Goal: Task Accomplishment & Management: Use online tool/utility

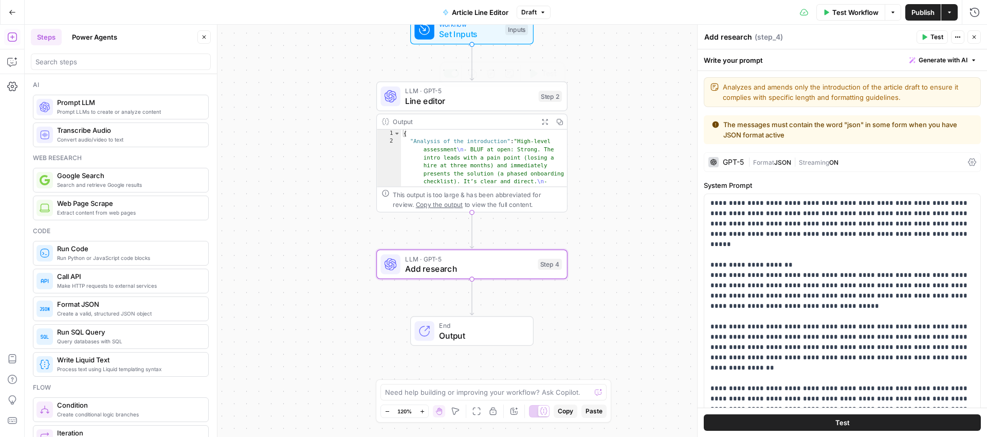
scroll to position [504, 0]
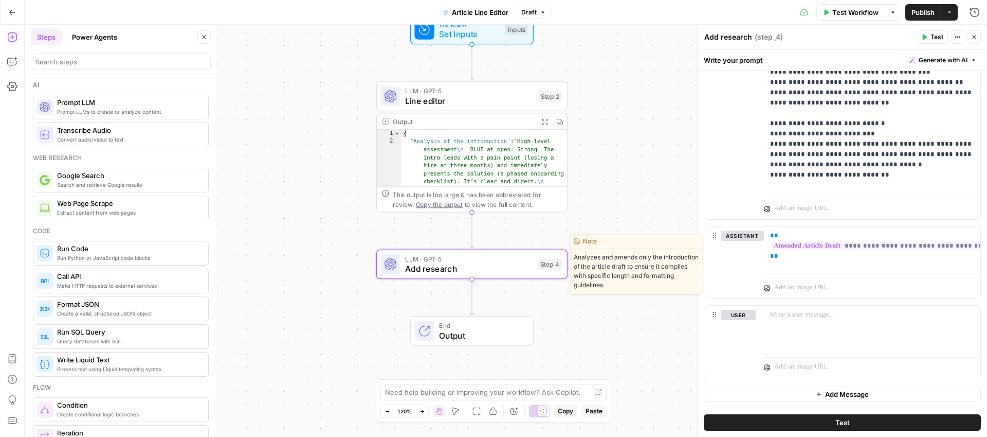
click at [523, 267] on span "Add research" at bounding box center [469, 268] width 128 height 12
click at [493, 243] on icon "button" at bounding box center [490, 241] width 9 height 9
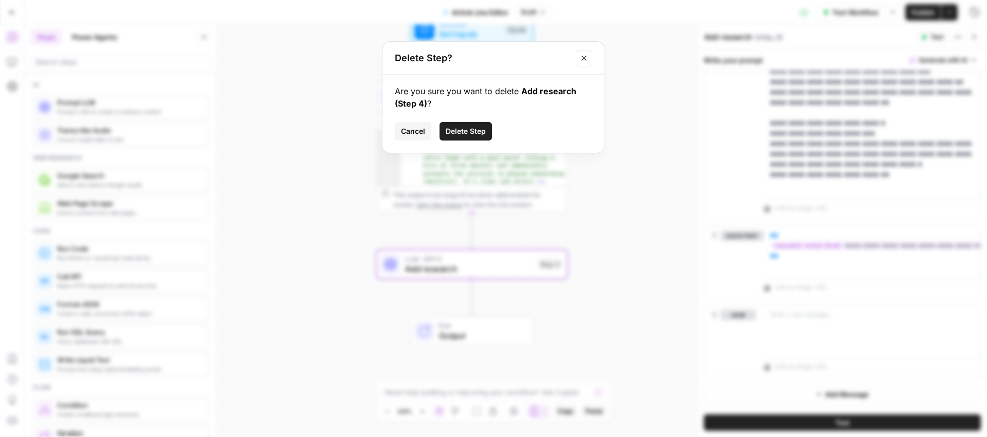
click at [465, 133] on span "Delete Step" at bounding box center [466, 131] width 40 height 10
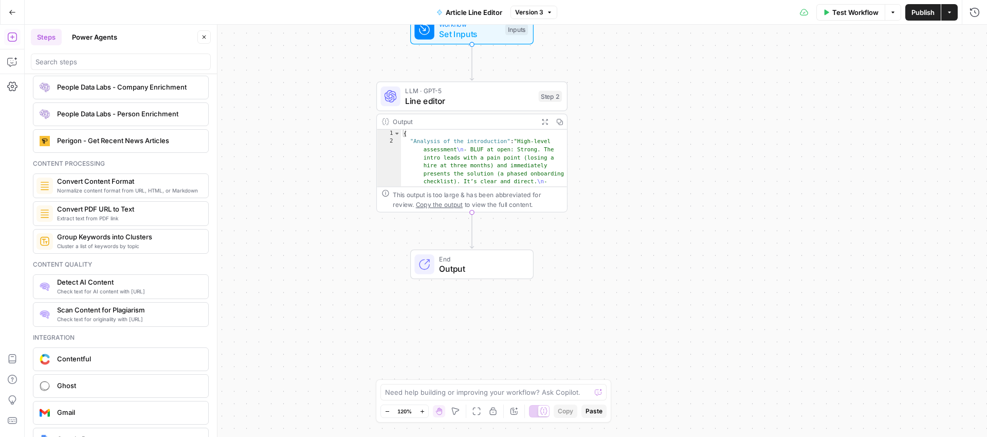
scroll to position [1850, 0]
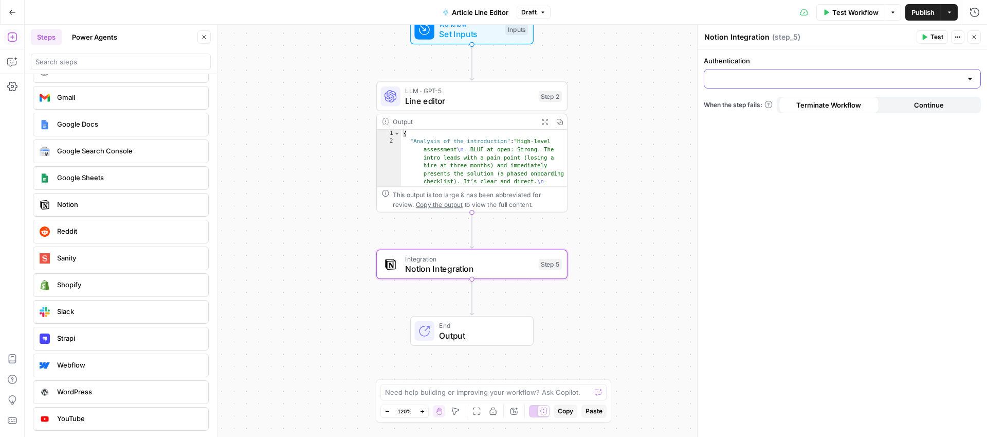
click at [876, 76] on input "Authentication" at bounding box center [836, 79] width 251 height 10
click at [828, 99] on button "Marketing Notion Space" at bounding box center [843, 104] width 268 height 14
type input "Marketing Notion Space"
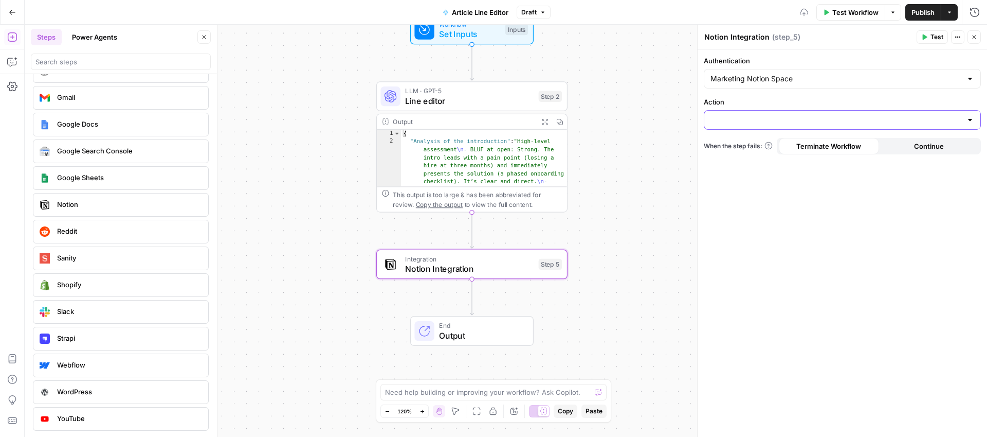
click at [824, 115] on input "Action" at bounding box center [836, 120] width 251 height 10
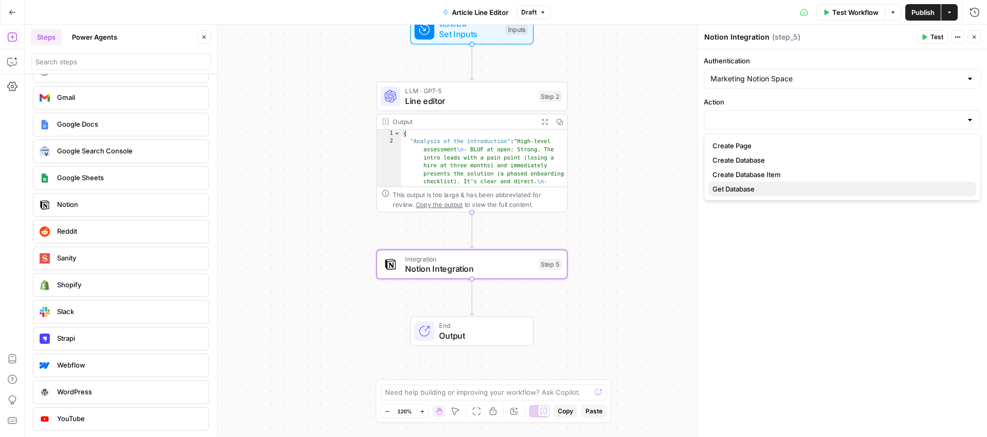
click at [778, 186] on span "Get Database" at bounding box center [841, 189] width 256 height 10
type input "Get Database"
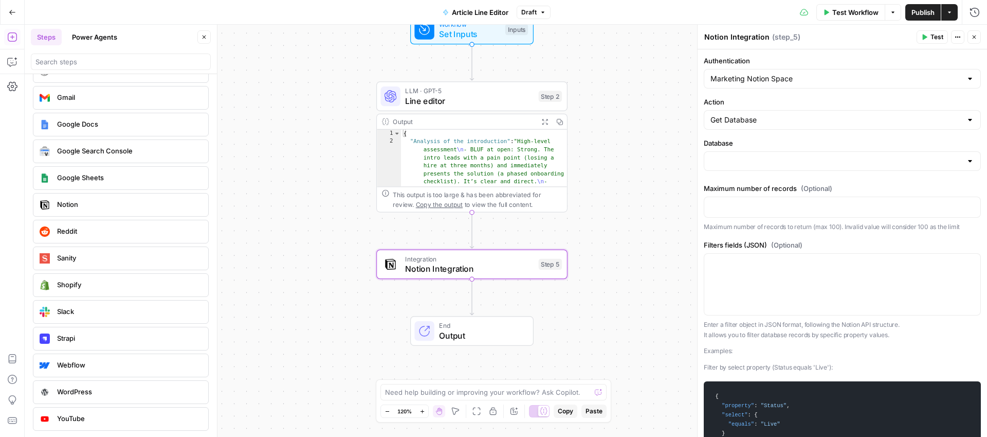
click at [969, 160] on div at bounding box center [970, 161] width 8 height 10
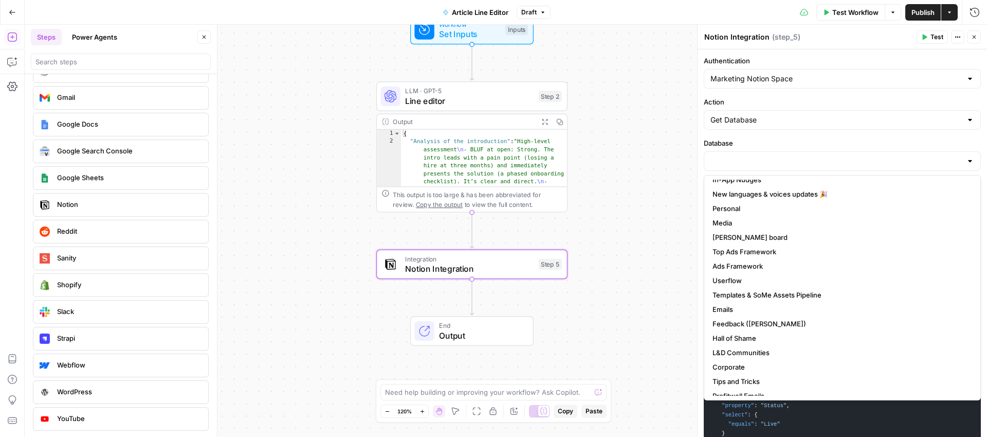
scroll to position [861, 0]
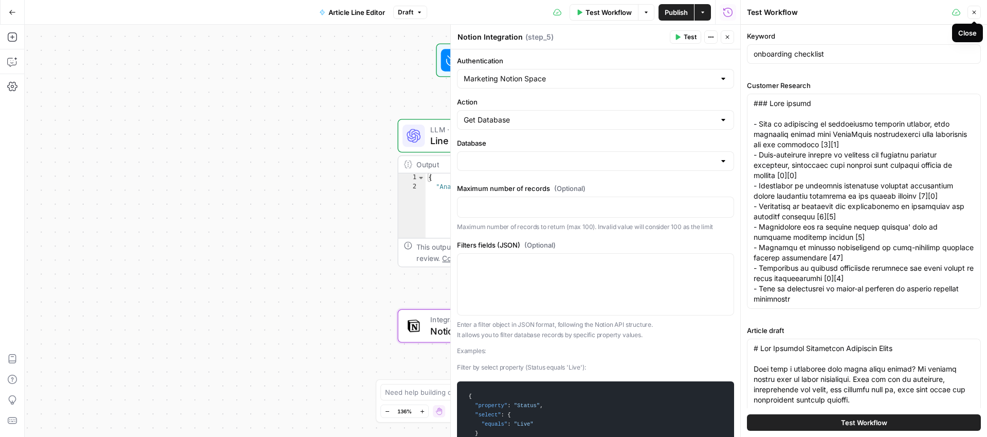
click at [972, 11] on icon "button" at bounding box center [974, 12] width 6 height 6
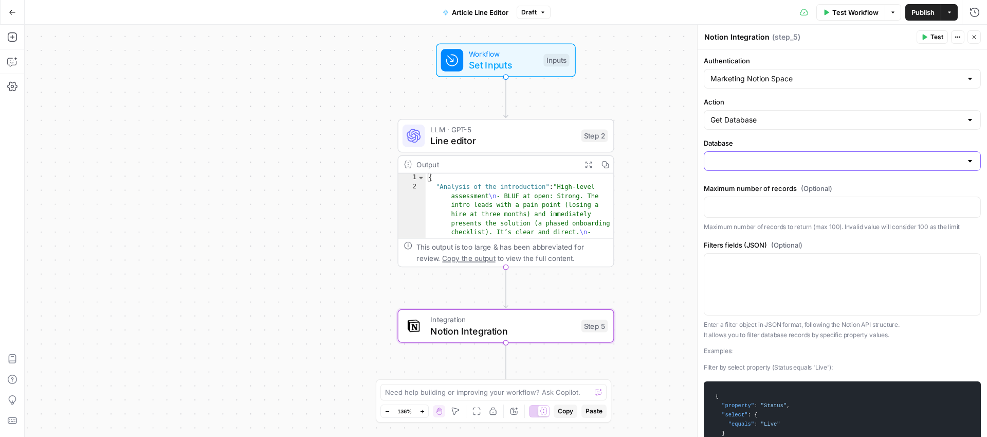
click at [824, 156] on input "Database" at bounding box center [836, 161] width 251 height 10
type input "f"
type input "marketing"
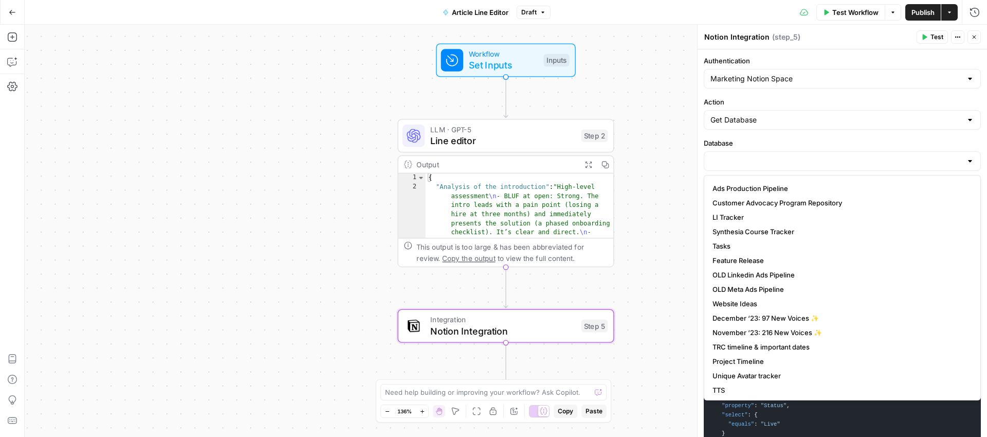
scroll to position [442, 0]
click at [855, 258] on span "Feature Release" at bounding box center [841, 263] width 256 height 10
type input "Feature Release"
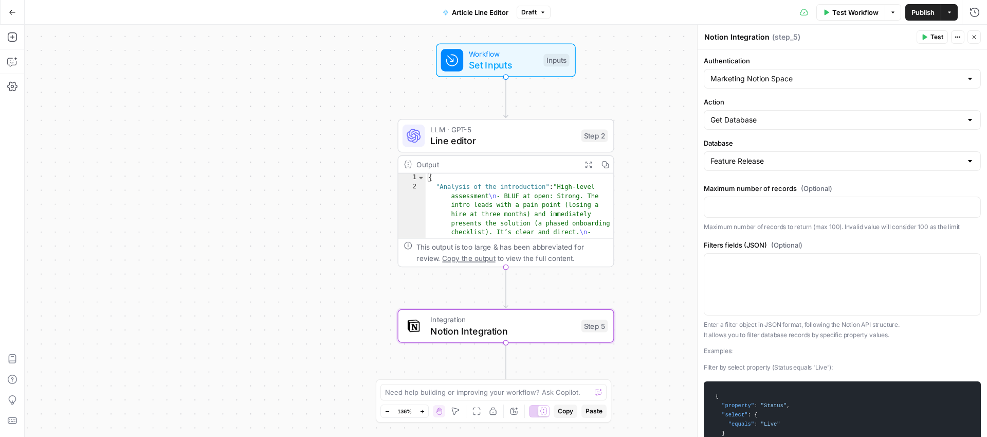
click at [779, 113] on div "Get Database" at bounding box center [842, 120] width 277 height 20
type input "Get Database"
click at [780, 105] on label "Action" at bounding box center [842, 102] width 277 height 10
click at [780, 115] on input "Get Database" at bounding box center [836, 120] width 251 height 10
type input "Get Database"
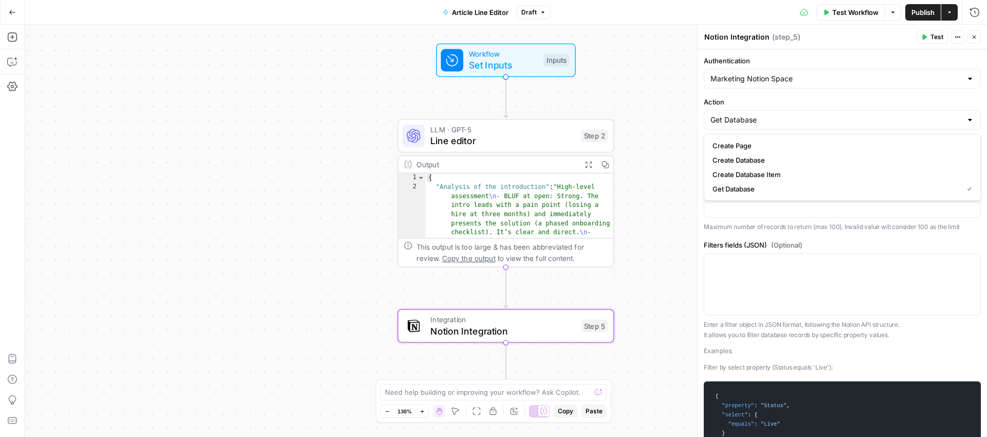
click at [802, 98] on label "Action" at bounding box center [842, 102] width 277 height 10
click at [802, 115] on input "Get Database" at bounding box center [836, 120] width 251 height 10
type input "Get Database"
click at [886, 294] on div at bounding box center [842, 283] width 276 height 61
click at [758, 160] on input "Database" at bounding box center [836, 161] width 251 height 10
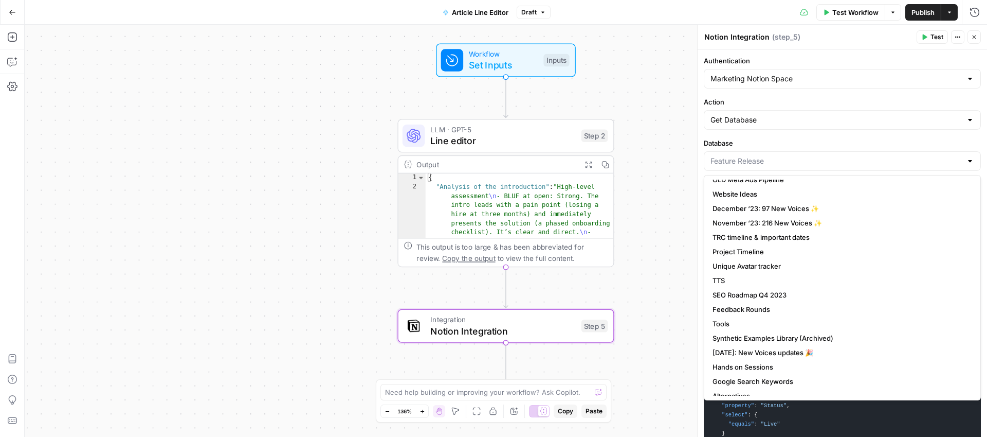
scroll to position [564, 0]
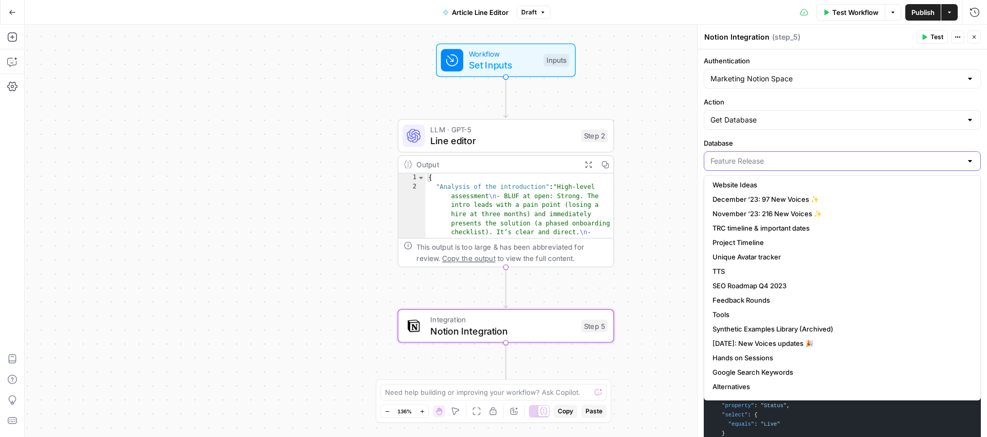
click at [739, 159] on input "Database" at bounding box center [836, 161] width 251 height 10
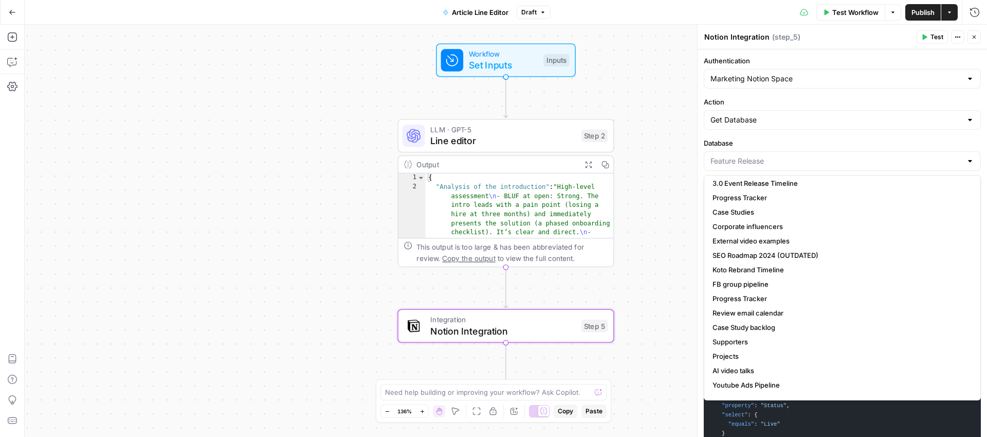
scroll to position [111, 0]
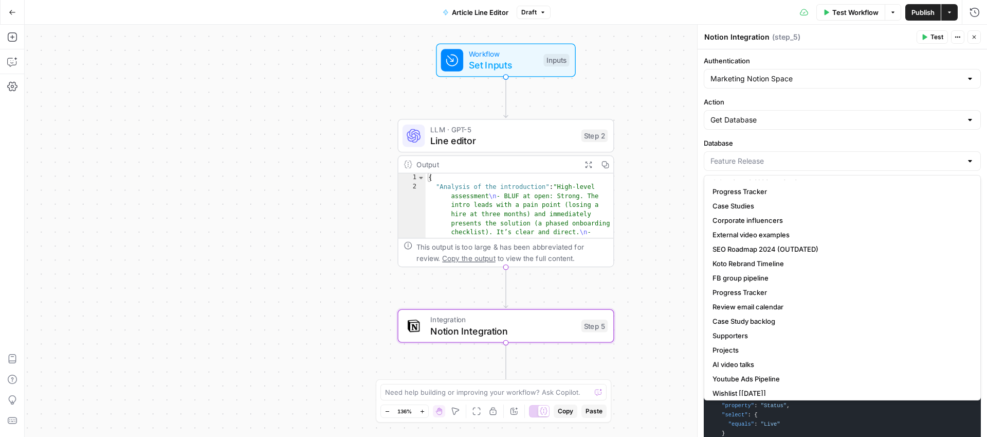
click at [754, 153] on div at bounding box center [842, 161] width 277 height 20
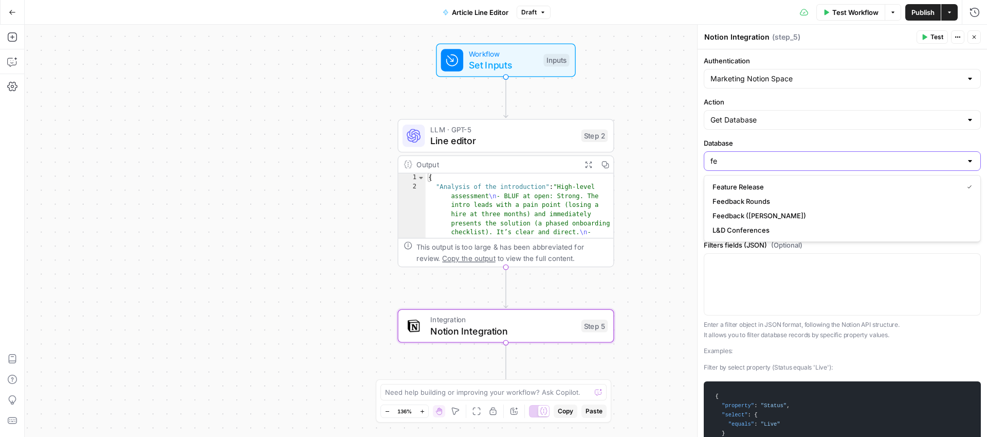
type input "f"
type input "c"
type input "feature"
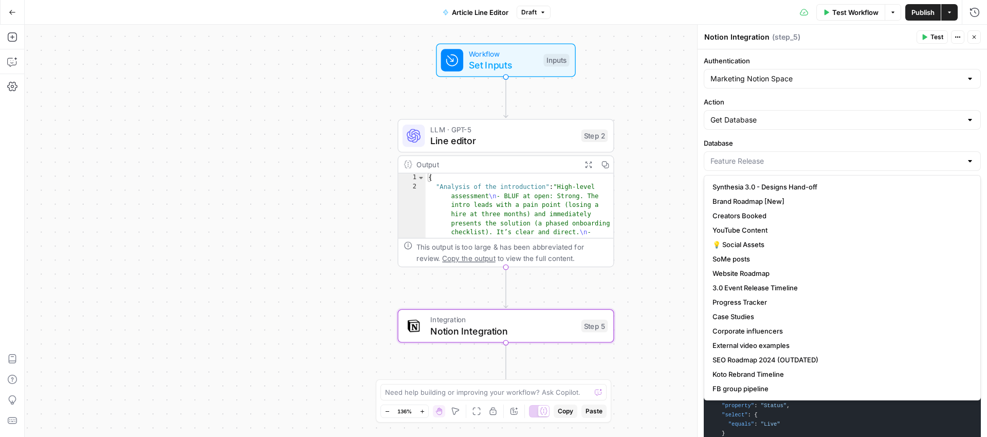
type input "Feature Release"
click at [847, 92] on div "Authentication Marketing Notion Space Action Get Database Database Feature Rele…" at bounding box center [842, 439] width 289 height 780
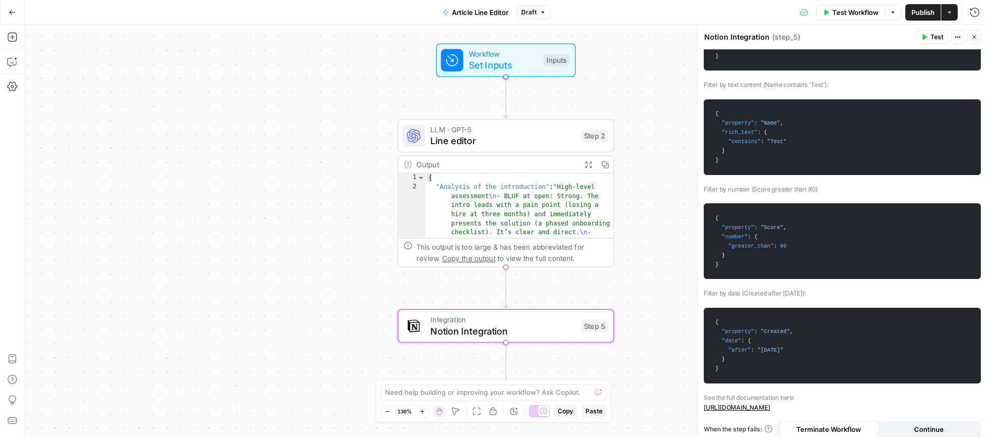
scroll to position [393, 0]
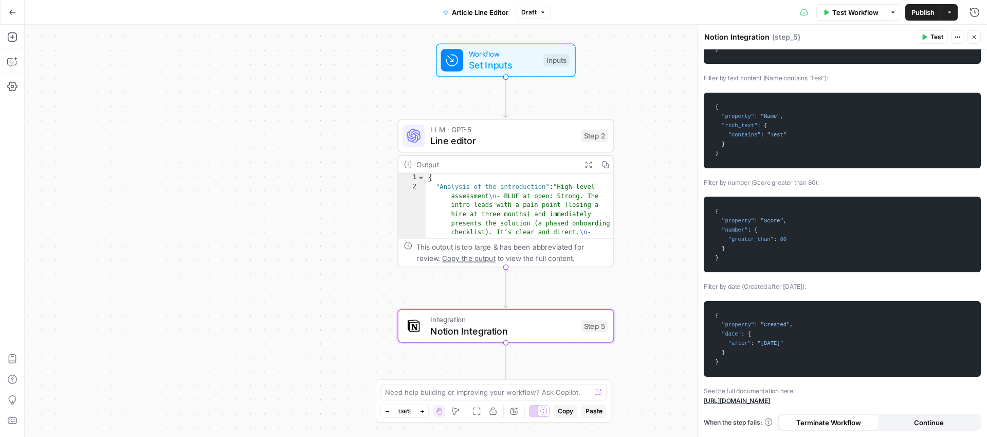
click at [770, 400] on link "[URL][DOMAIN_NAME]" at bounding box center [737, 400] width 66 height 8
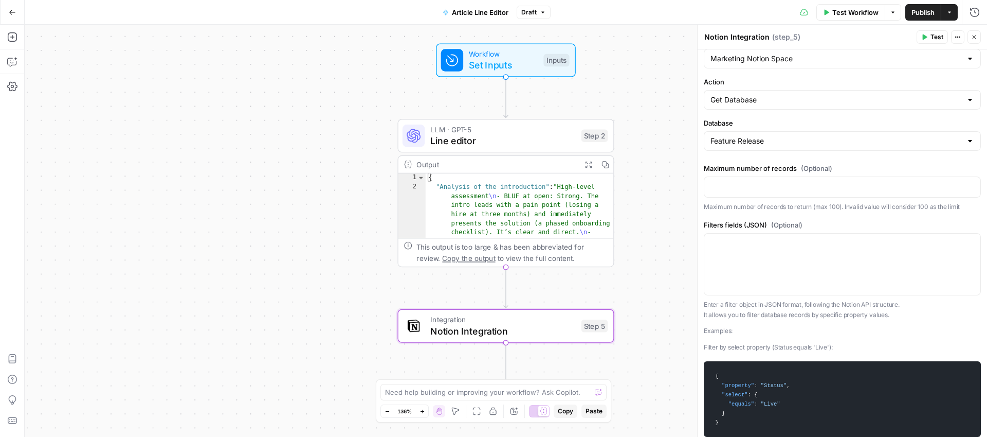
scroll to position [0, 0]
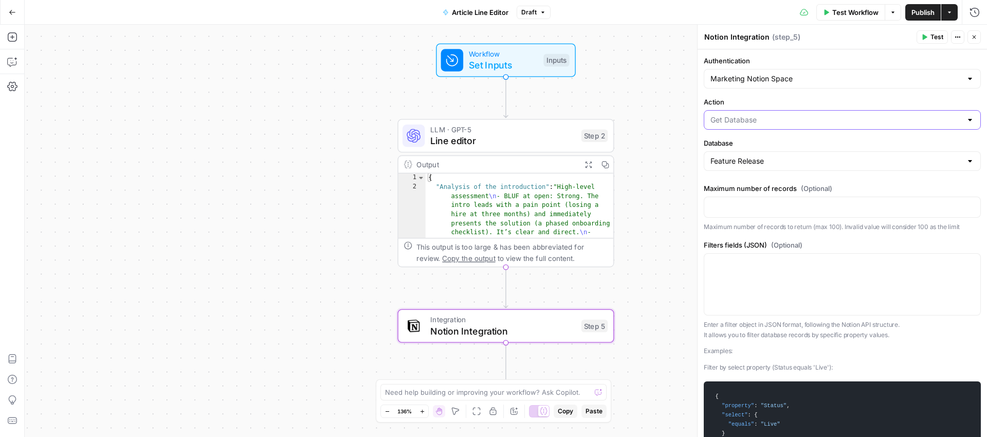
click at [775, 117] on input "Action" at bounding box center [836, 120] width 251 height 10
type input "Get Database"
click at [785, 79] on input "Authentication" at bounding box center [836, 79] width 251 height 10
type input "Marketing Notion Space"
click at [790, 62] on label "Authentication" at bounding box center [842, 61] width 277 height 10
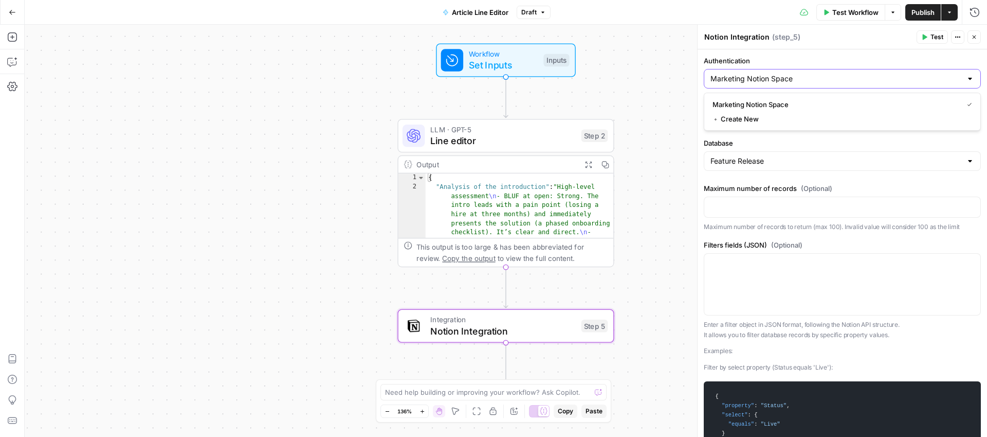
click at [790, 74] on input "Marketing Notion Space" at bounding box center [836, 79] width 251 height 10
click at [781, 106] on span "Marketing Notion Space" at bounding box center [836, 104] width 246 height 10
type input "Marketing Notion Space"
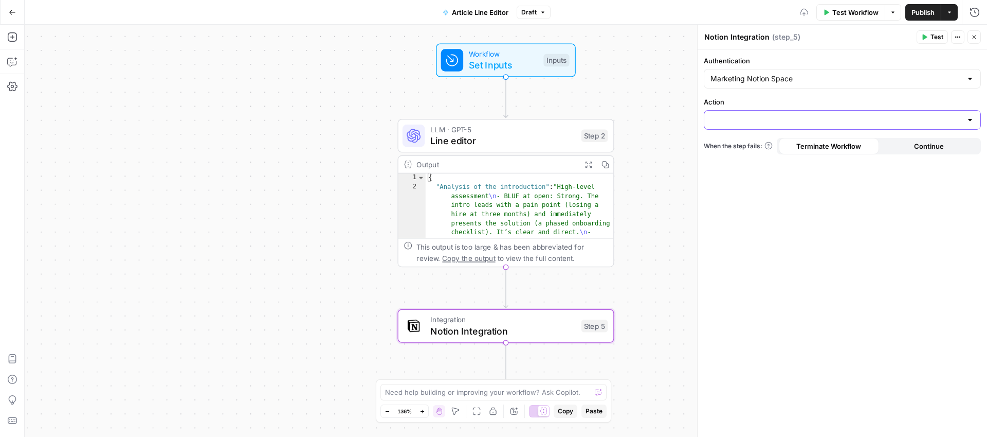
click at [775, 120] on input "Action" at bounding box center [836, 120] width 251 height 10
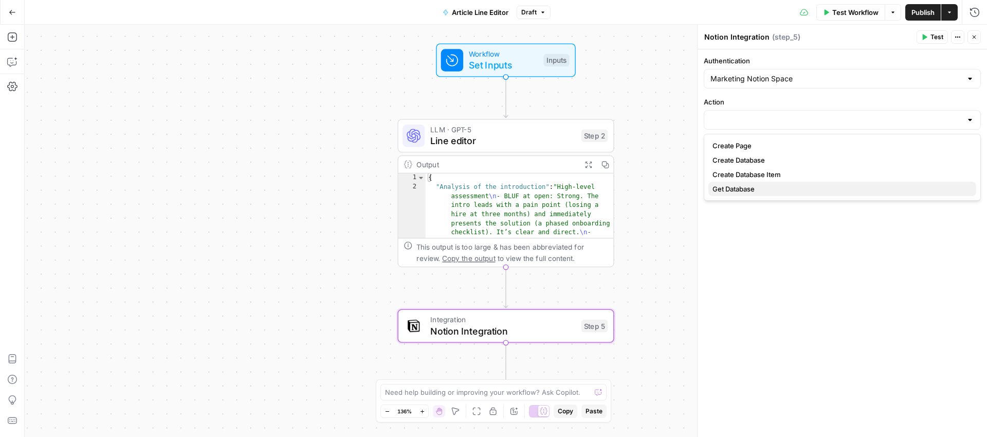
click at [768, 183] on button "Get Database" at bounding box center [843, 188] width 268 height 14
type input "Get Database"
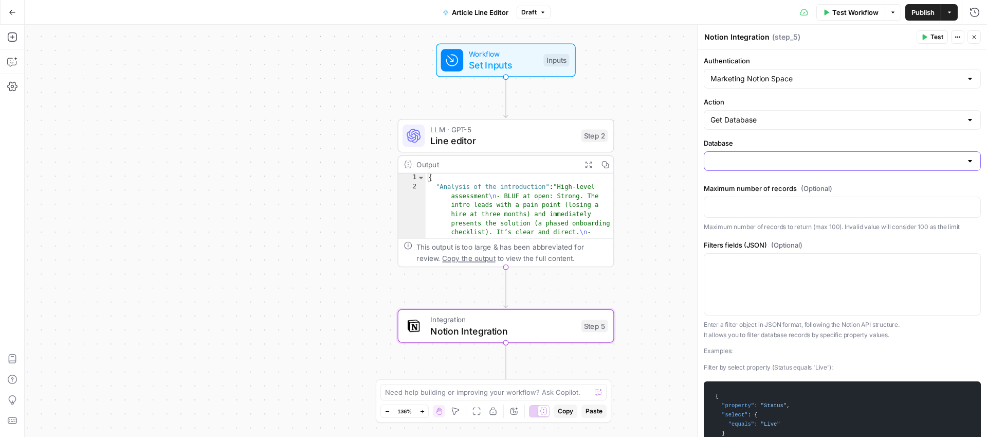
click at [773, 162] on input "Database" at bounding box center [836, 161] width 251 height 10
click at [785, 146] on label "Database" at bounding box center [842, 143] width 277 height 10
click at [785, 156] on input "Database" at bounding box center [836, 161] width 251 height 10
click at [785, 119] on input "Action" at bounding box center [836, 120] width 251 height 10
type input "Get Database"
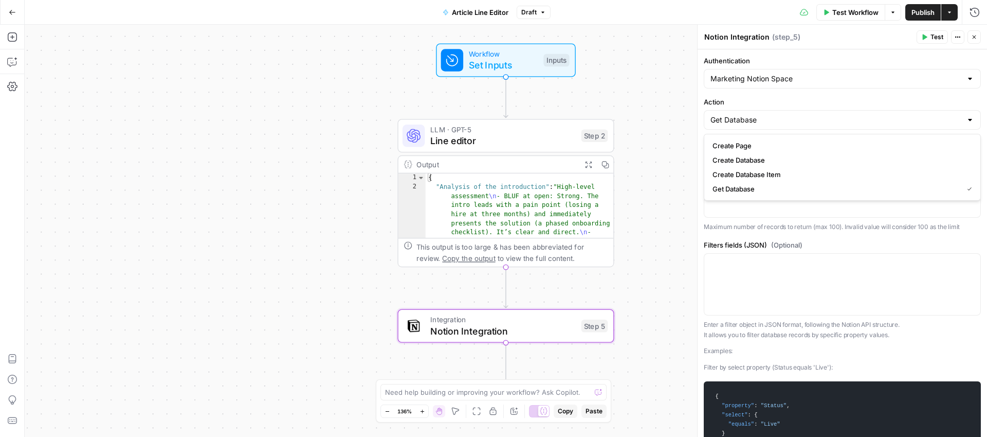
click at [785, 98] on label "Action" at bounding box center [842, 102] width 277 height 10
click at [785, 115] on input "Get Database" at bounding box center [836, 120] width 251 height 10
click at [846, 190] on span "Get Database" at bounding box center [836, 189] width 246 height 10
type input "Get Database"
click at [805, 153] on div at bounding box center [842, 161] width 277 height 20
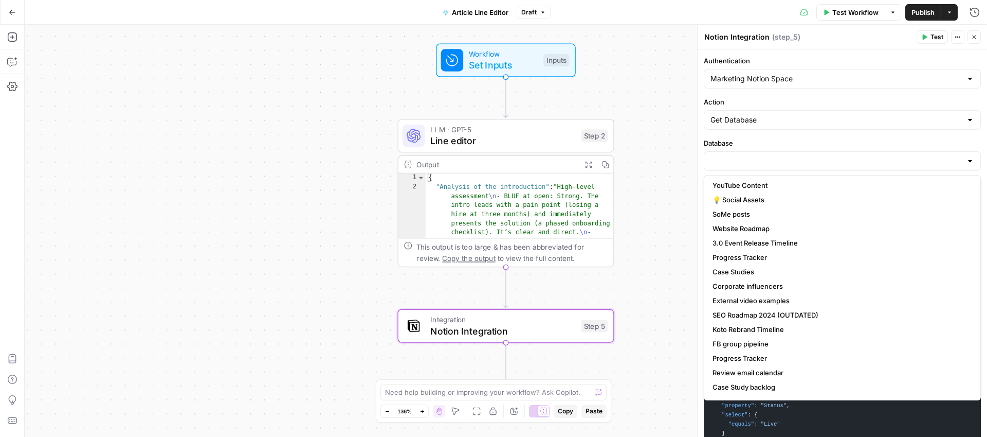
scroll to position [52, 0]
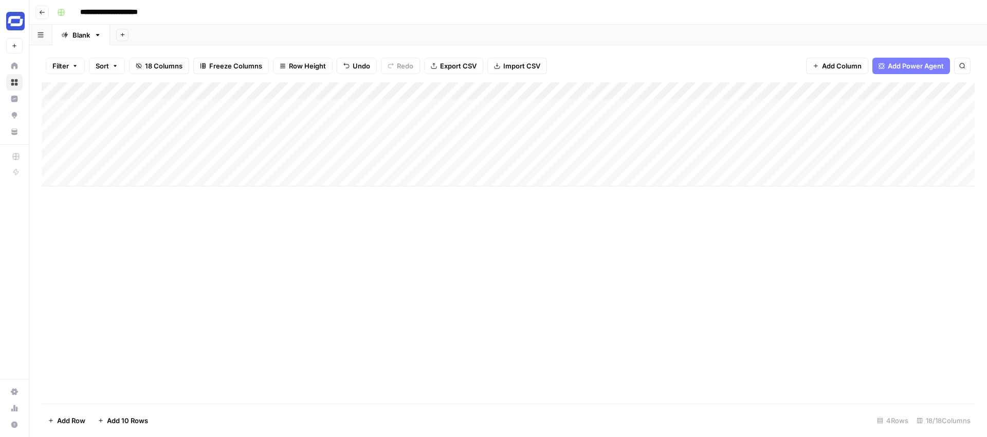
click at [145, 141] on div "Add Column" at bounding box center [508, 134] width 933 height 104
click at [647, 148] on div "Add Column" at bounding box center [508, 134] width 933 height 104
click at [647, 148] on textarea at bounding box center [696, 143] width 165 height 14
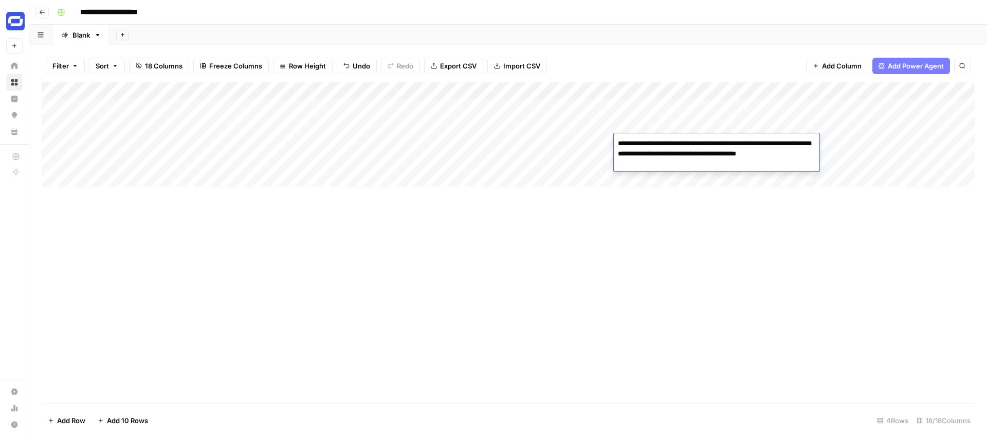
paste textarea "**********"
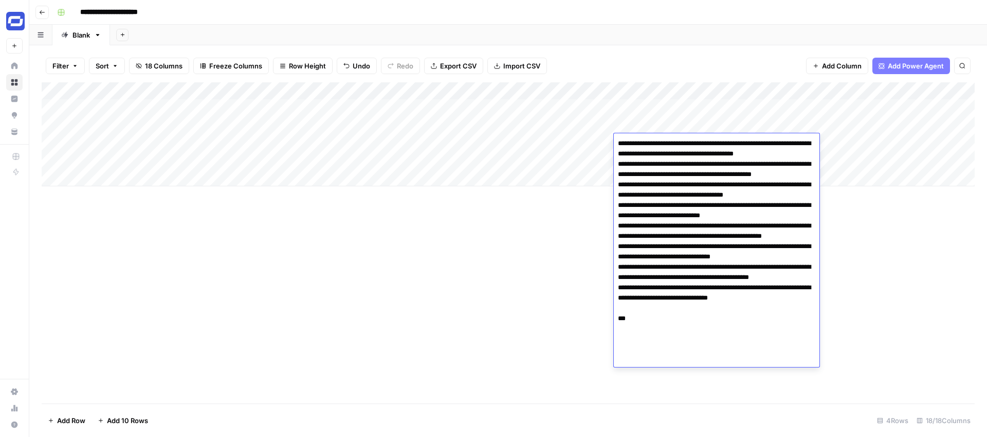
paste textarea "**********"
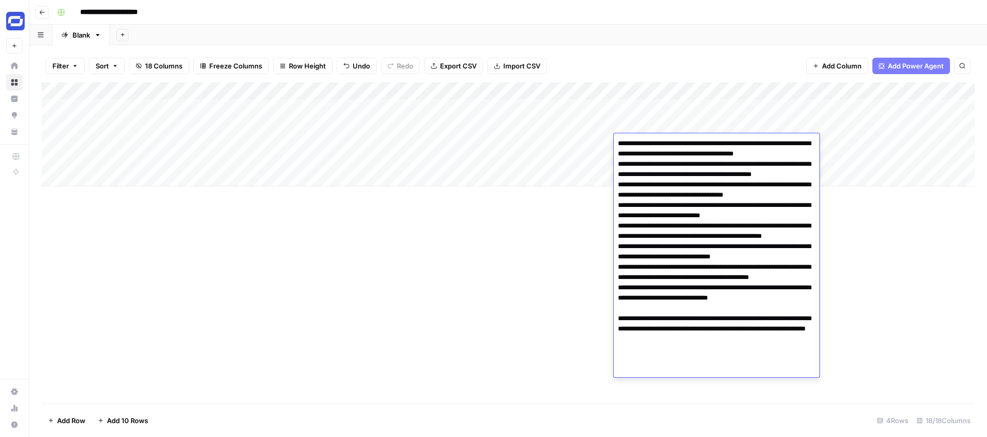
paste textarea "**********"
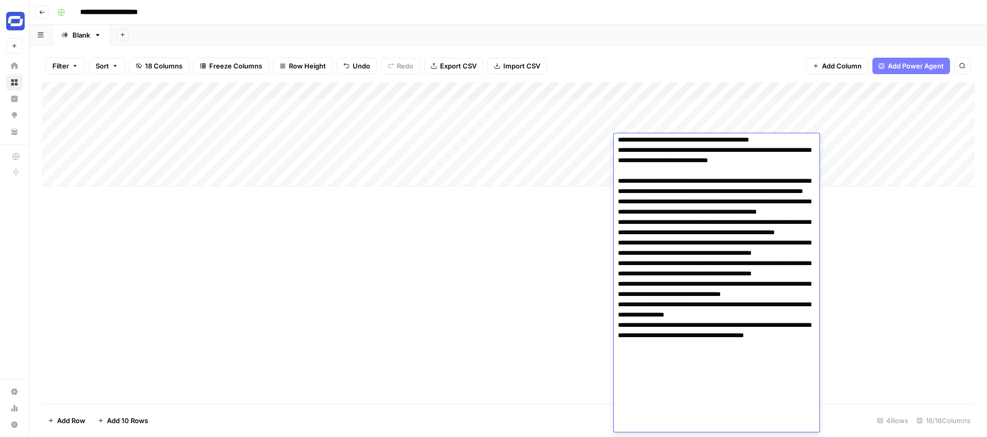
scroll to position [148, 0]
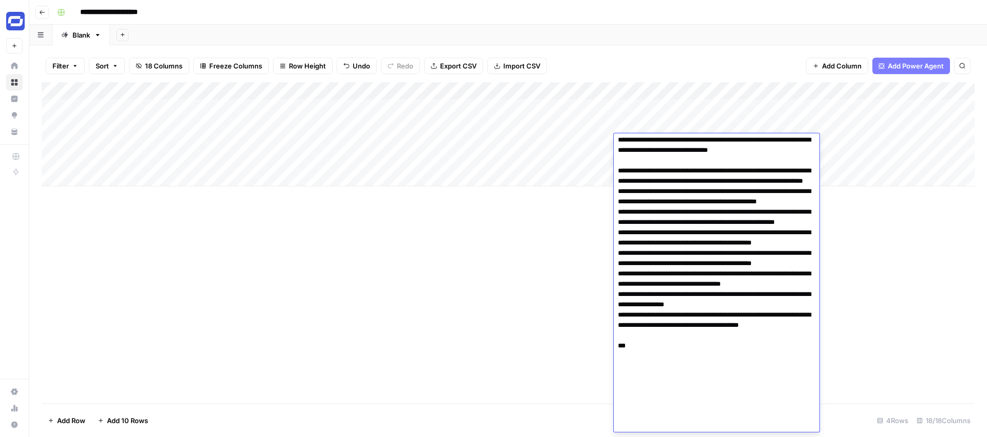
paste textarea "**********"
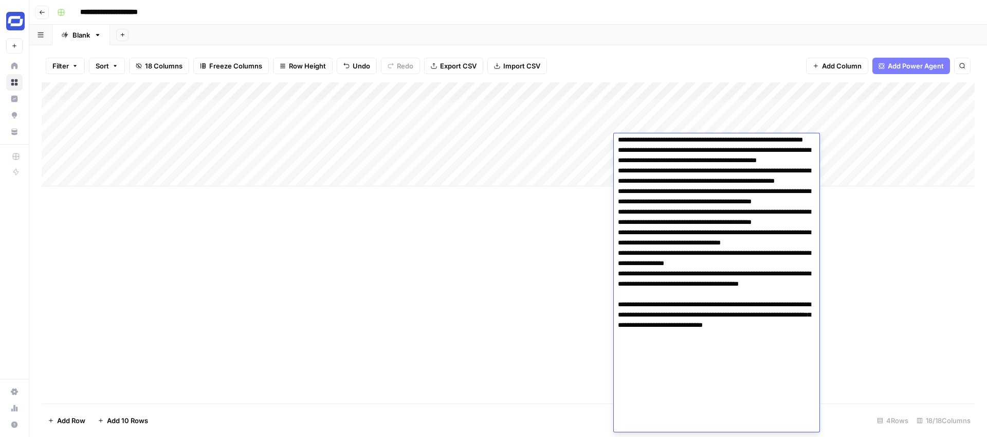
scroll to position [199, 0]
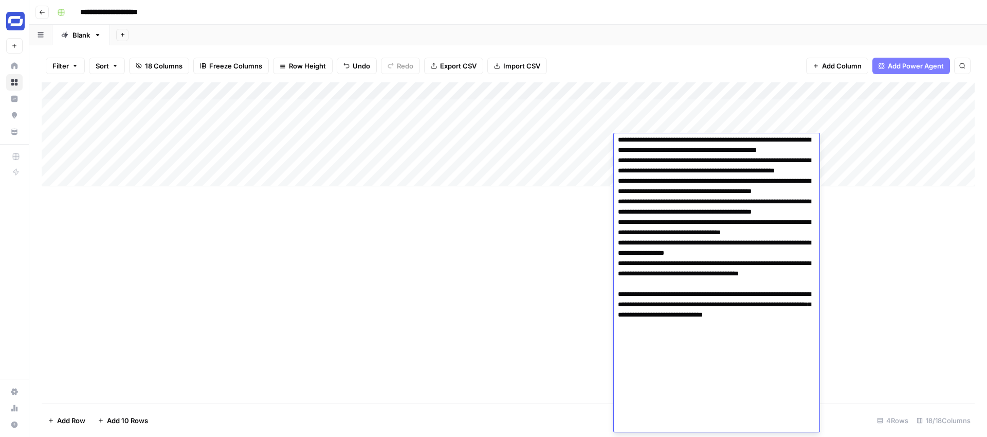
click at [698, 159] on textarea at bounding box center [717, 186] width 206 height 498
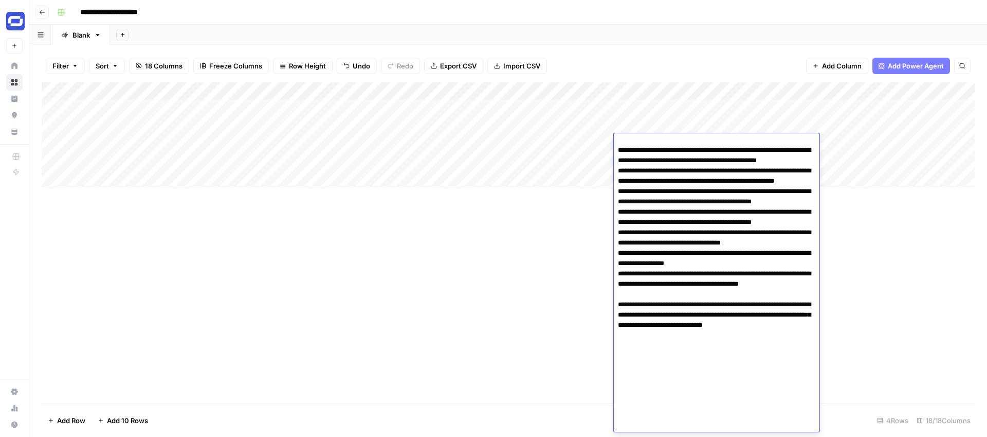
scroll to position [213, 0]
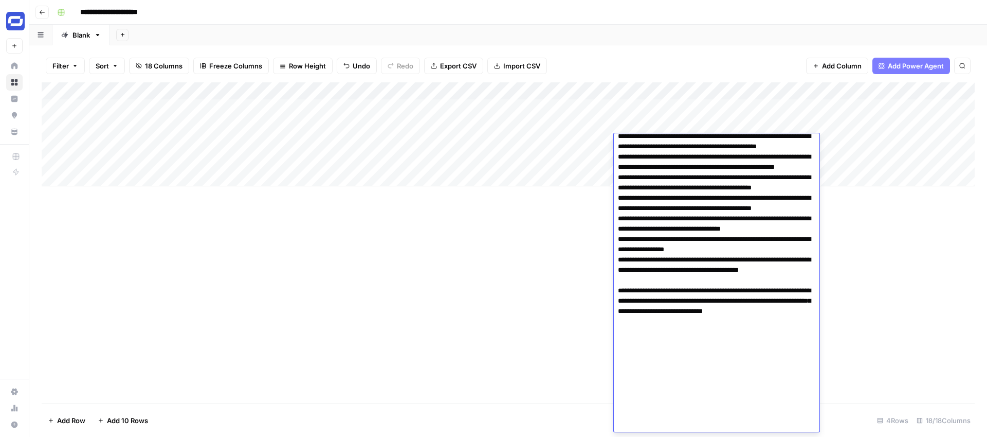
click at [646, 425] on textarea at bounding box center [717, 177] width 206 height 508
paste textarea "**********"
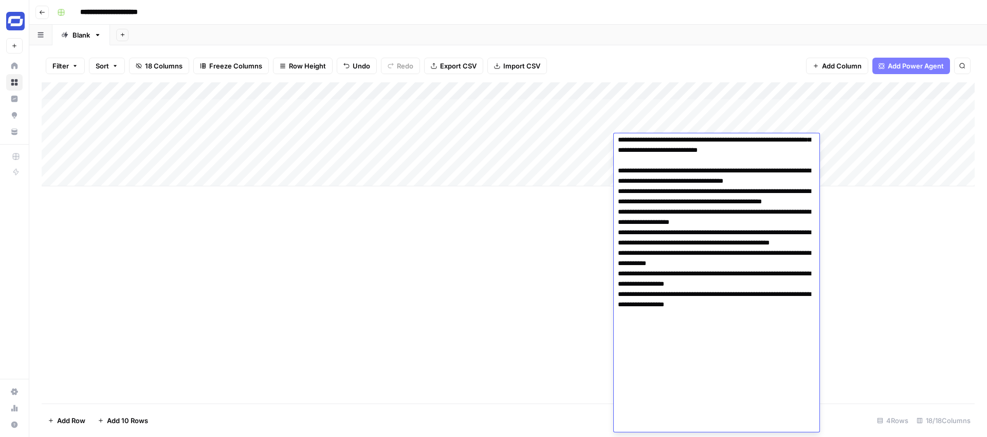
scroll to position [384, 0]
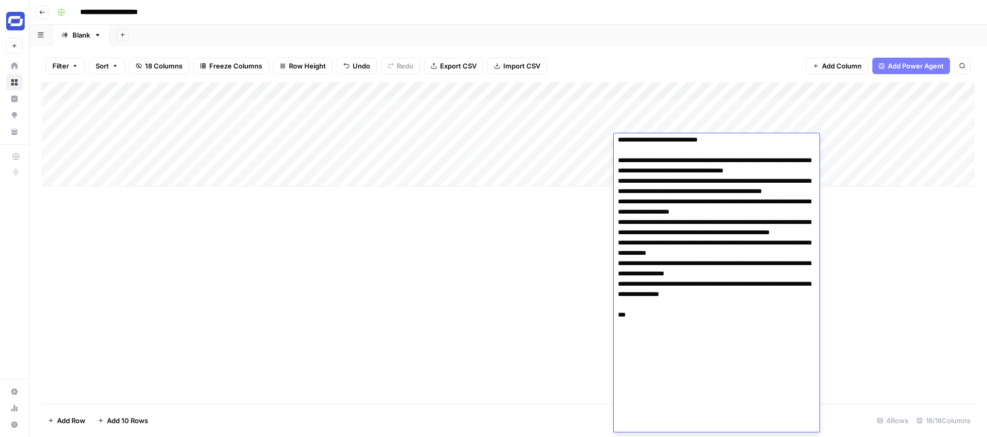
paste textarea "**********"
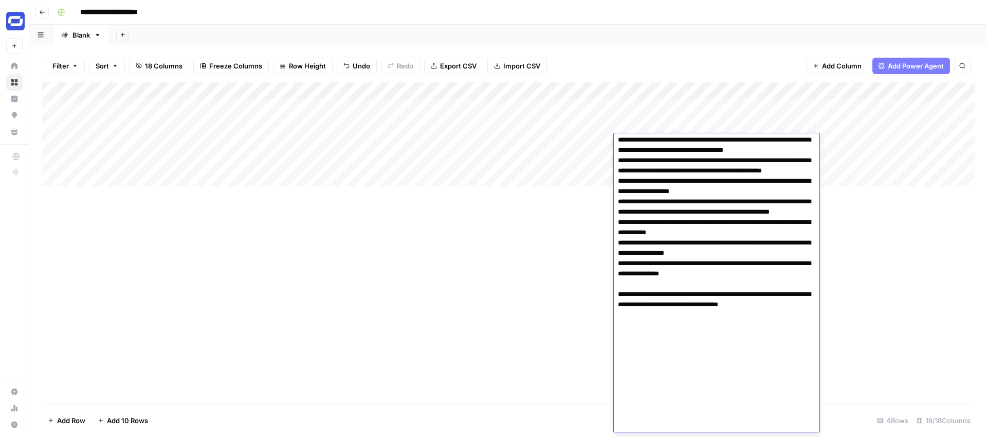
scroll to position [415, 0]
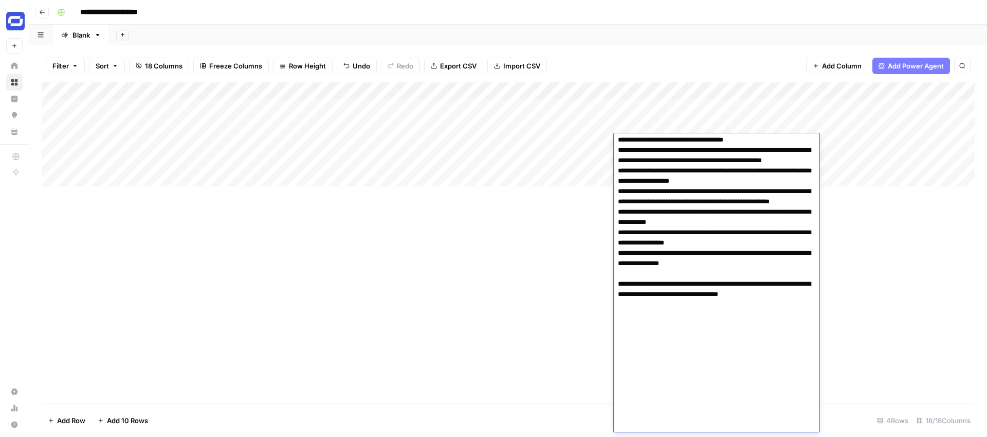
paste textarea "**********"
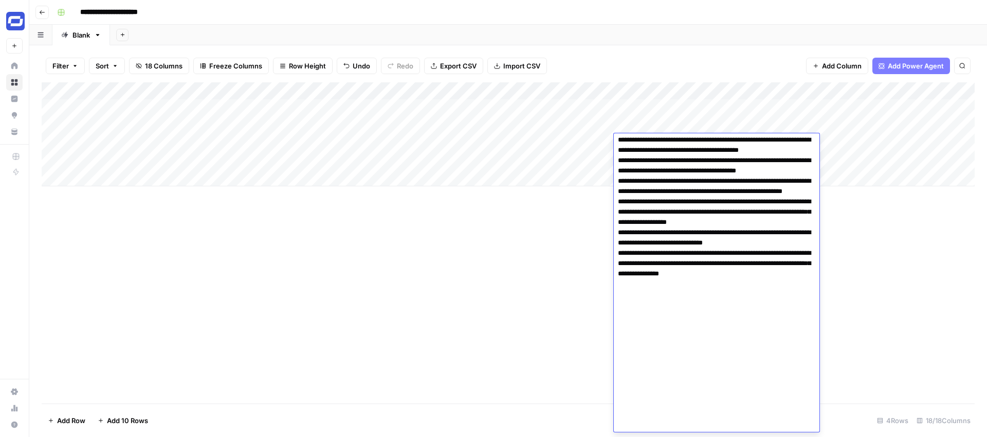
scroll to position [651, 0]
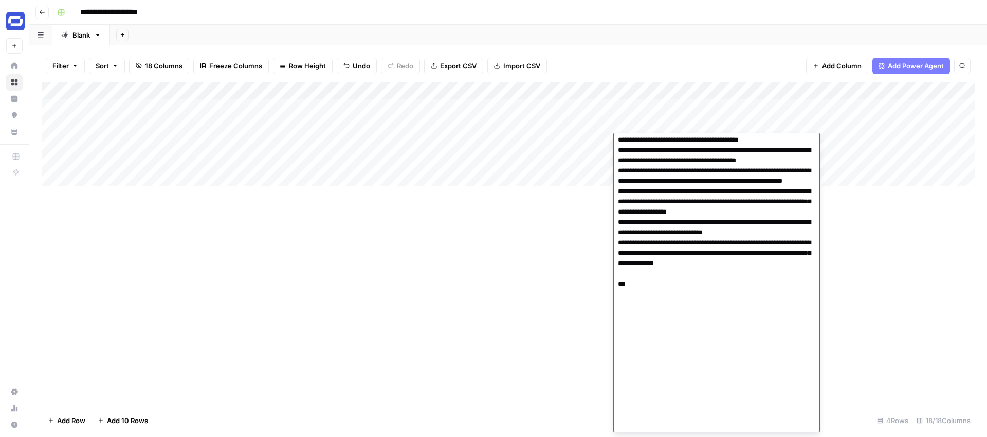
paste textarea "**********"
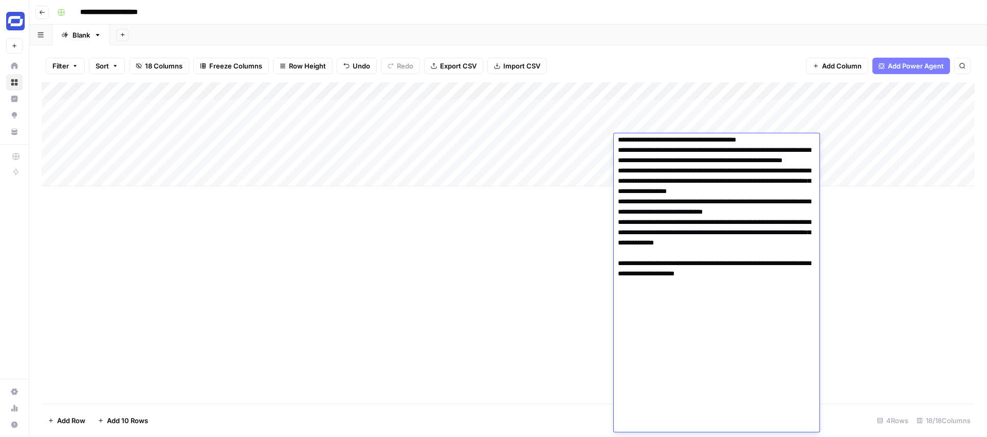
scroll to position [682, 0]
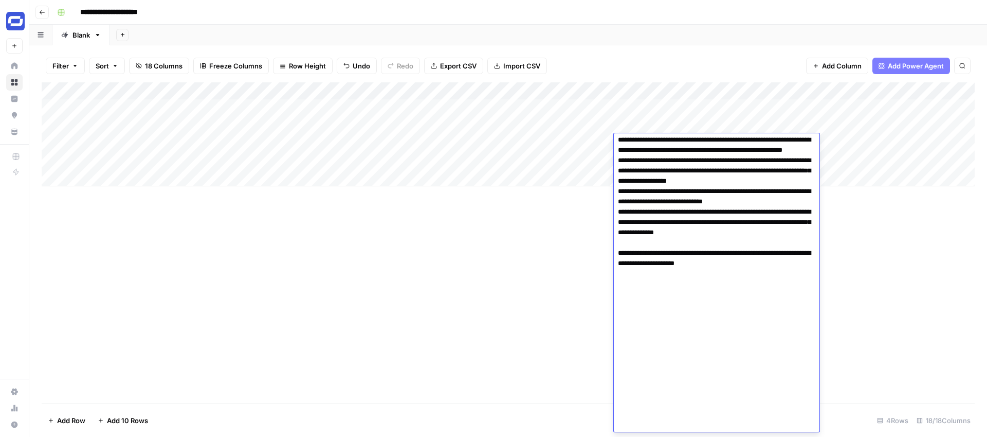
paste textarea "**********"
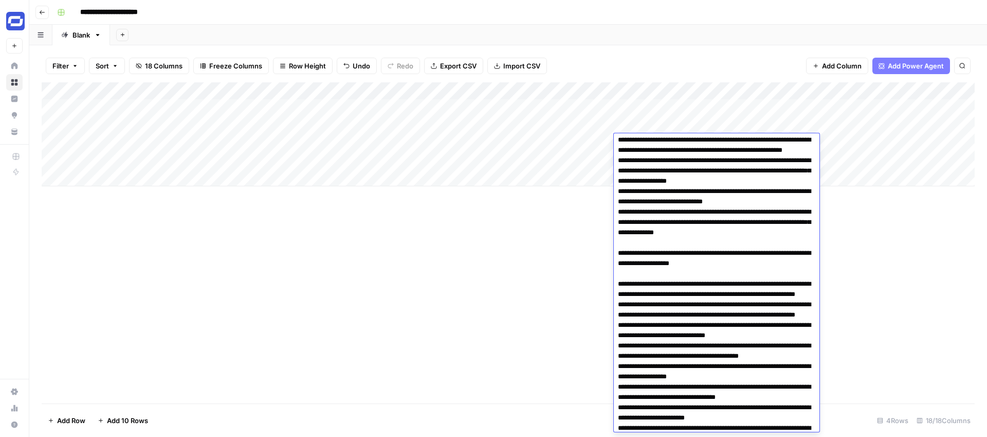
scroll to position [857, 0]
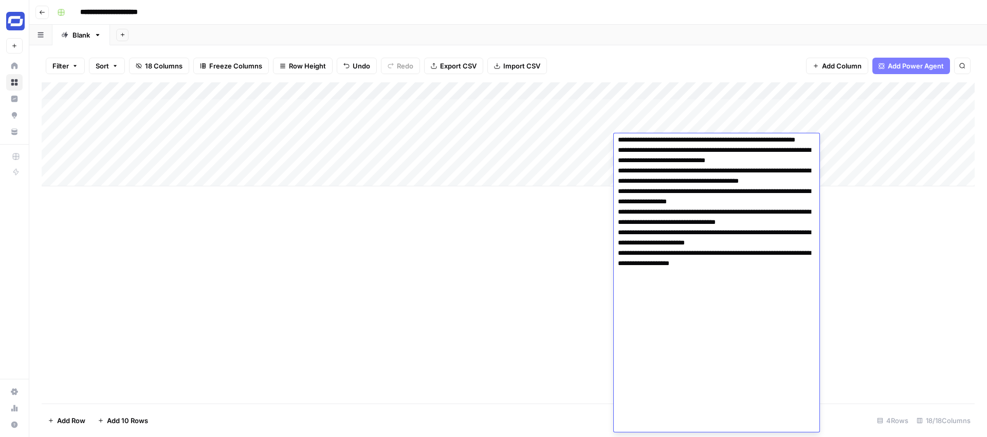
drag, startPoint x: 714, startPoint y: 305, endPoint x: 608, endPoint y: 288, distance: 107.3
click at [608, 288] on body "**********" at bounding box center [493, 218] width 987 height 437
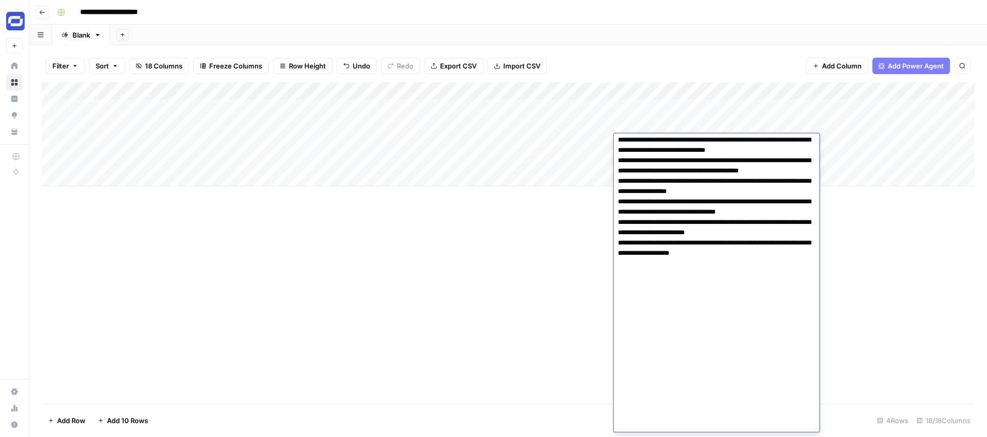
scroll to position [840, 0]
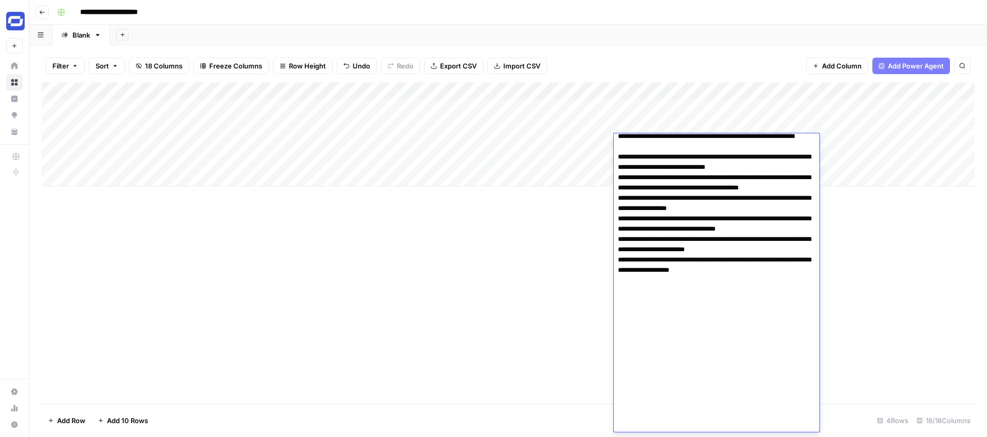
type textarea "**********"
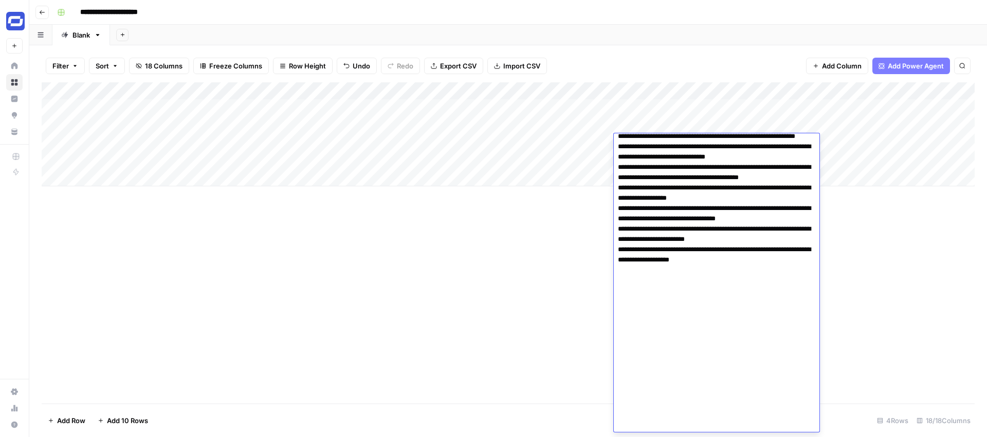
scroll to position [830, 0]
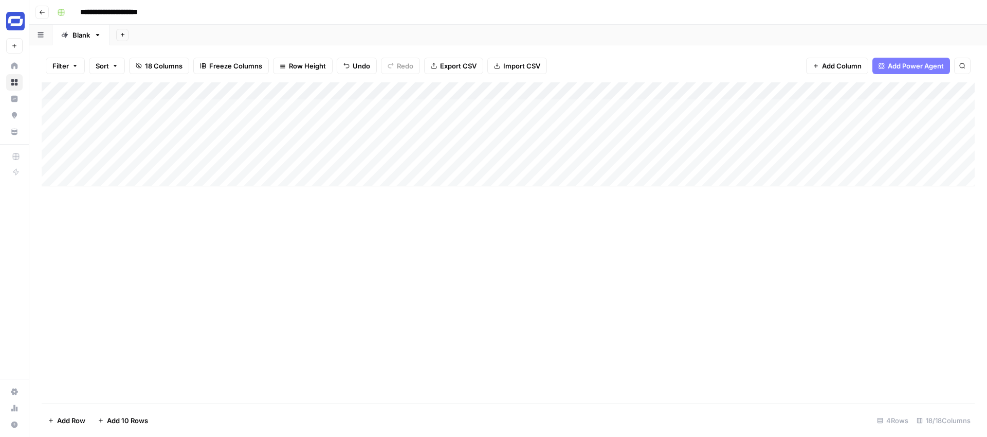
click at [580, 157] on div "Add Column" at bounding box center [508, 134] width 933 height 104
click at [559, 130] on div "Add Column" at bounding box center [508, 134] width 933 height 104
click at [544, 139] on div "Add Column" at bounding box center [508, 134] width 933 height 104
click at [544, 139] on textarea "**********" at bounding box center [569, 148] width 206 height 25
drag, startPoint x: 592, startPoint y: 142, endPoint x: 533, endPoint y: 140, distance: 59.2
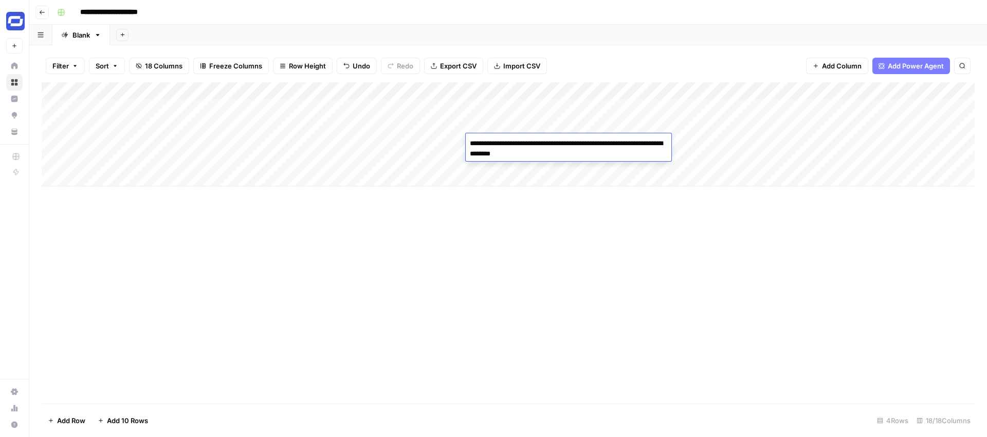
click at [533, 140] on textarea "**********" at bounding box center [569, 148] width 206 height 25
type textarea "**********"
click at [834, 141] on div "Add Column" at bounding box center [508, 134] width 933 height 104
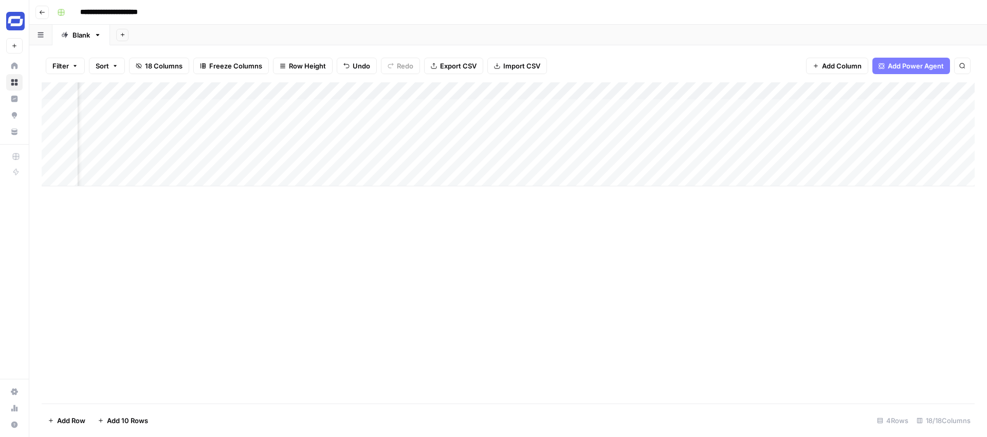
click at [479, 142] on div "Add Column" at bounding box center [508, 134] width 933 height 104
click at [486, 142] on div "Add Column" at bounding box center [508, 134] width 933 height 104
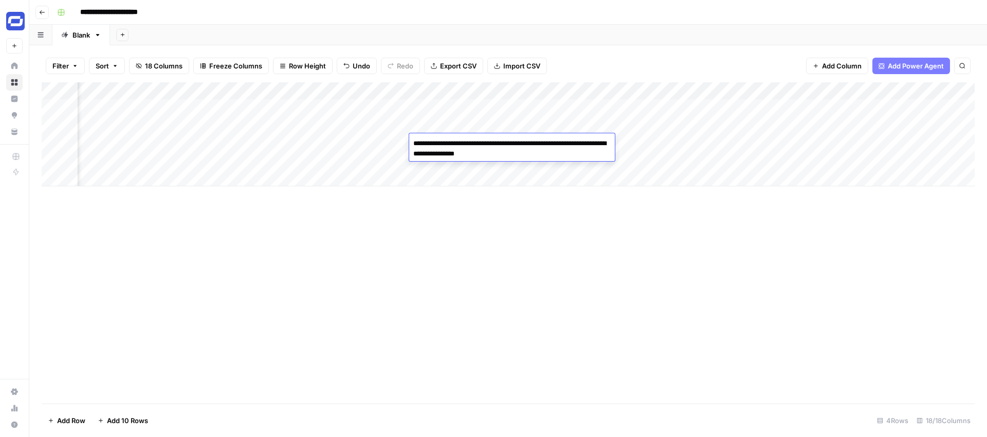
click at [486, 142] on textarea "**********" at bounding box center [512, 148] width 206 height 25
click at [600, 256] on div "Add Column" at bounding box center [508, 242] width 933 height 321
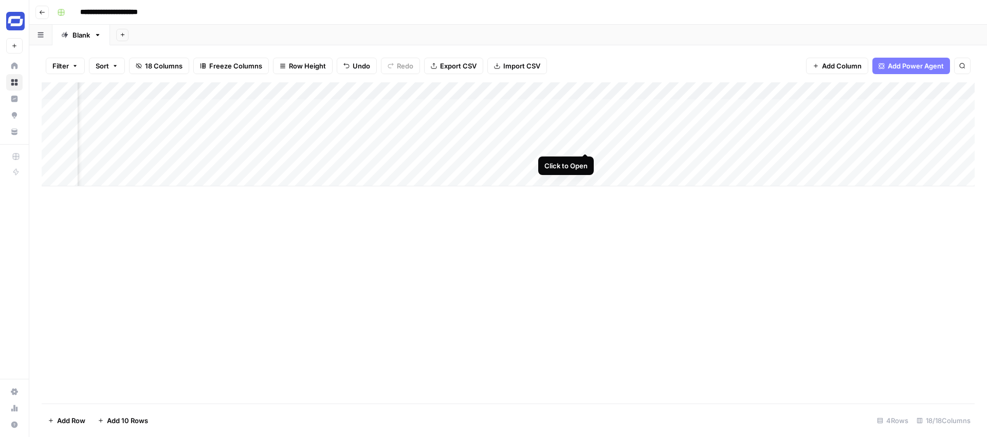
click at [585, 142] on div "Add Column" at bounding box center [508, 134] width 933 height 104
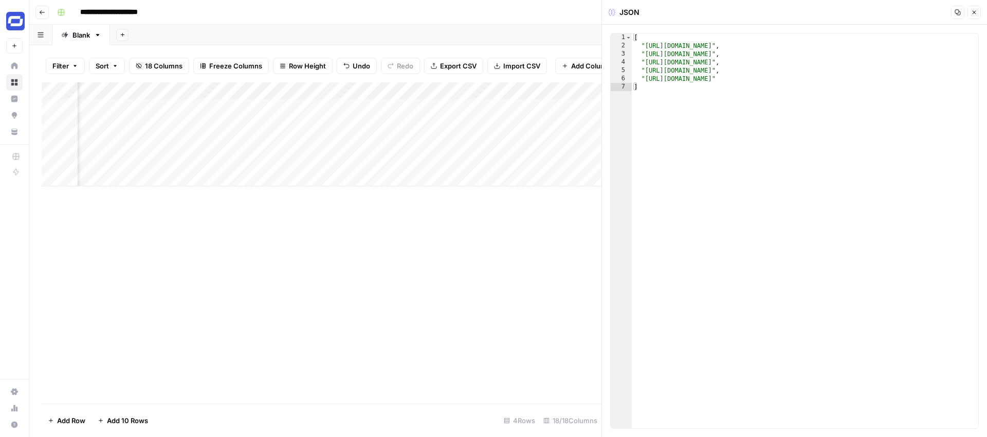
click at [976, 14] on icon "button" at bounding box center [974, 12] width 6 height 6
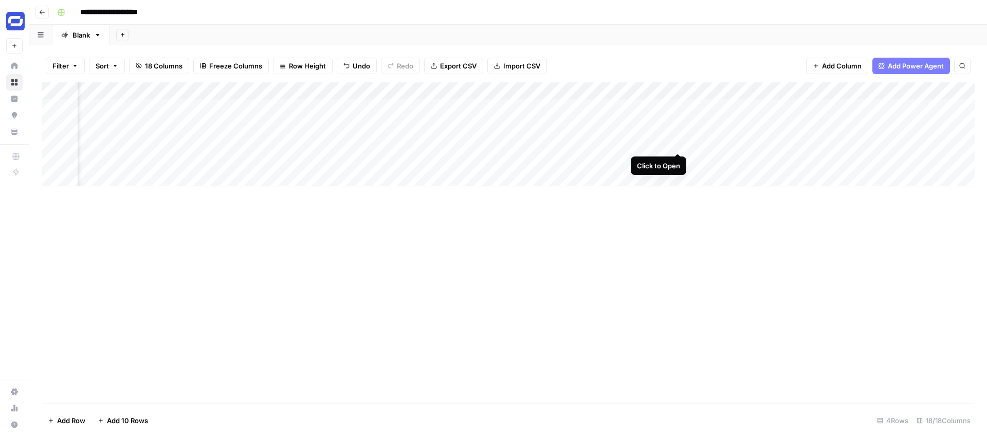
click at [678, 141] on div "Add Column" at bounding box center [508, 134] width 933 height 104
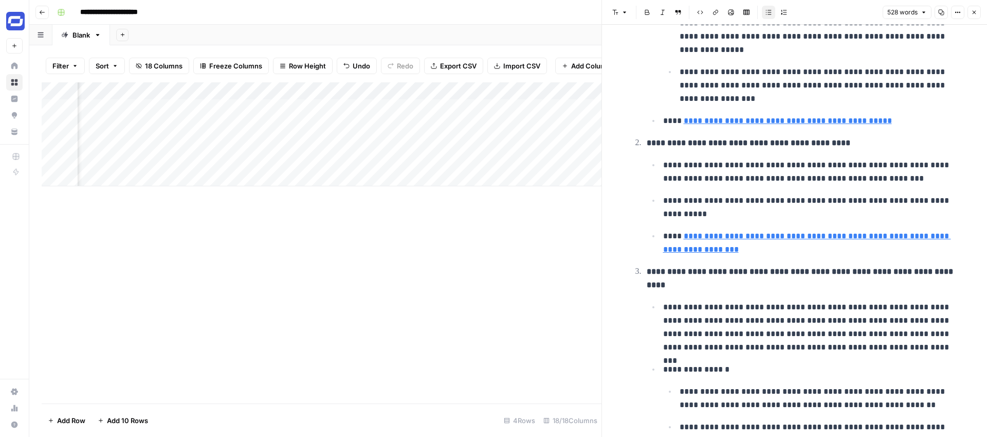
scroll to position [392, 0]
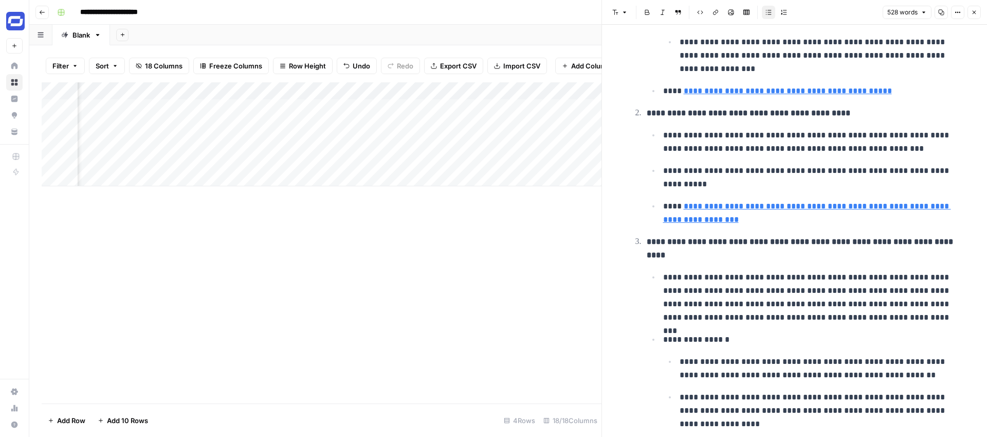
click at [389, 90] on div "Add Column" at bounding box center [322, 134] width 560 height 104
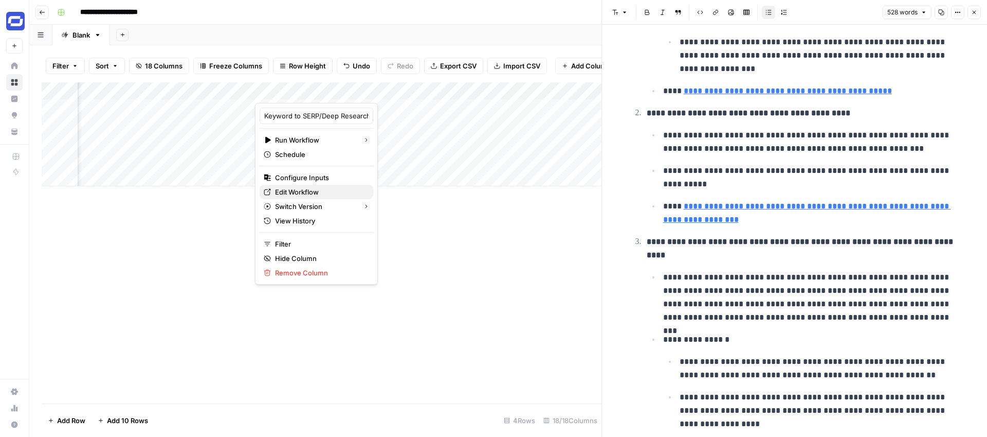
click at [295, 193] on span "Edit Workflow" at bounding box center [320, 192] width 90 height 10
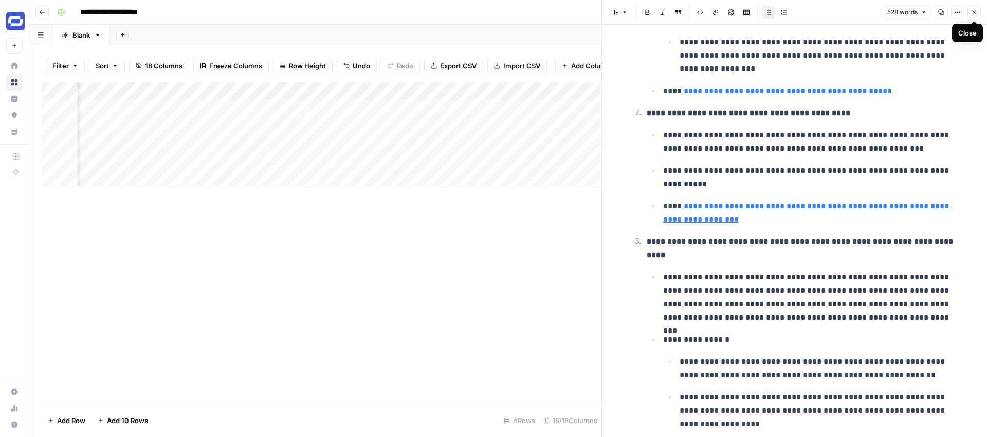
click at [975, 16] on button "Close" at bounding box center [974, 12] width 13 height 13
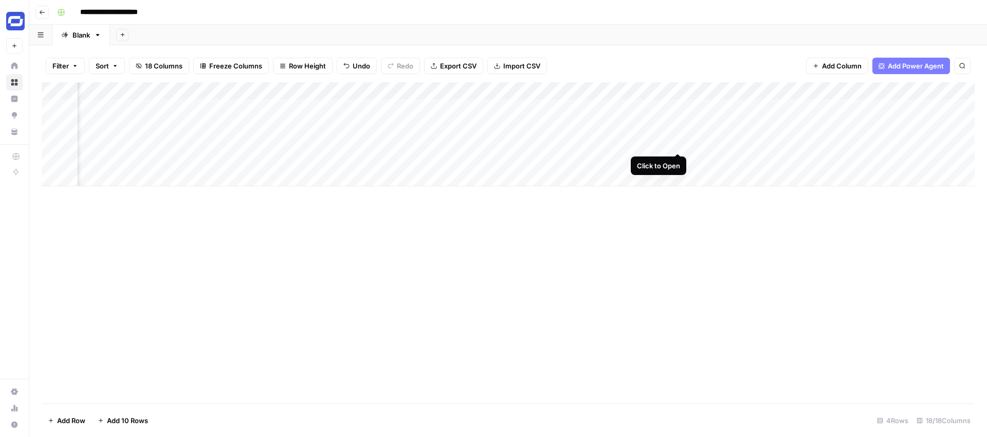
click at [676, 142] on div "Add Column" at bounding box center [508, 134] width 933 height 104
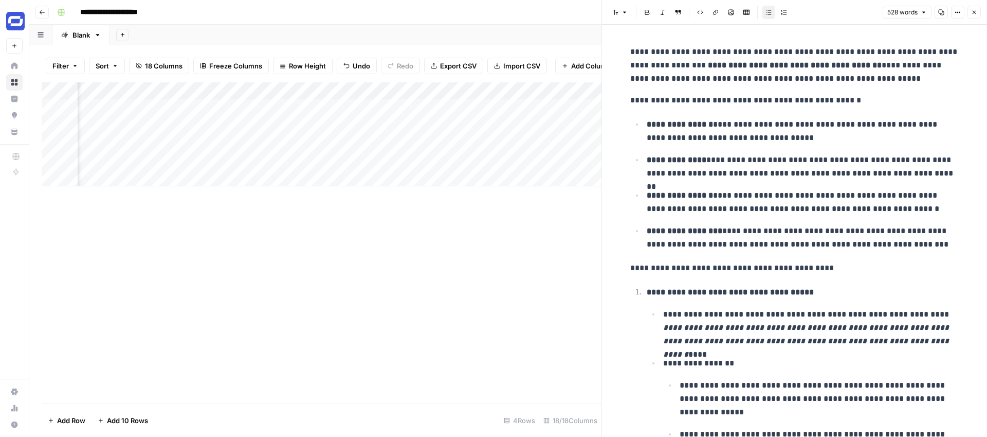
click at [972, 12] on icon "button" at bounding box center [974, 12] width 6 height 6
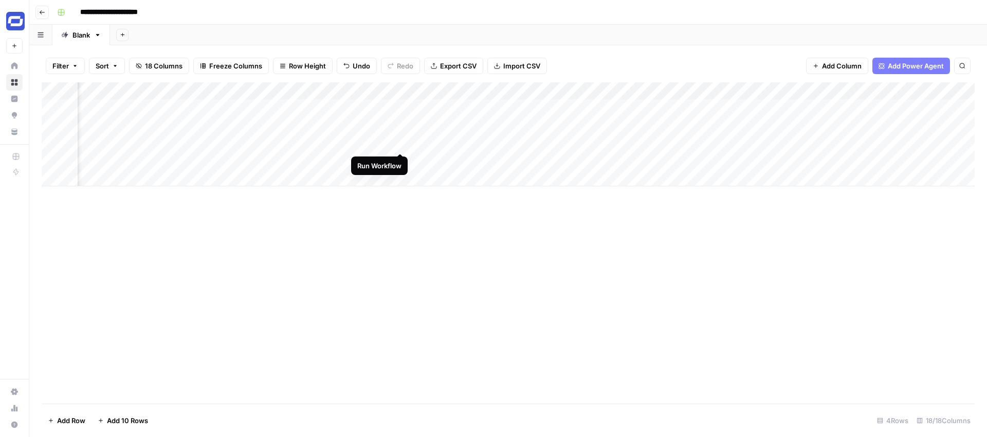
click at [400, 142] on div "Add Column" at bounding box center [508, 134] width 933 height 104
click at [677, 141] on div "Add Column" at bounding box center [508, 134] width 933 height 104
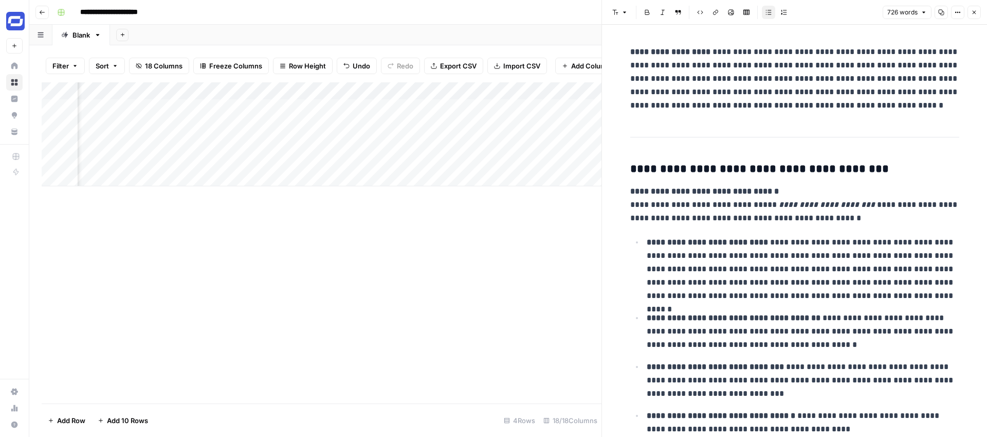
type input "%"
drag, startPoint x: 974, startPoint y: 13, endPoint x: 934, endPoint y: 133, distance: 126.8
click at [934, 133] on div "**********" at bounding box center [795, 218] width 386 height 437
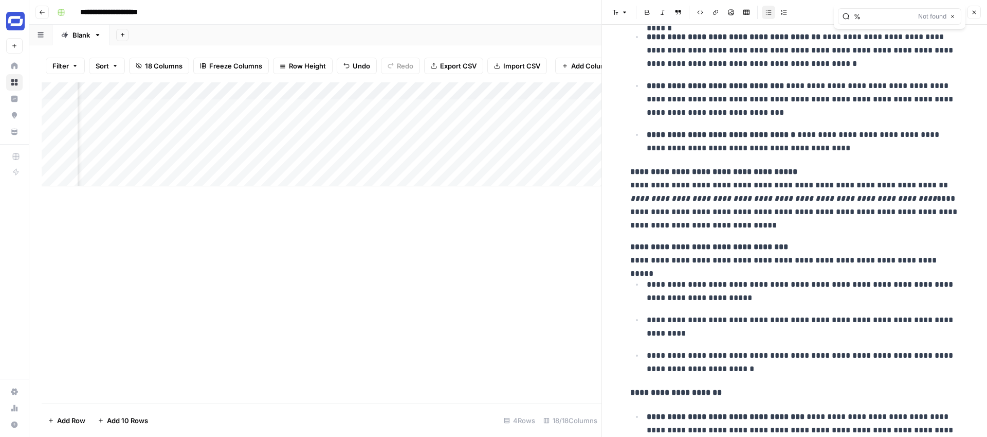
scroll to position [386, 0]
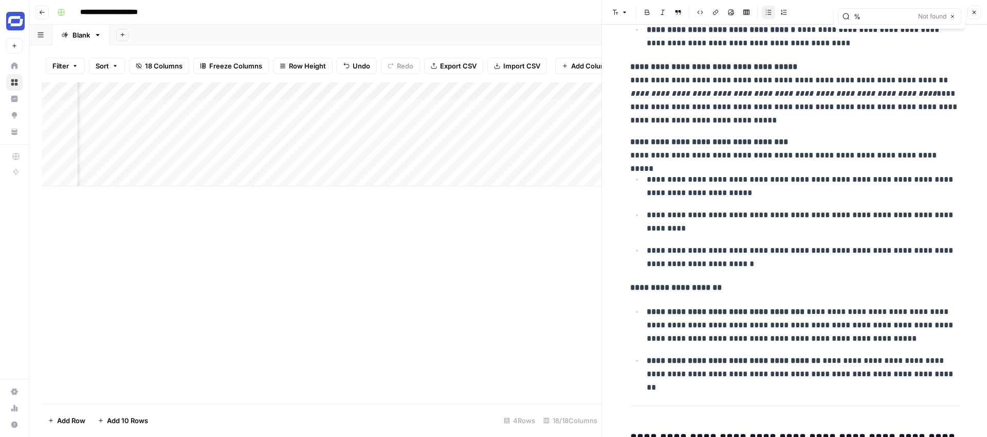
click at [974, 11] on icon "button" at bounding box center [974, 12] width 6 height 6
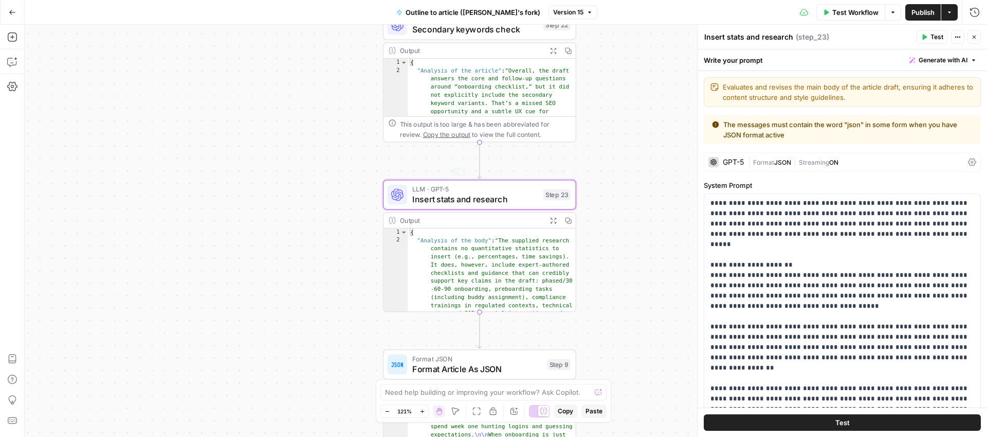
scroll to position [2705, 0]
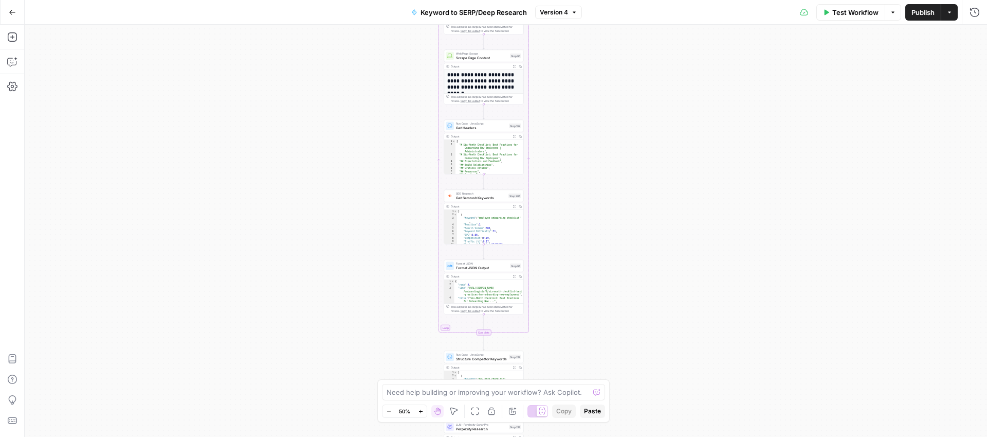
drag, startPoint x: 623, startPoint y: 145, endPoint x: 601, endPoint y: 131, distance: 26.4
click at [601, 131] on div "Workflow Set Inputs Inputs Google Search Perform Google Search Step 51 Output E…" at bounding box center [506, 231] width 963 height 412
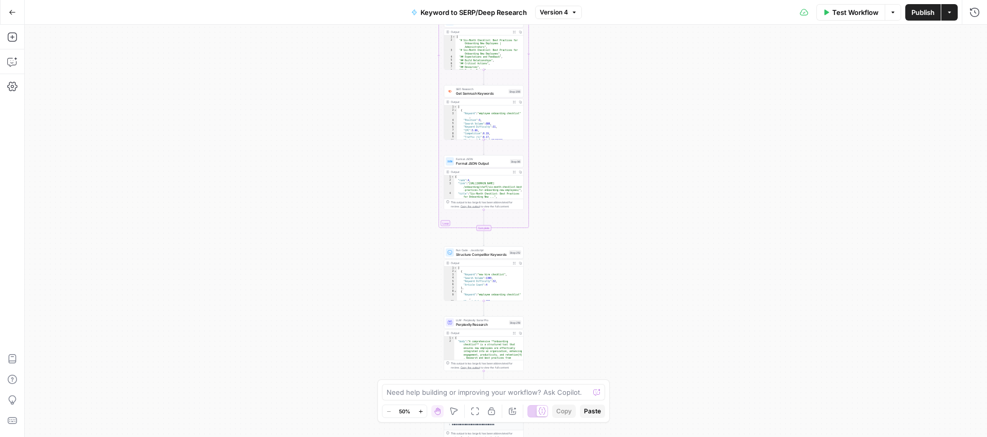
drag, startPoint x: 586, startPoint y: 319, endPoint x: 586, endPoint y: 215, distance: 103.9
click at [586, 215] on div "Workflow Set Inputs Inputs Google Search Perform Google Search Step 51 Output E…" at bounding box center [506, 231] width 963 height 412
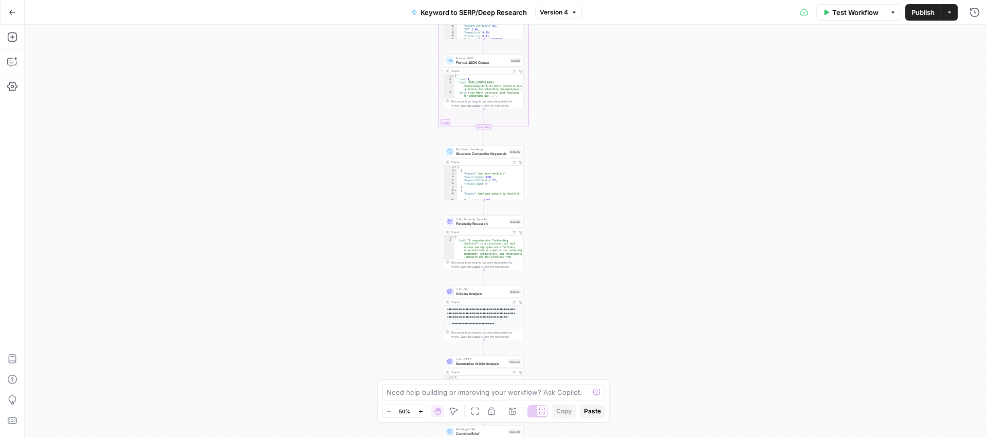
drag, startPoint x: 589, startPoint y: 322, endPoint x: 589, endPoint y: 222, distance: 100.8
click at [589, 222] on div "Workflow Set Inputs Inputs Google Search Perform Google Search Step 51 Output E…" at bounding box center [506, 231] width 963 height 412
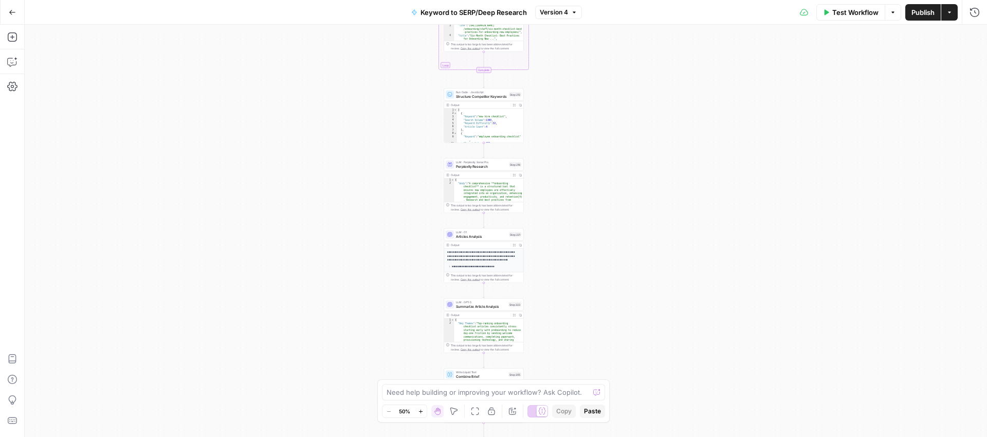
drag, startPoint x: 582, startPoint y: 249, endPoint x: 582, endPoint y: 192, distance: 57.1
click at [582, 192] on div "Workflow Set Inputs Inputs Google Search Perform Google Search Step 51 Output E…" at bounding box center [506, 231] width 963 height 412
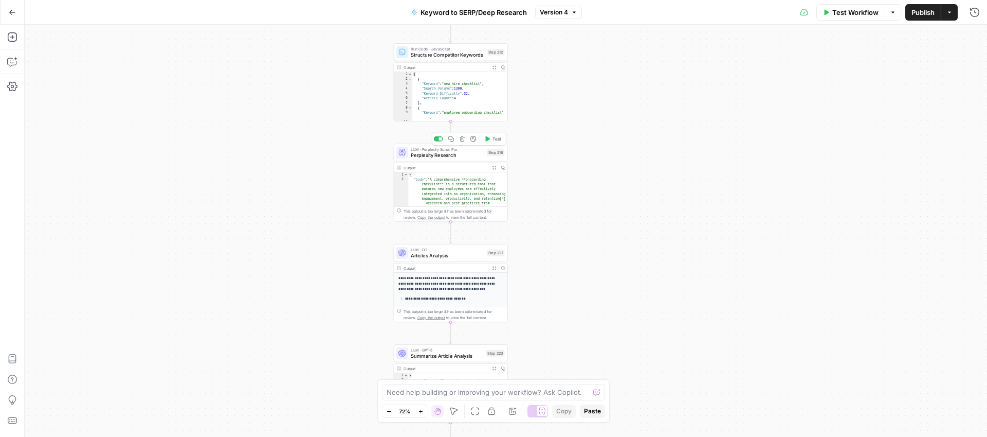
click at [449, 153] on span "Perplexity Research" at bounding box center [447, 154] width 73 height 7
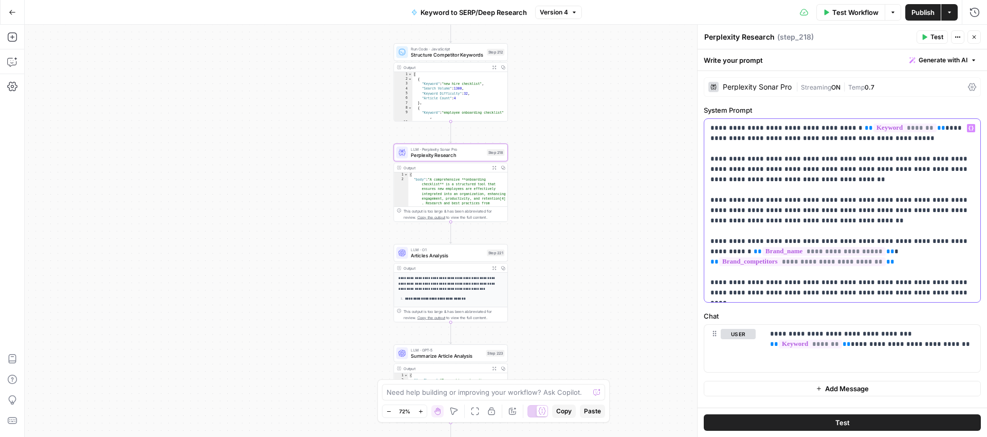
click at [917, 291] on p "**********" at bounding box center [843, 210] width 264 height 175
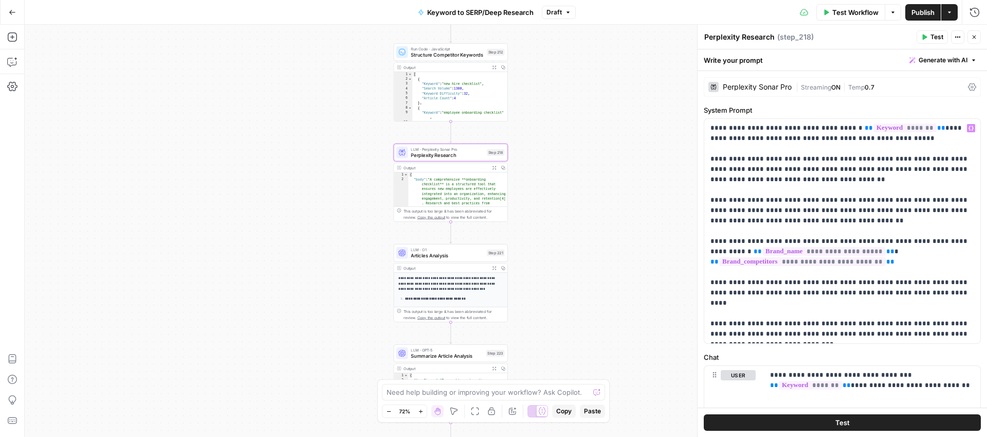
click at [927, 35] on icon "button" at bounding box center [924, 37] width 6 height 6
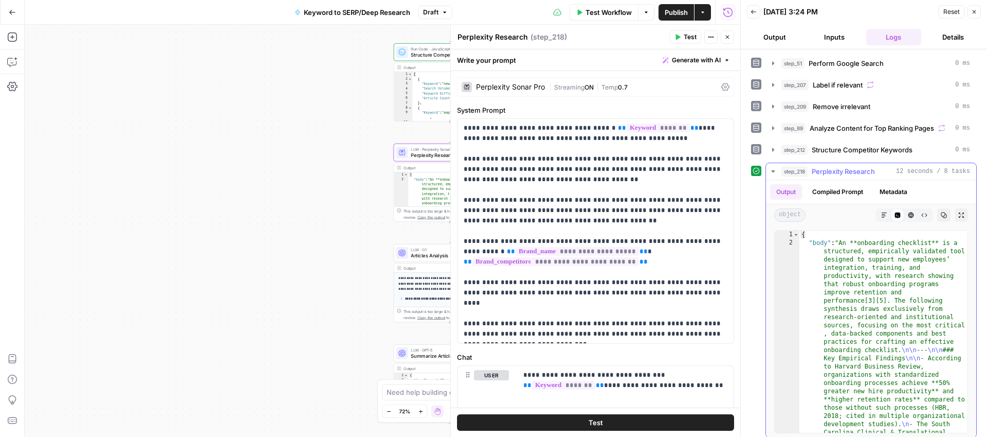
click at [883, 218] on button "Markdown" at bounding box center [884, 214] width 13 height 13
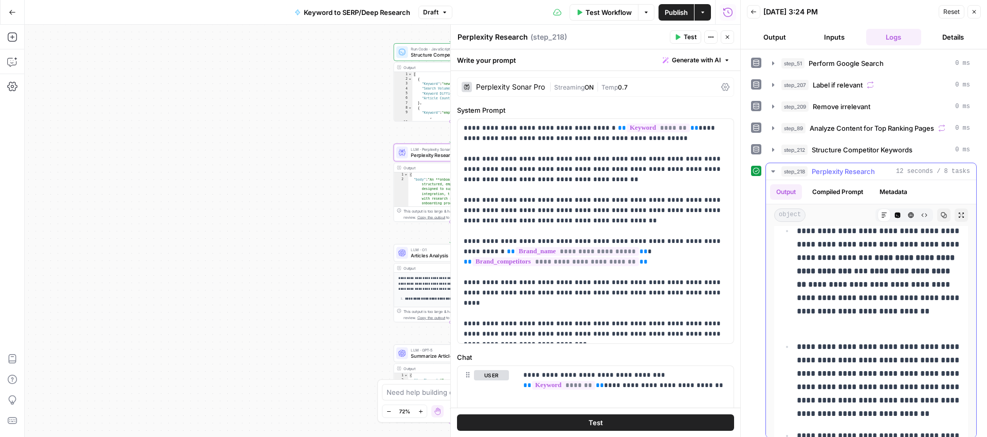
scroll to position [244, 0]
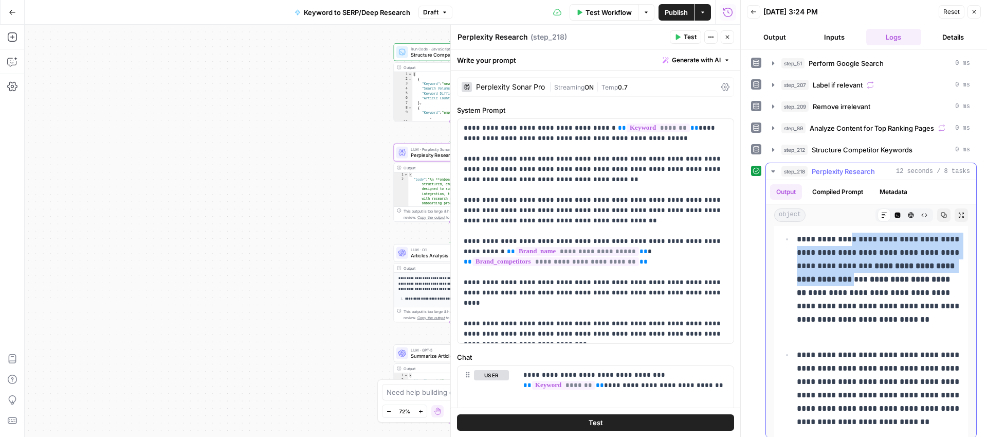
drag, startPoint x: 847, startPoint y: 239, endPoint x: 910, endPoint y: 280, distance: 75.4
click at [910, 280] on p "**********" at bounding box center [879, 285] width 165 height 107
copy p "**********"
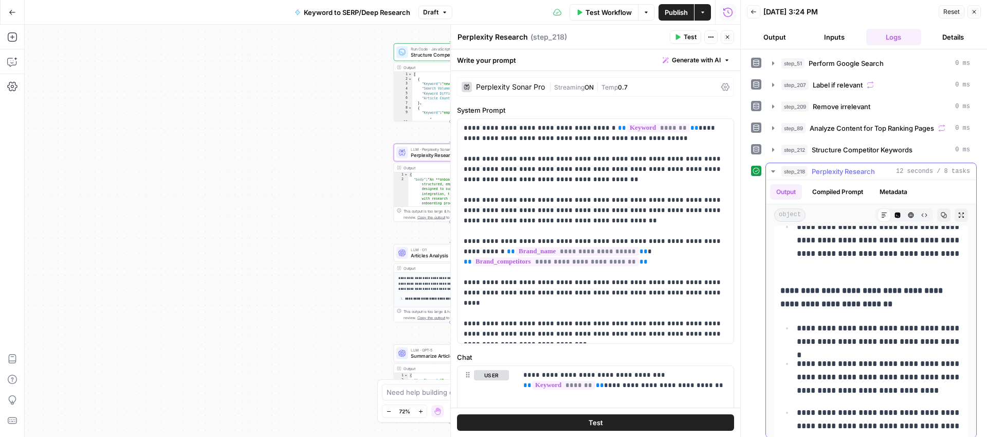
scroll to position [1460, 0]
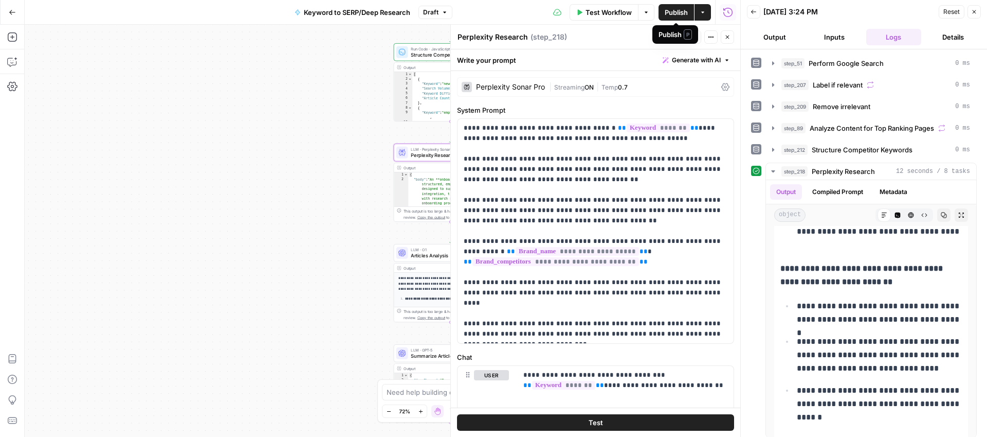
click at [663, 10] on button "Publish" at bounding box center [676, 12] width 35 height 16
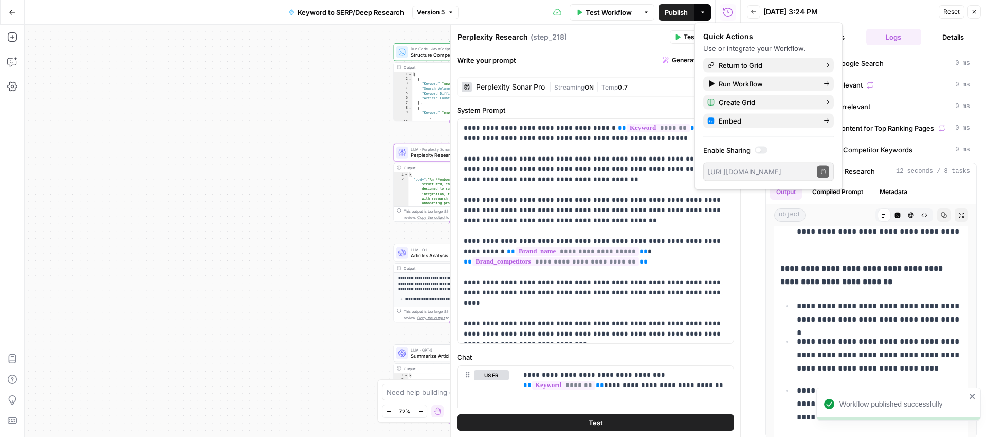
click at [975, 12] on icon "button" at bounding box center [975, 12] width 4 height 4
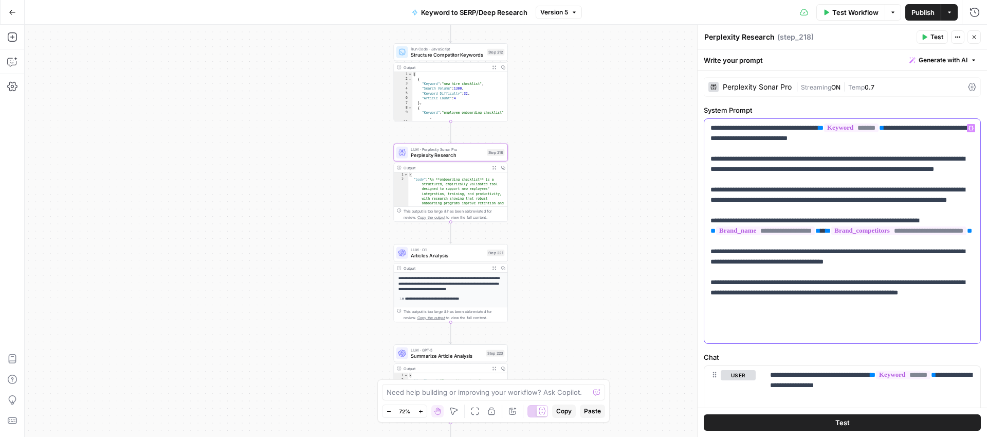
click at [731, 320] on p "**********" at bounding box center [843, 231] width 264 height 216
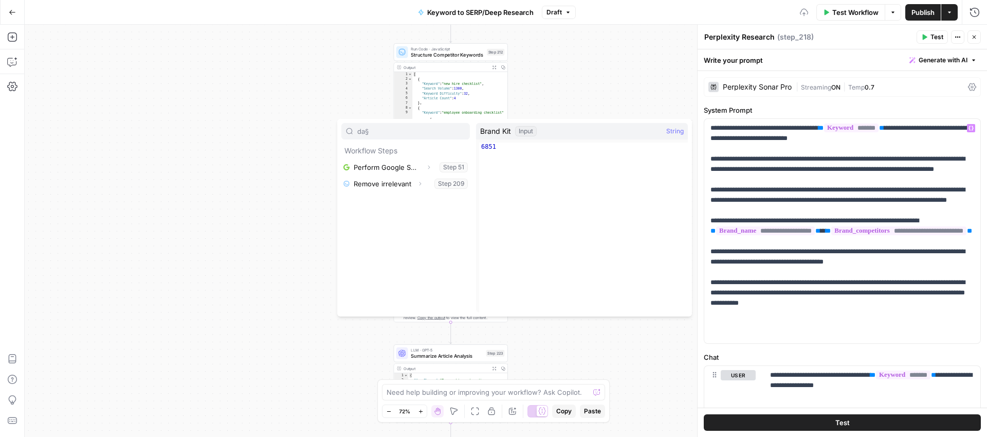
type input "da§"
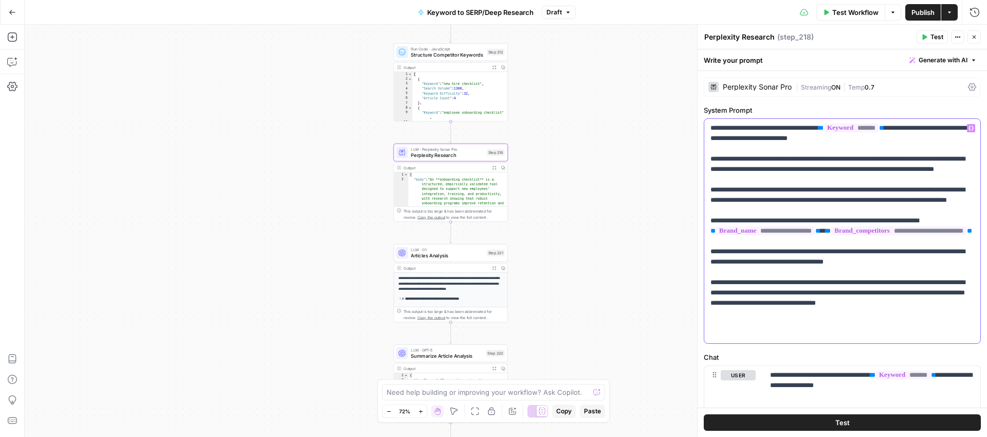
click at [725, 323] on p "**********" at bounding box center [843, 231] width 264 height 216
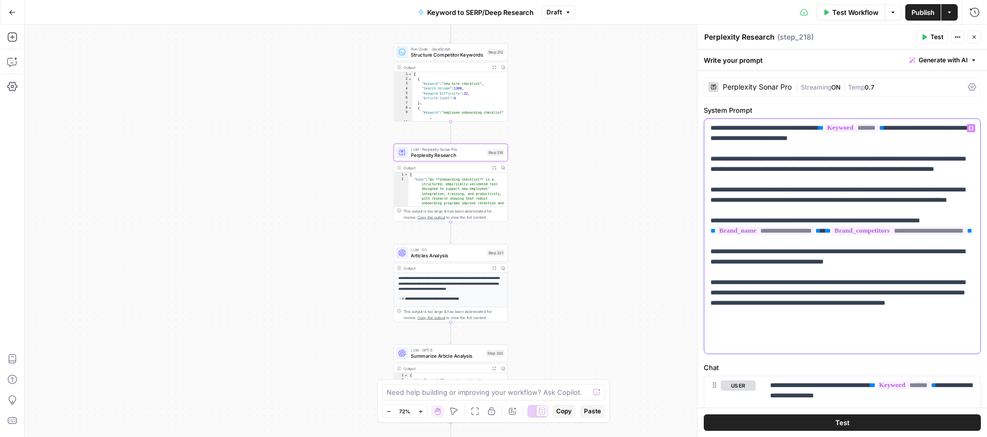
click at [755, 324] on p "**********" at bounding box center [843, 236] width 264 height 226
click at [790, 326] on p "**********" at bounding box center [843, 236] width 264 height 226
click at [746, 319] on p "**********" at bounding box center [843, 236] width 264 height 226
click at [890, 323] on p "**********" at bounding box center [843, 236] width 264 height 226
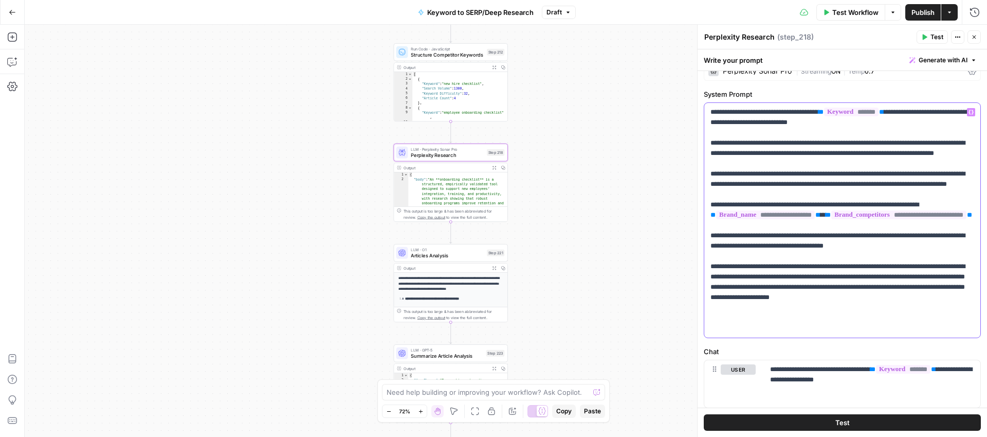
scroll to position [46, 0]
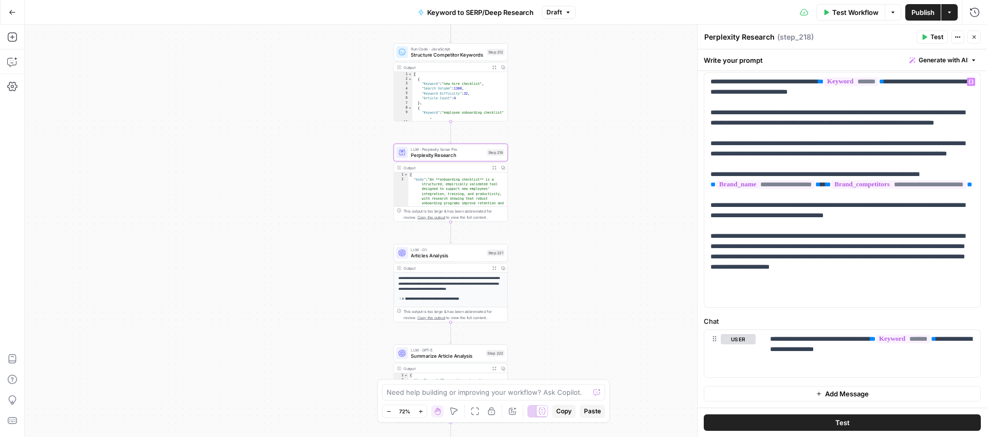
click at [924, 14] on span "Publish" at bounding box center [923, 12] width 23 height 10
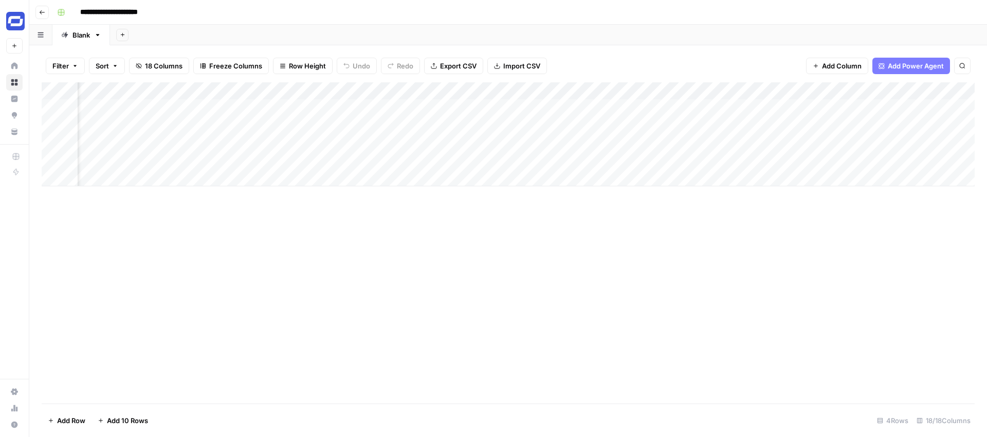
scroll to position [0, 51]
click at [857, 140] on div "Add Column" at bounding box center [508, 134] width 933 height 104
click at [766, 142] on div "Add Column" at bounding box center [508, 134] width 933 height 104
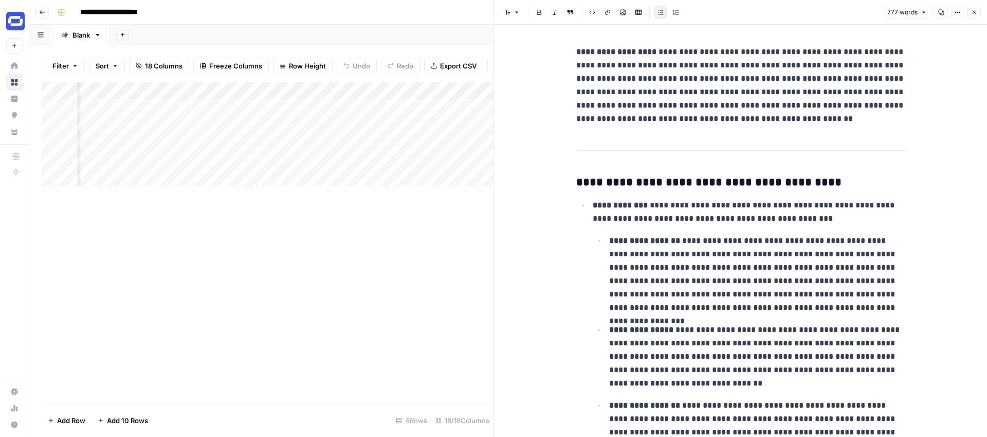
click at [975, 6] on button "Close" at bounding box center [974, 12] width 13 height 13
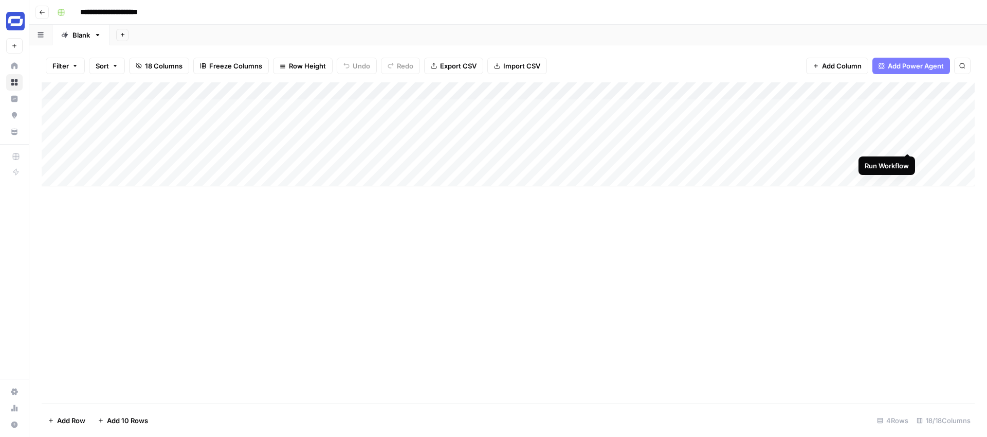
click at [906, 143] on div "Add Column" at bounding box center [508, 134] width 933 height 104
click at [509, 93] on div "Add Column" at bounding box center [508, 134] width 933 height 104
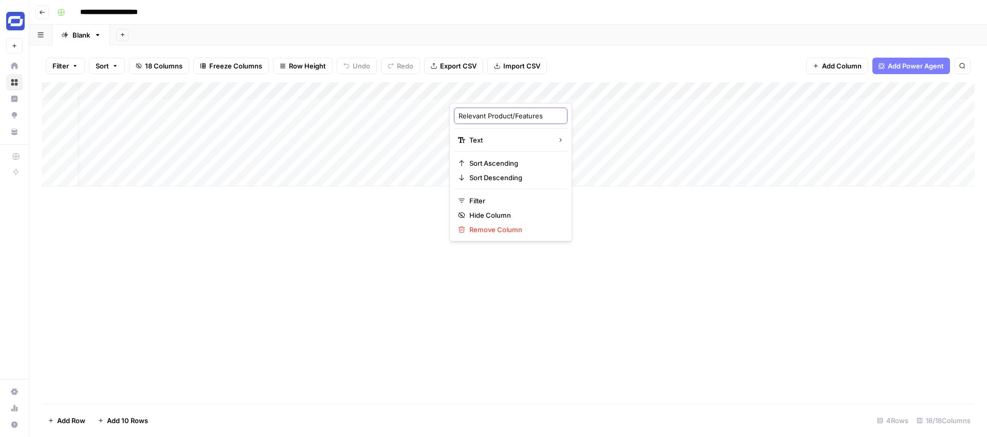
click at [503, 112] on input "Relevant Product/Features" at bounding box center [511, 116] width 104 height 10
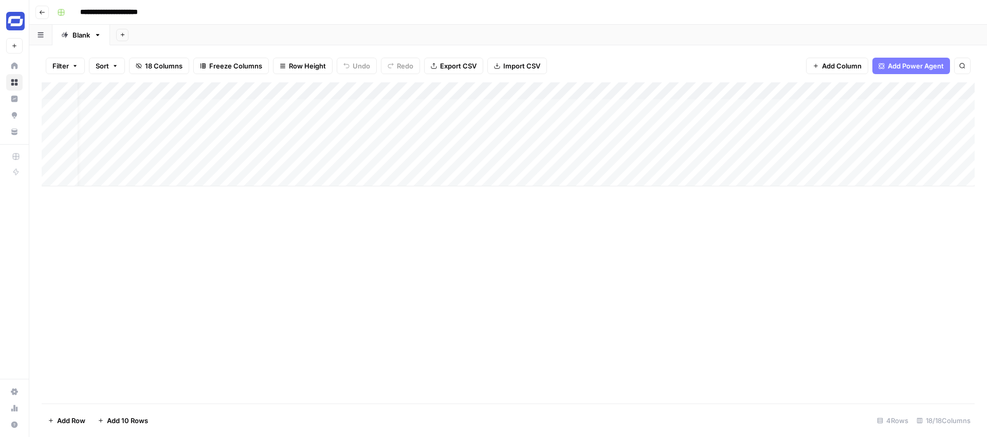
scroll to position [0, 0]
click at [534, 111] on div "Add Column" at bounding box center [508, 134] width 933 height 104
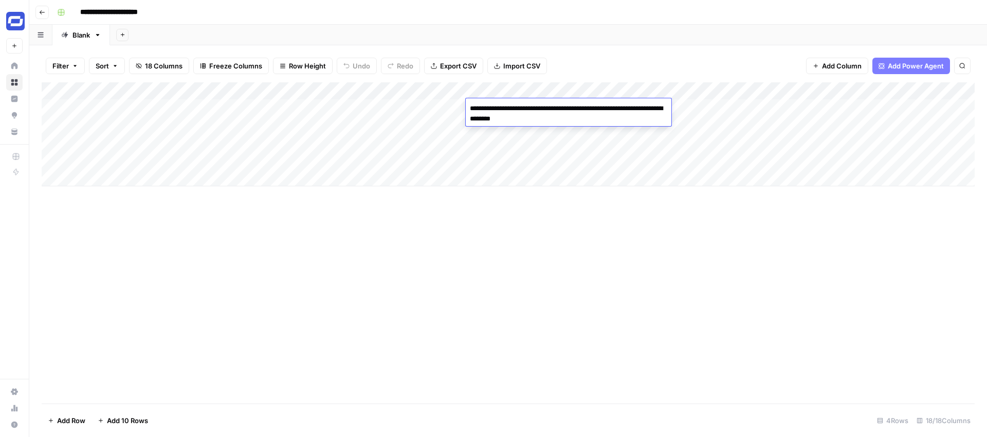
click at [534, 111] on textarea "**********" at bounding box center [569, 113] width 206 height 25
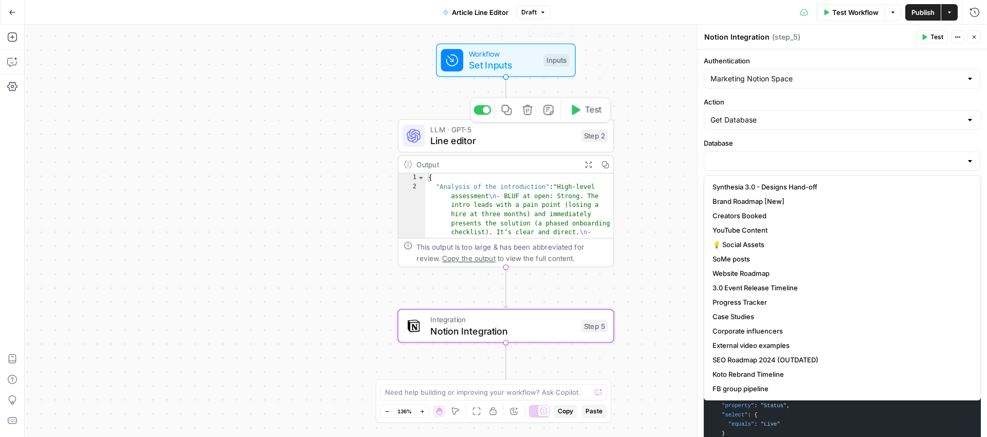
scroll to position [52, 0]
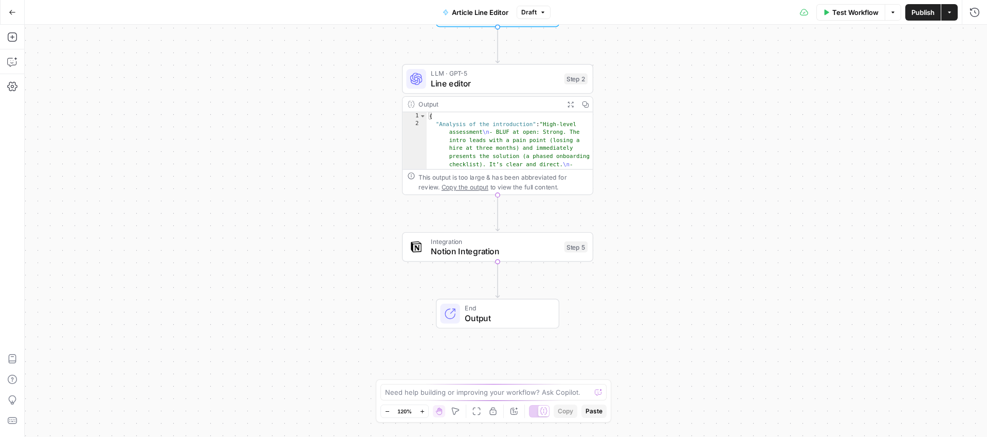
drag, startPoint x: 663, startPoint y: 212, endPoint x: 655, endPoint y: 127, distance: 85.7
click at [655, 127] on div "Workflow Set Inputs Inputs LLM · GPT-5 Line editor Step 2 Output Expand Output …" at bounding box center [506, 231] width 963 height 412
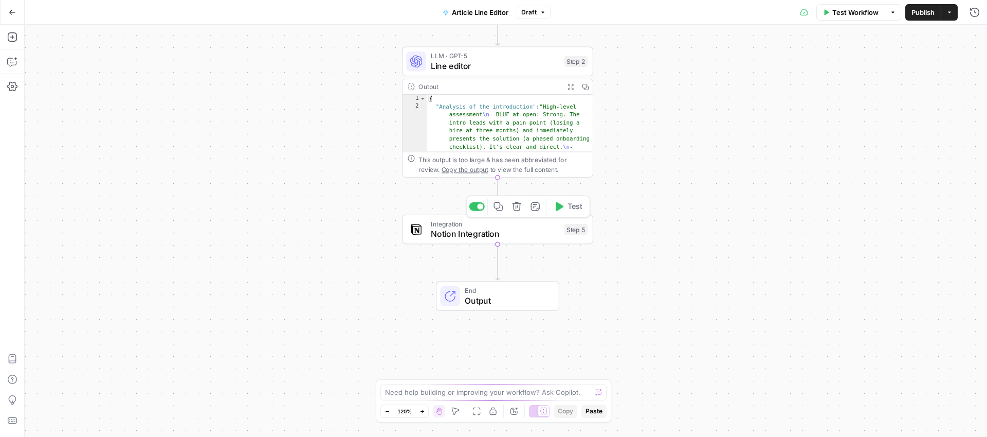
click at [520, 233] on span "Notion Integration" at bounding box center [495, 233] width 129 height 12
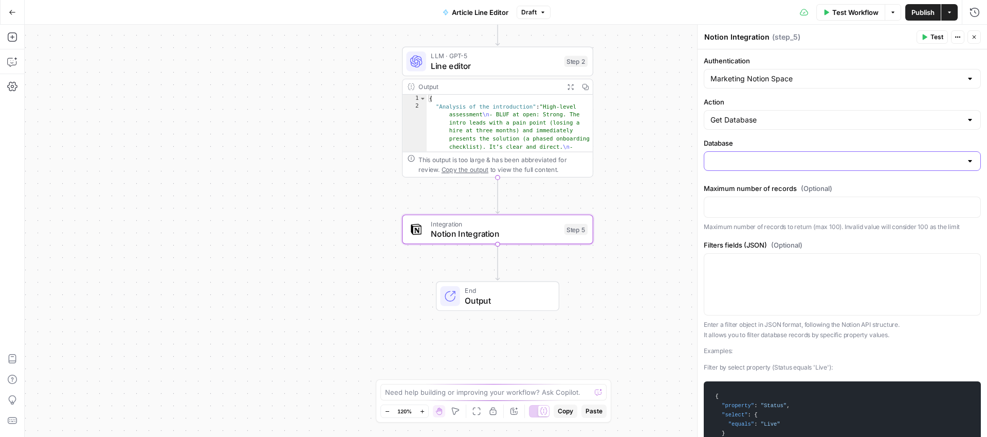
click at [790, 156] on input "Database" at bounding box center [836, 161] width 251 height 10
click at [828, 141] on label "Database" at bounding box center [842, 143] width 277 height 10
click at [828, 156] on input "Database" at bounding box center [836, 161] width 251 height 10
click at [884, 166] on div at bounding box center [842, 161] width 277 height 20
click at [878, 137] on div "Authentication Marketing Notion Space Action Get Database Database Maximum numb…" at bounding box center [842, 439] width 289 height 780
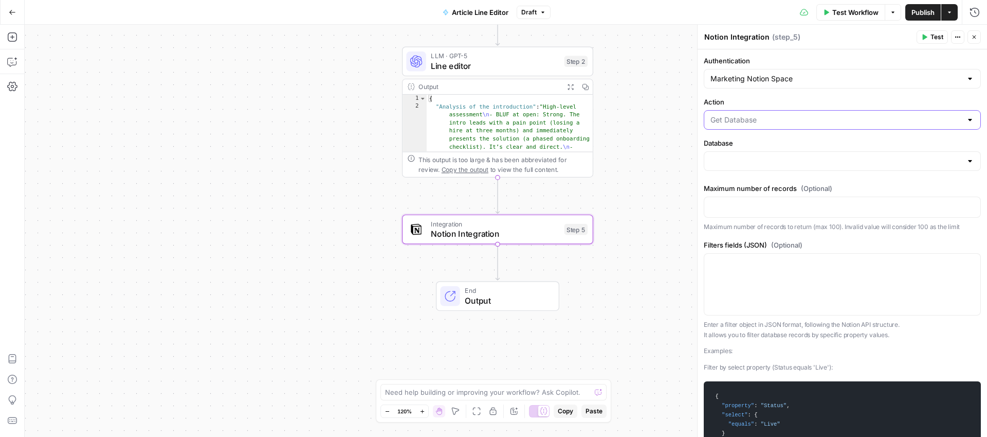
click at [880, 115] on input "Action" at bounding box center [836, 120] width 251 height 10
click at [830, 186] on span "Get Database" at bounding box center [836, 189] width 246 height 10
type input "Get Database"
click at [803, 167] on div at bounding box center [842, 161] width 277 height 20
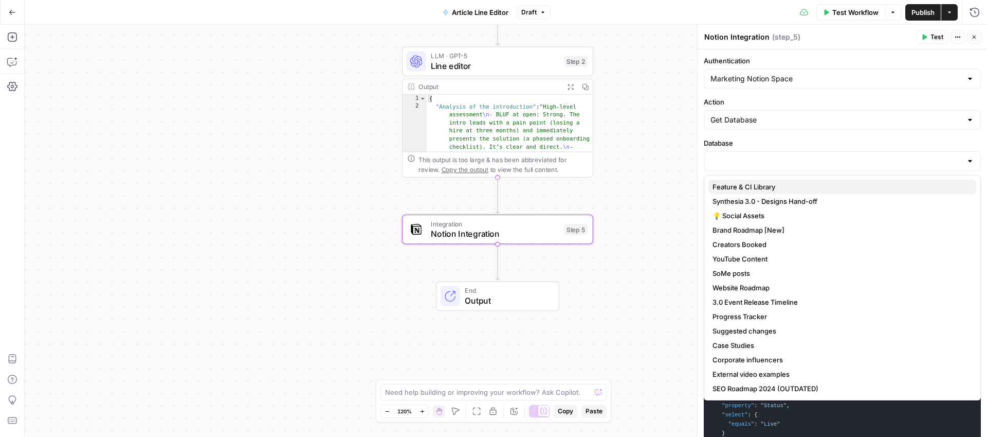
click at [779, 189] on span "Feature & CI Library" at bounding box center [841, 186] width 256 height 10
type input "Feature & CI Library"
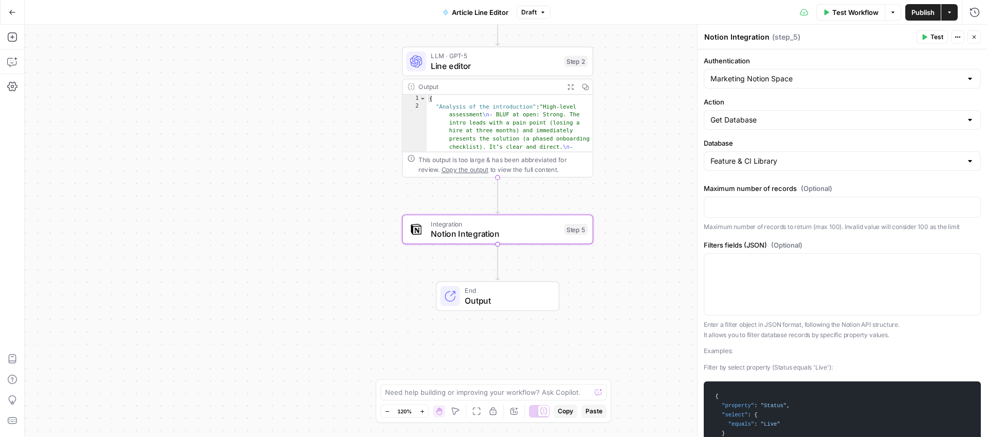
click at [932, 39] on span "Test" at bounding box center [937, 36] width 13 height 9
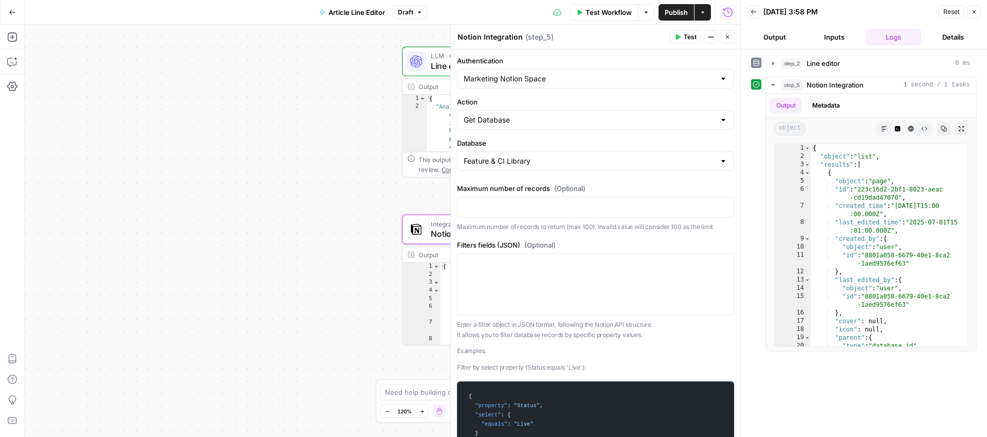
scroll to position [1, 0]
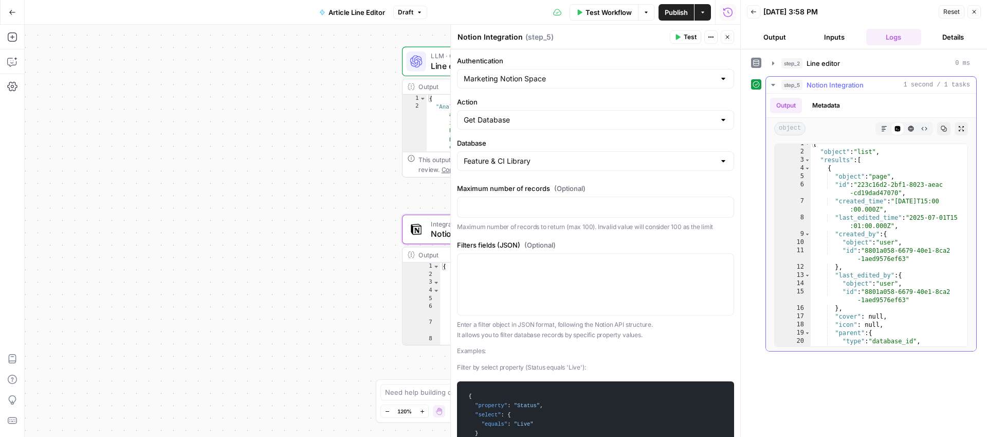
click at [883, 128] on icon "button" at bounding box center [884, 128] width 5 height 5
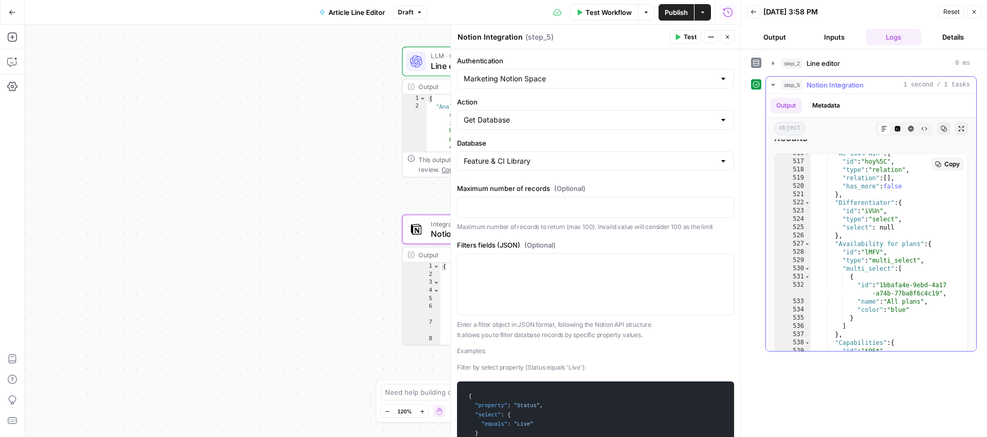
scroll to position [455, 0]
click at [897, 130] on icon "button" at bounding box center [898, 129] width 6 height 6
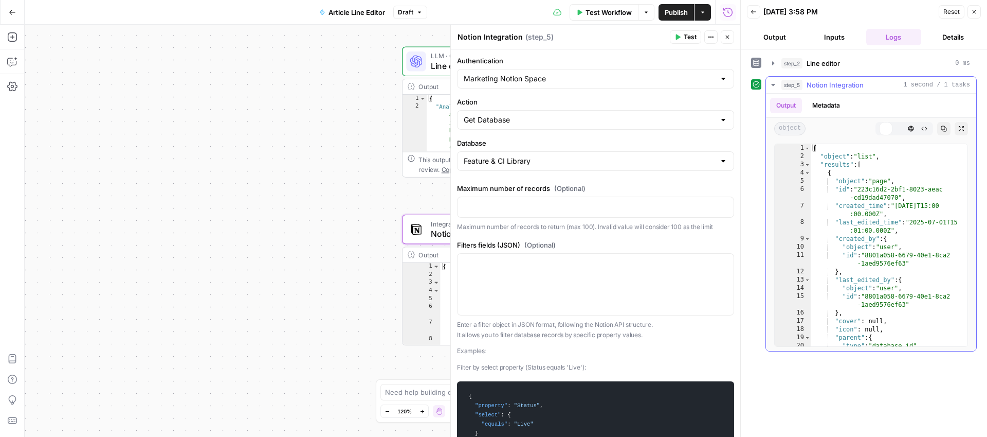
scroll to position [0, 0]
click at [908, 131] on icon "button" at bounding box center [911, 128] width 6 height 6
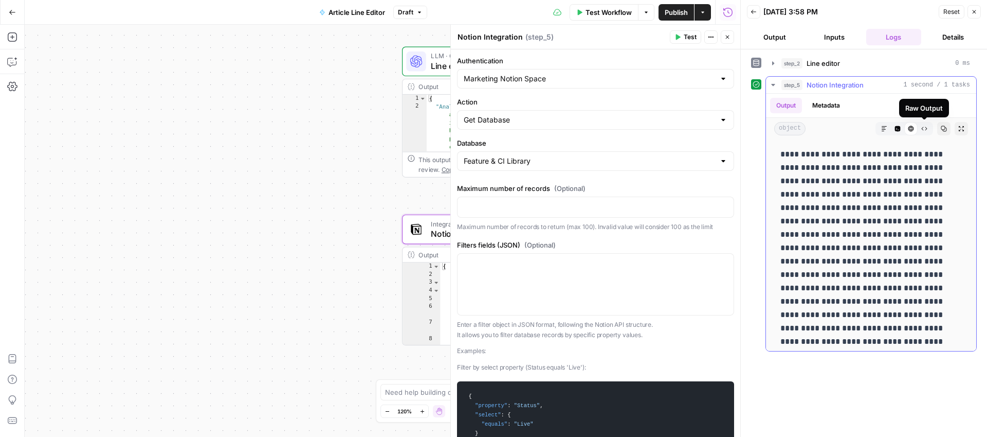
click at [925, 132] on button "Raw Output" at bounding box center [924, 128] width 13 height 13
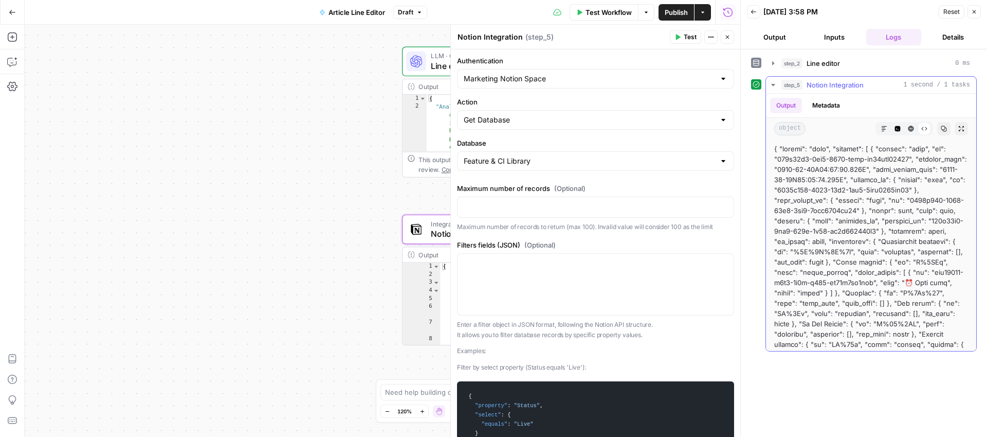
click at [896, 130] on icon "button" at bounding box center [898, 129] width 6 height 6
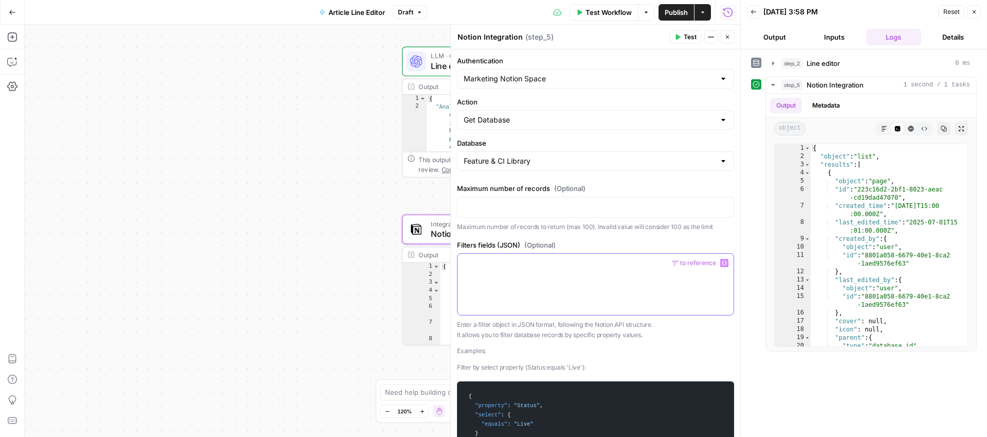
click at [501, 266] on p at bounding box center [596, 263] width 264 height 10
click at [725, 262] on icon "button" at bounding box center [724, 263] width 5 height 5
click at [498, 265] on p at bounding box center [596, 263] width 264 height 10
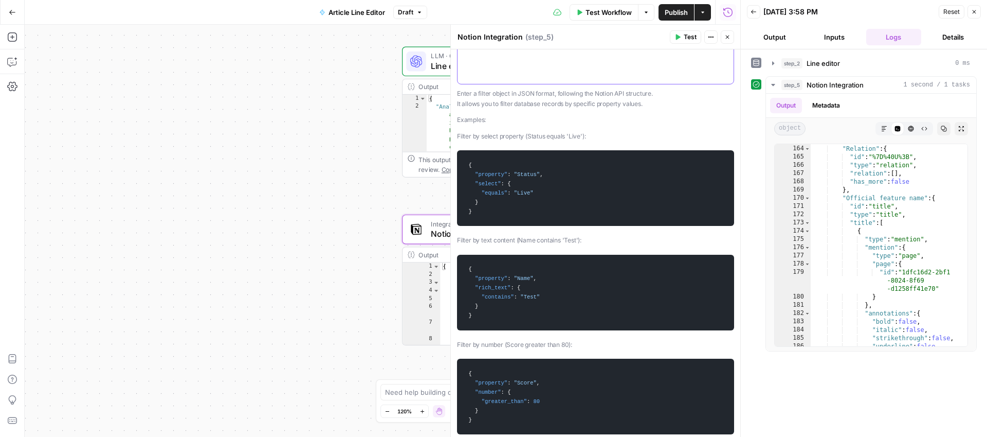
scroll to position [238, 0]
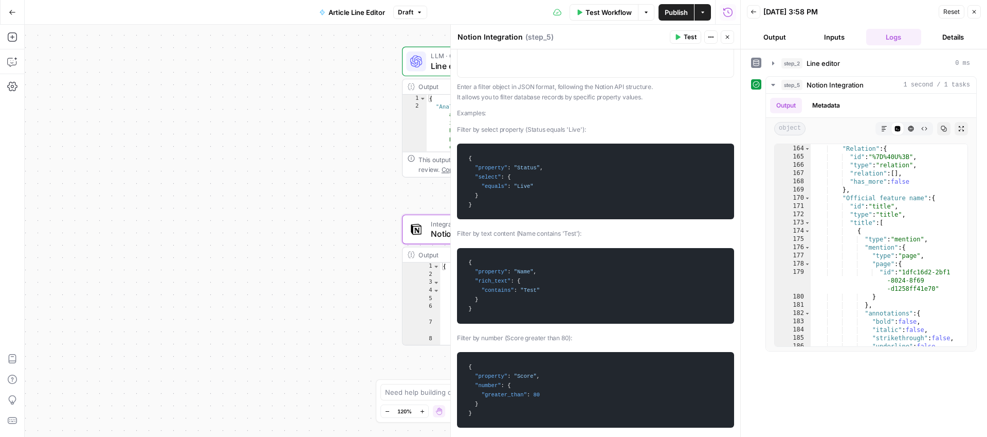
click at [537, 184] on code "{ "property" : "Status" , "select" : { "equals" : "Live" } }" at bounding box center [595, 181] width 265 height 66
drag, startPoint x: 481, startPoint y: 209, endPoint x: 469, endPoint y: 156, distance: 53.8
click at [469, 156] on code "{ "property" : "Status" , "select" : { "equals" : "Live" } }" at bounding box center [595, 181] width 265 height 66
copy code "{ "property" : "Status" , "select" : { "equals" : "Live" } }"
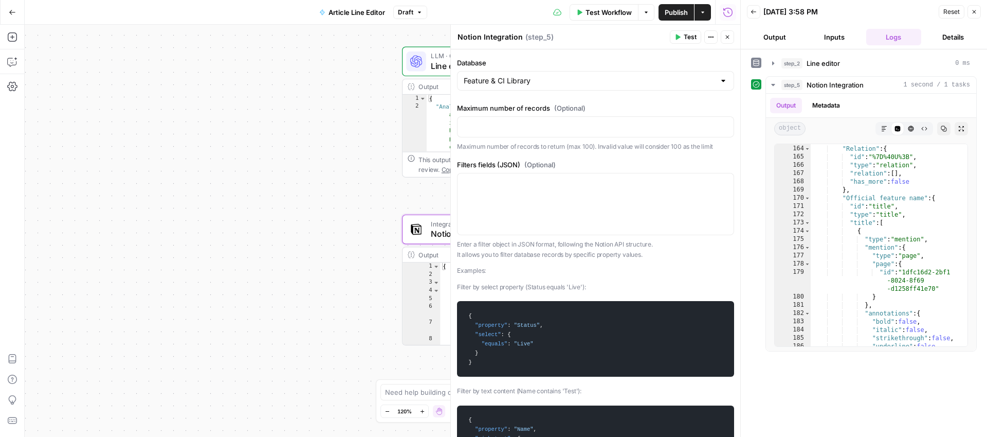
scroll to position [76, 0]
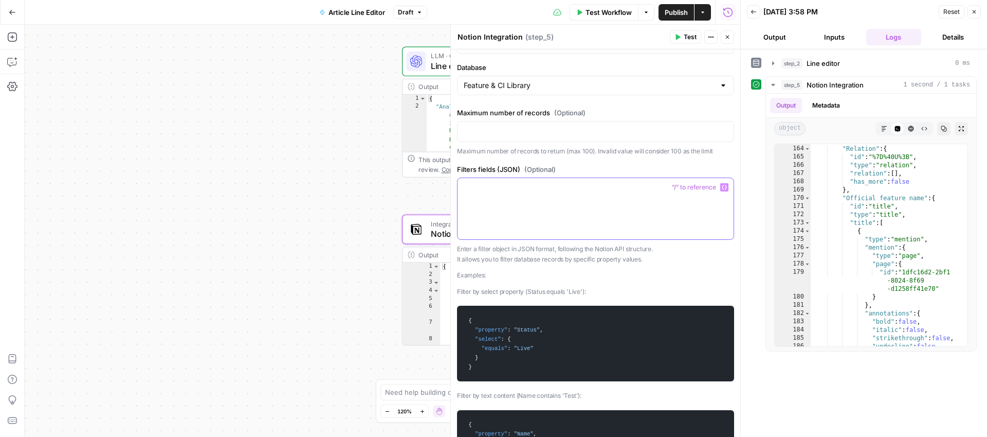
click at [502, 186] on p at bounding box center [596, 187] width 264 height 10
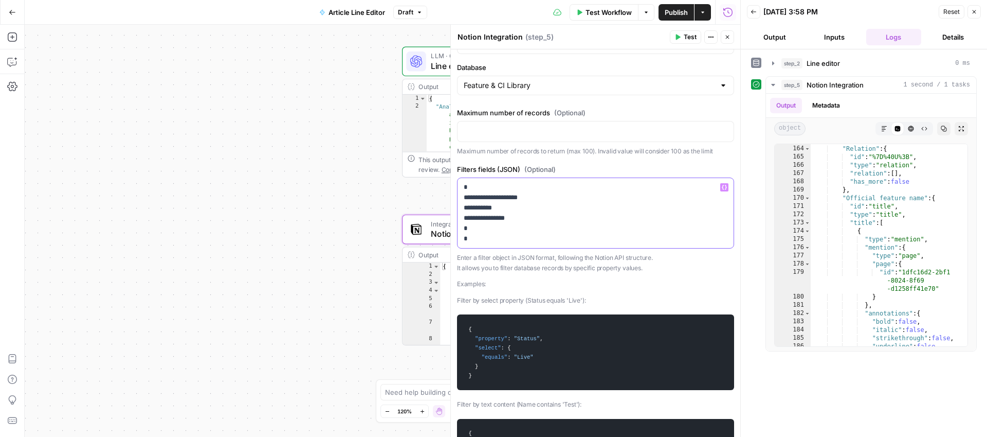
click at [504, 222] on p "**********" at bounding box center [596, 213] width 264 height 62
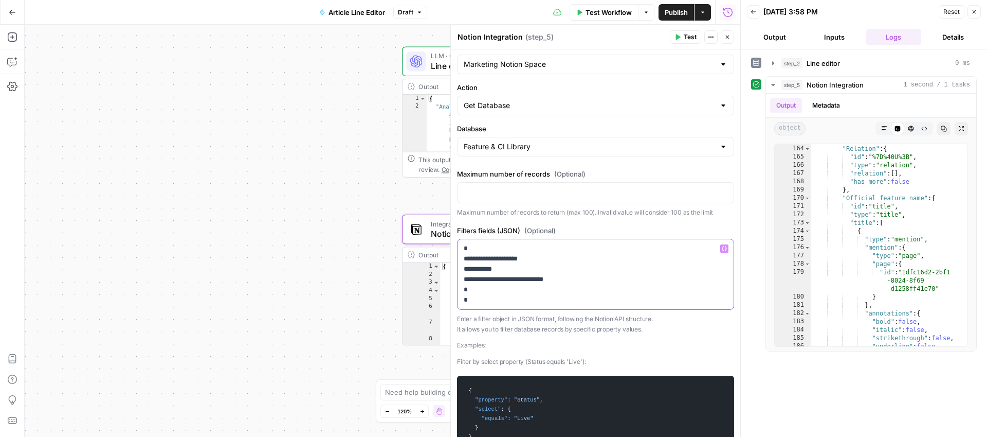
scroll to position [0, 0]
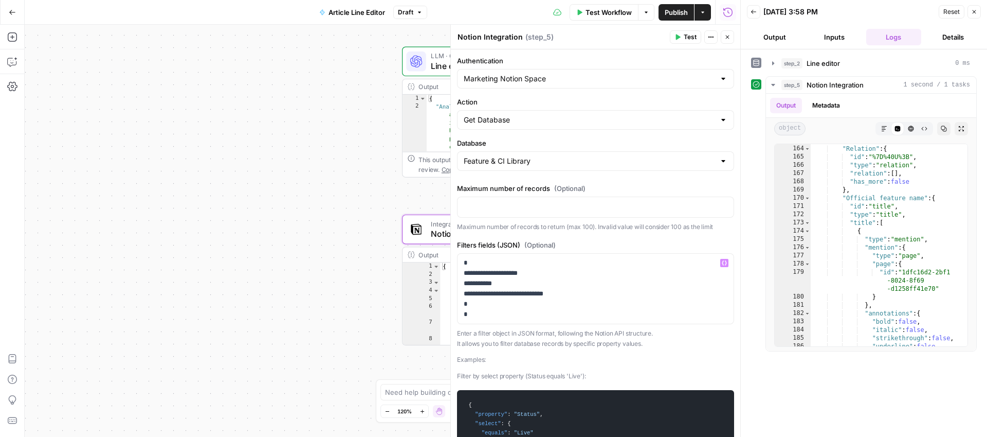
click at [690, 39] on span "Test" at bounding box center [690, 36] width 13 height 9
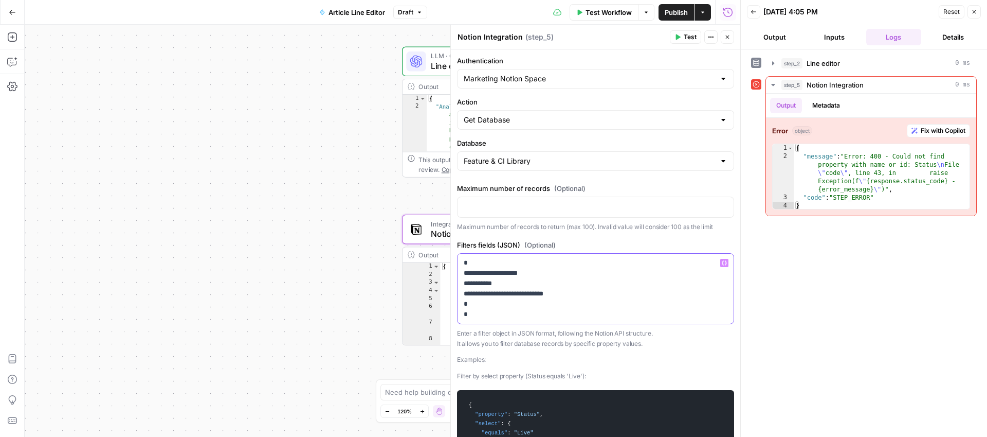
click at [515, 275] on p "**********" at bounding box center [596, 289] width 264 height 62
click at [977, 10] on icon "button" at bounding box center [974, 12] width 6 height 6
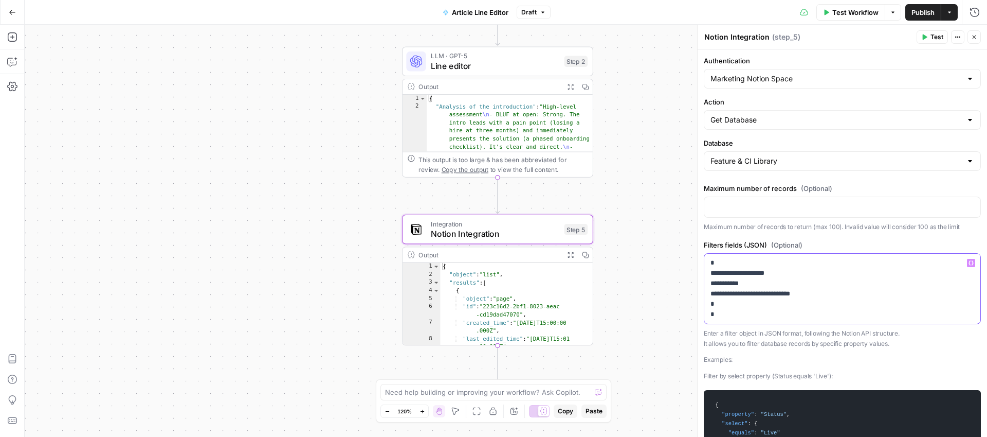
click at [776, 315] on p "**********" at bounding box center [843, 289] width 264 height 62
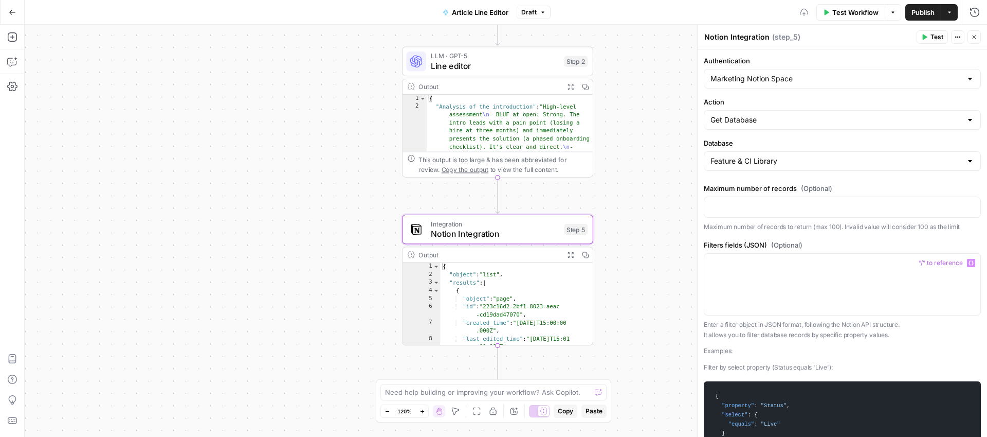
click at [922, 40] on icon "button" at bounding box center [924, 37] width 6 height 6
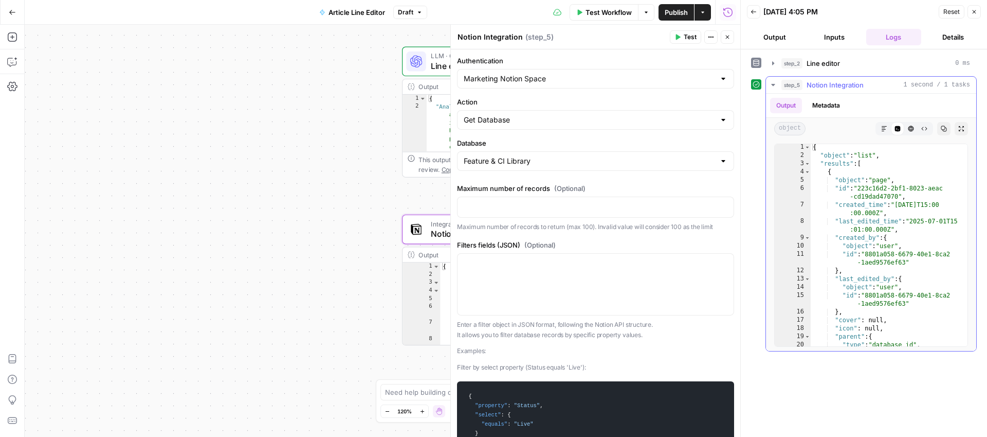
type textarea "**********"
click at [891, 166] on div "{ "object" : "list" , "results" : [ { "object" : "page" , "id" : "223c16d2-2bf1…" at bounding box center [889, 256] width 157 height 227
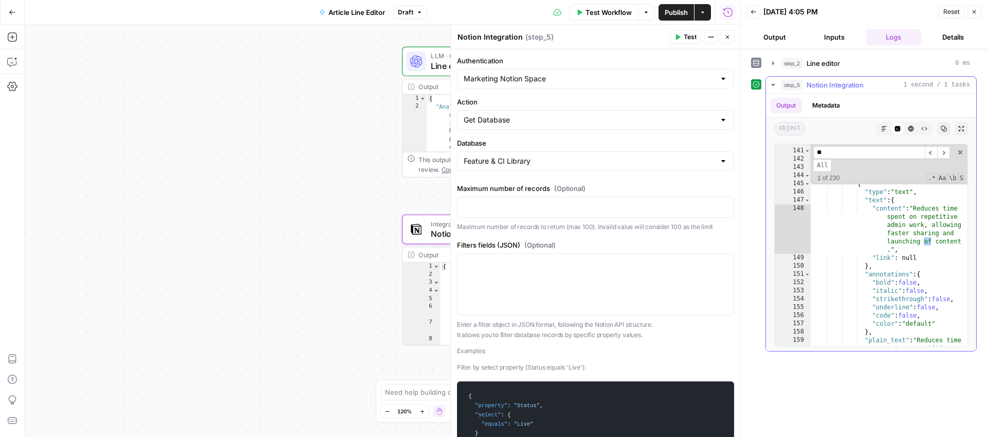
scroll to position [139, 0]
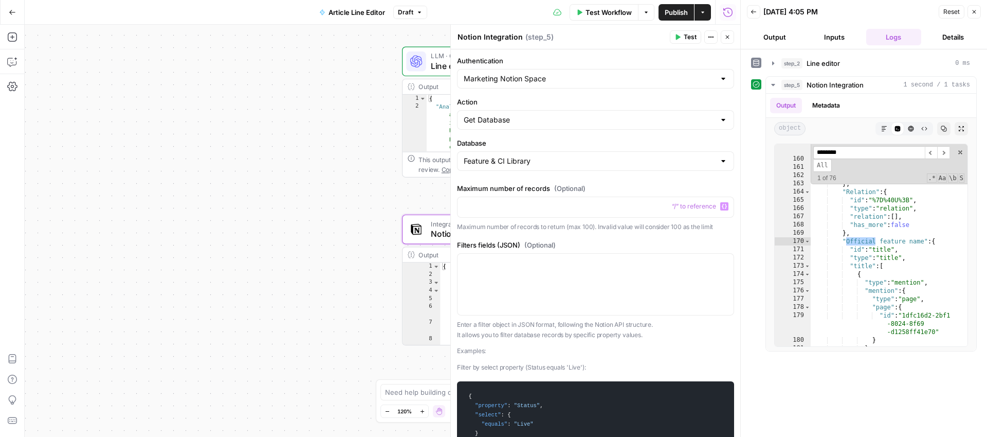
type input "********"
click at [552, 278] on div at bounding box center [596, 283] width 276 height 61
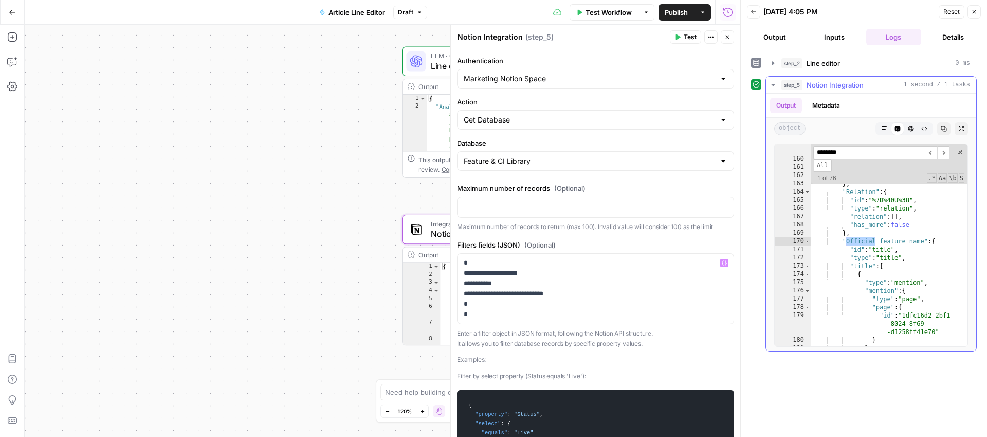
type textarea "**********"
drag, startPoint x: 923, startPoint y: 241, endPoint x: 847, endPoint y: 241, distance: 76.1
click at [847, 241] on div ""plain_text" : "Reduces time spent on repetitive admin work, allowing faster sh…" at bounding box center [889, 239] width 157 height 251
click at [512, 274] on p "**********" at bounding box center [596, 289] width 264 height 62
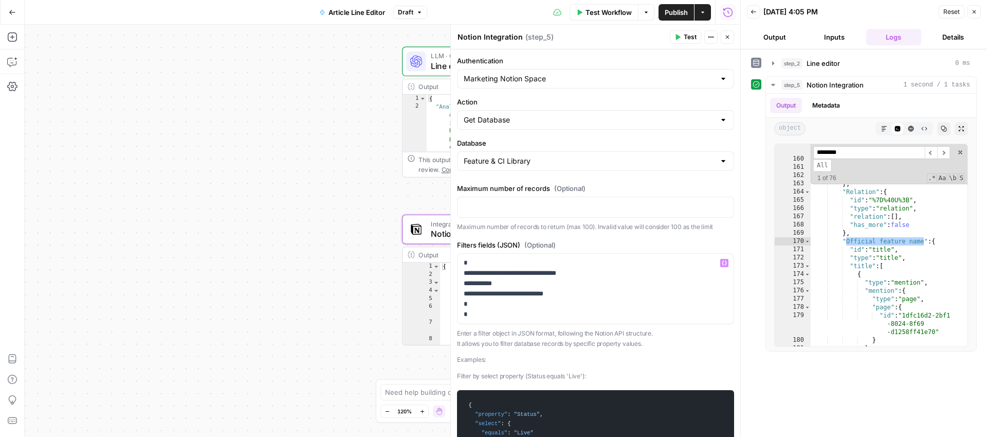
click at [694, 37] on span "Test" at bounding box center [690, 36] width 13 height 9
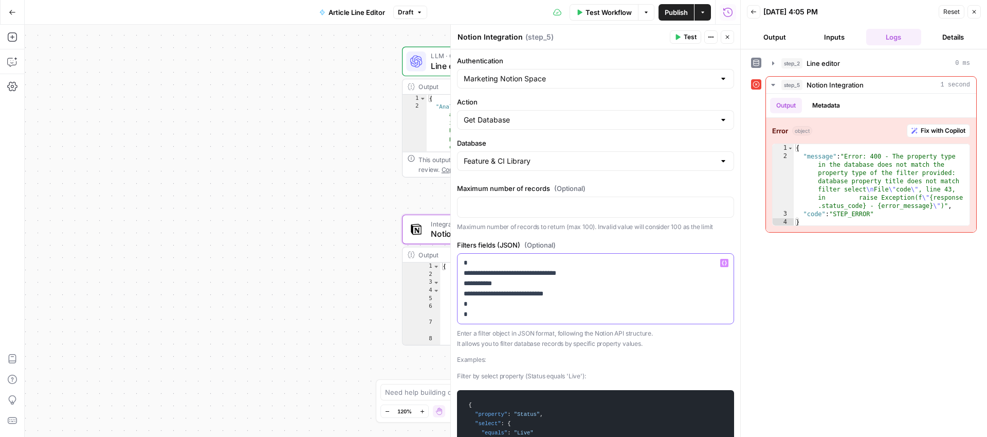
click at [589, 281] on p "**********" at bounding box center [596, 289] width 264 height 62
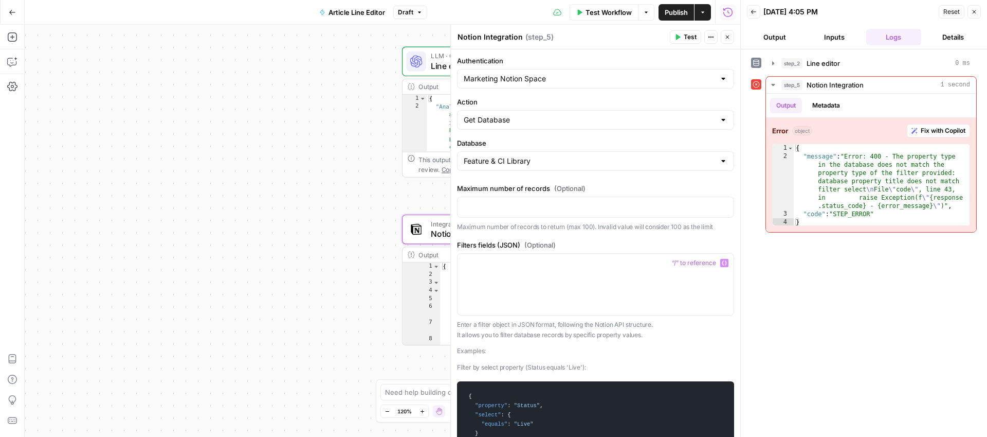
click at [682, 38] on button "Test" at bounding box center [685, 36] width 31 height 13
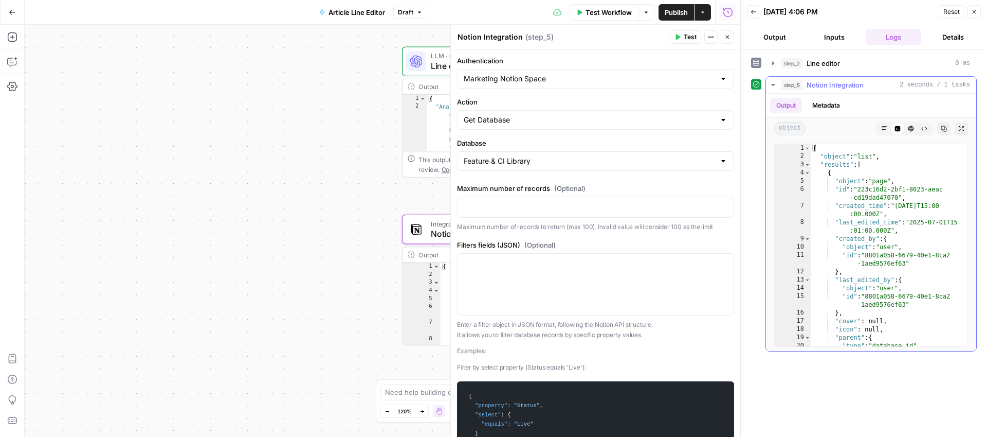
type textarea "**********"
click at [901, 159] on div "{ "object" : "list" , "results" : [ { "object" : "page" , "id" : "223c16d2-2bf1…" at bounding box center [889, 257] width 157 height 227
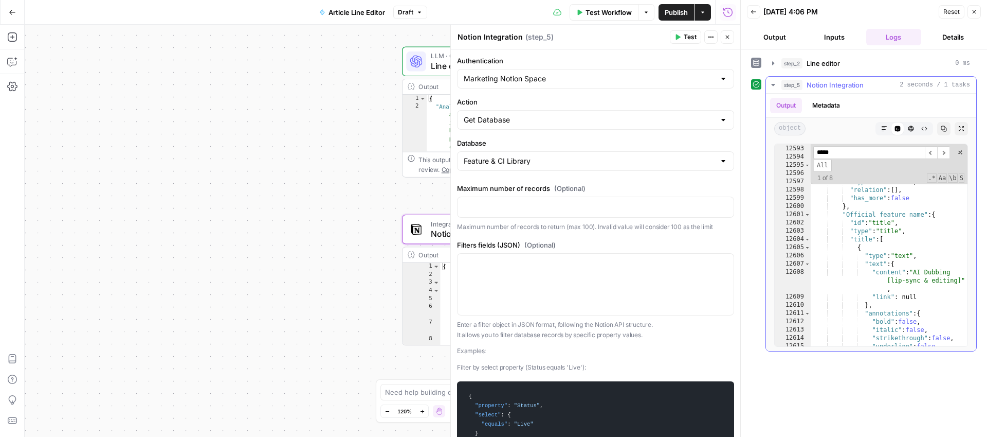
scroll to position [11765, 0]
type input "*****"
click at [493, 261] on p at bounding box center [596, 263] width 264 height 10
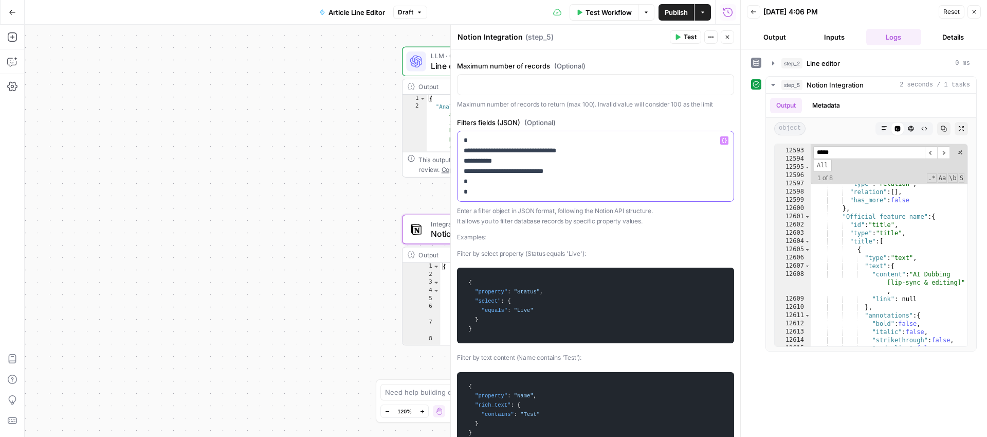
scroll to position [127, 0]
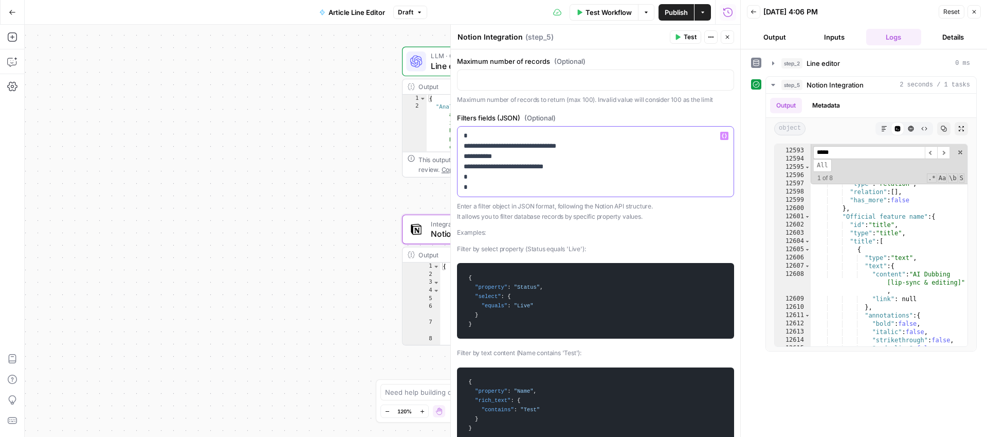
click at [479, 156] on p "**********" at bounding box center [596, 162] width 264 height 62
click at [473, 166] on p "**********" at bounding box center [596, 162] width 264 height 62
click at [628, 149] on p "**********" at bounding box center [596, 162] width 264 height 62
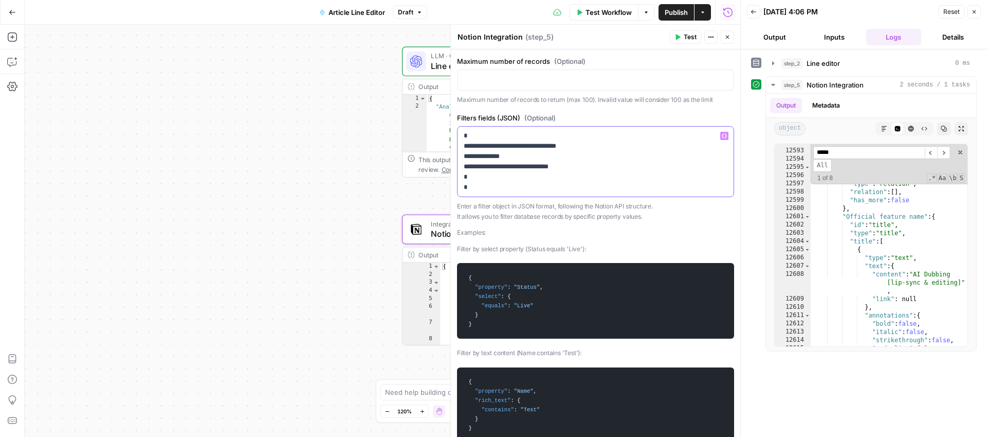
click at [628, 149] on p "**********" at bounding box center [596, 162] width 264 height 62
click at [681, 34] on button "Test" at bounding box center [685, 36] width 31 height 13
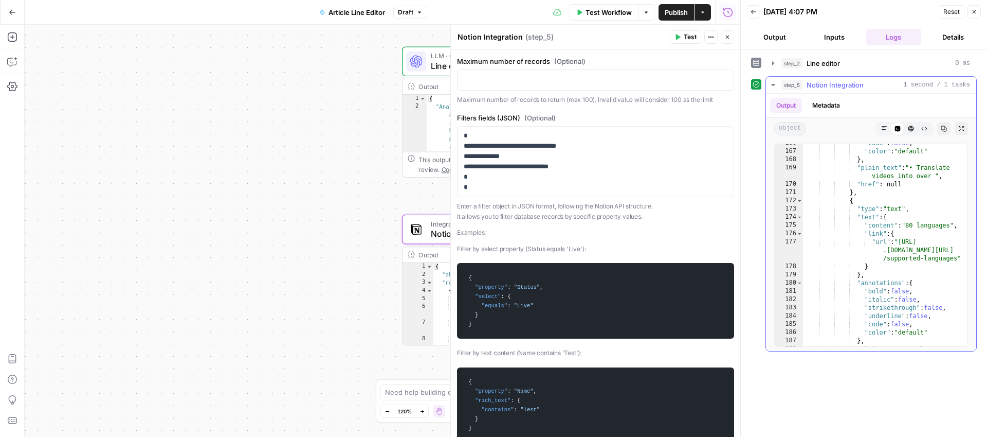
scroll to position [1536, 0]
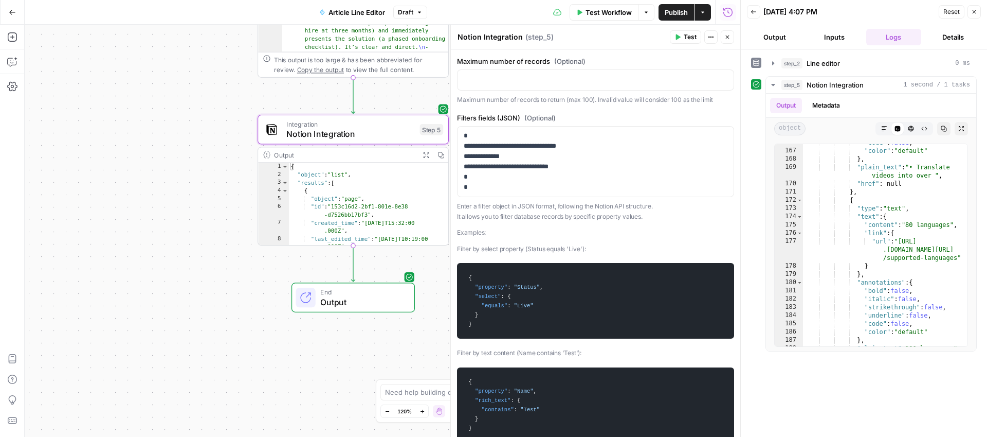
drag, startPoint x: 289, startPoint y: 264, endPoint x: 144, endPoint y: 164, distance: 176.6
click at [144, 164] on div "Workflow Set Inputs Inputs LLM · GPT-5 Line editor Step 2 Output Expand Output …" at bounding box center [383, 231] width 716 height 412
click at [971, 8] on button "Close" at bounding box center [974, 11] width 13 height 13
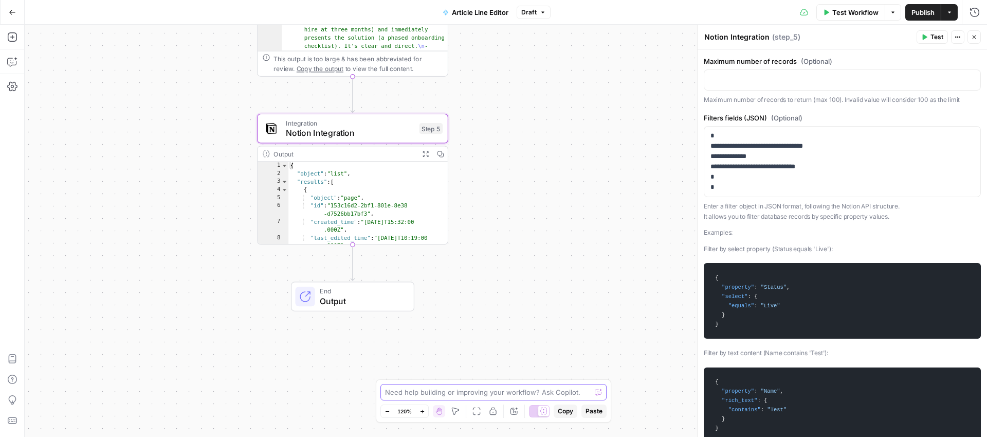
click at [497, 391] on textarea at bounding box center [488, 392] width 206 height 10
type textarea "create a code step to extract the 'Capabilities', 'Value' and 'Value driver' fi…"
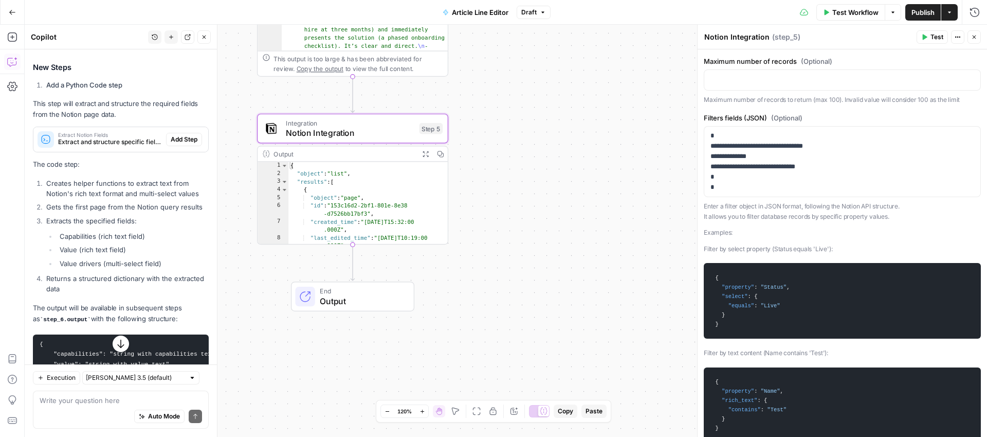
scroll to position [186, 0]
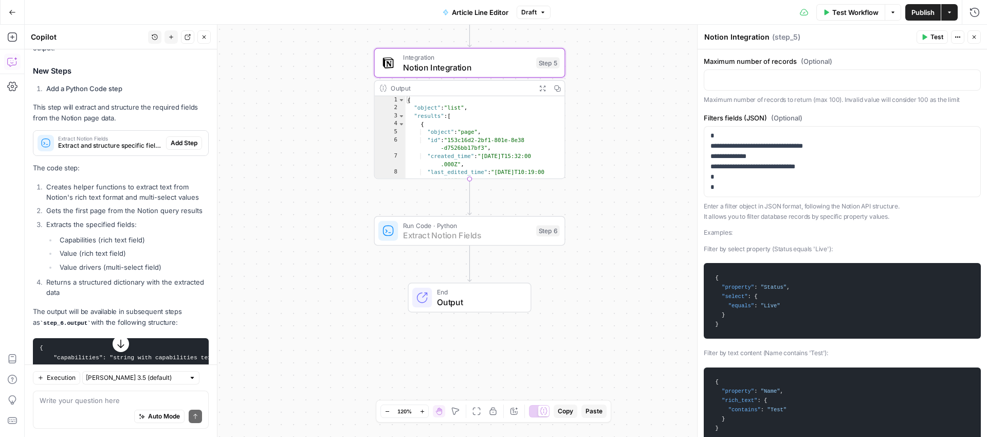
click at [185, 140] on span "Add Step" at bounding box center [184, 142] width 27 height 9
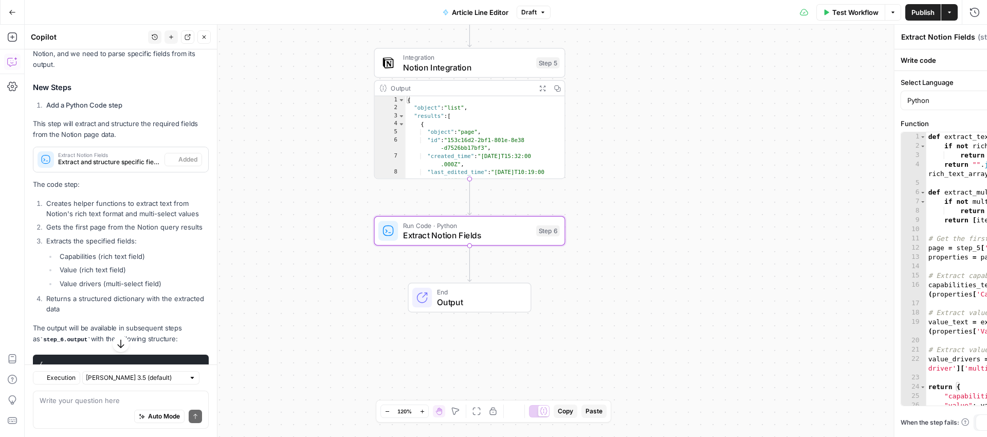
scroll to position [202, 0]
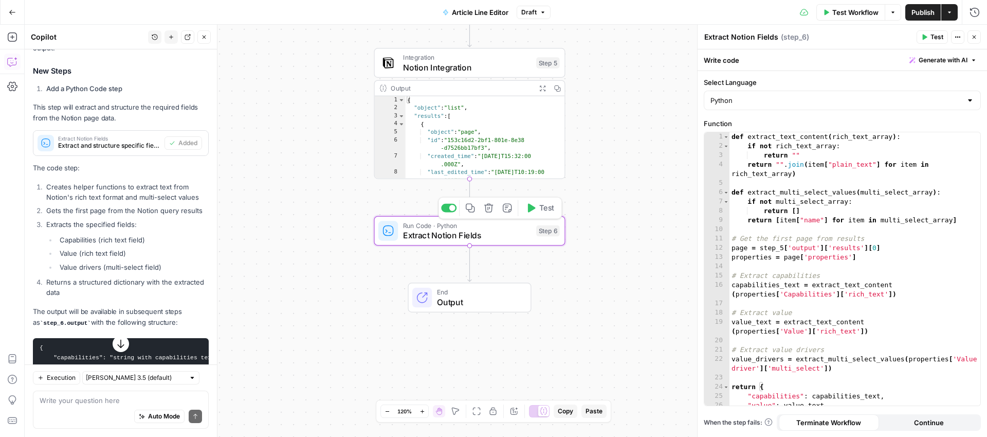
click at [492, 232] on span "Extract Notion Fields" at bounding box center [467, 235] width 129 height 12
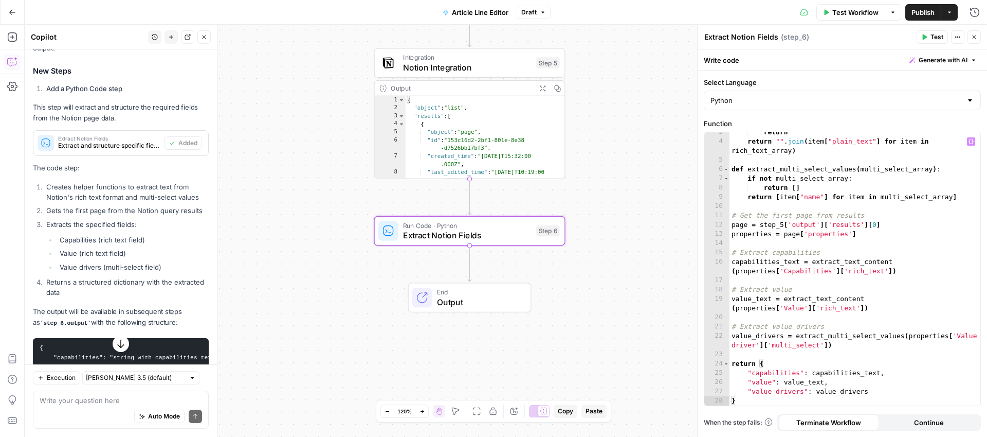
scroll to position [0, 0]
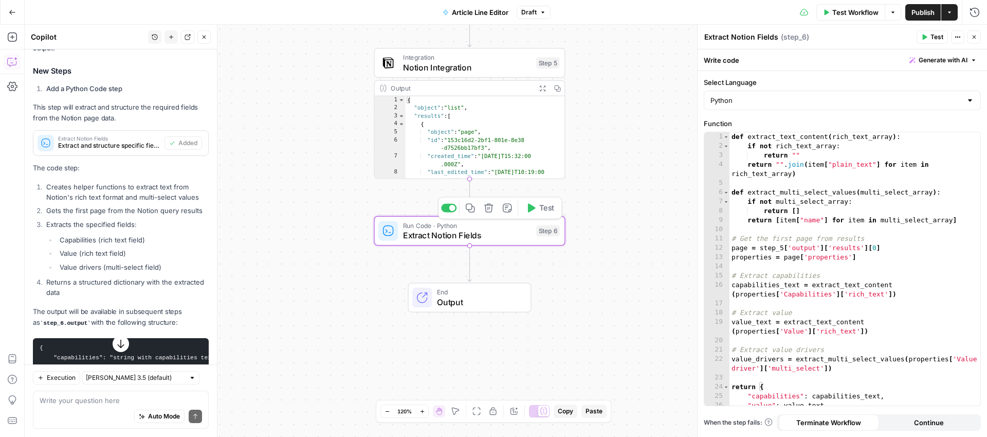
click at [534, 207] on icon "button" at bounding box center [532, 207] width 8 height 9
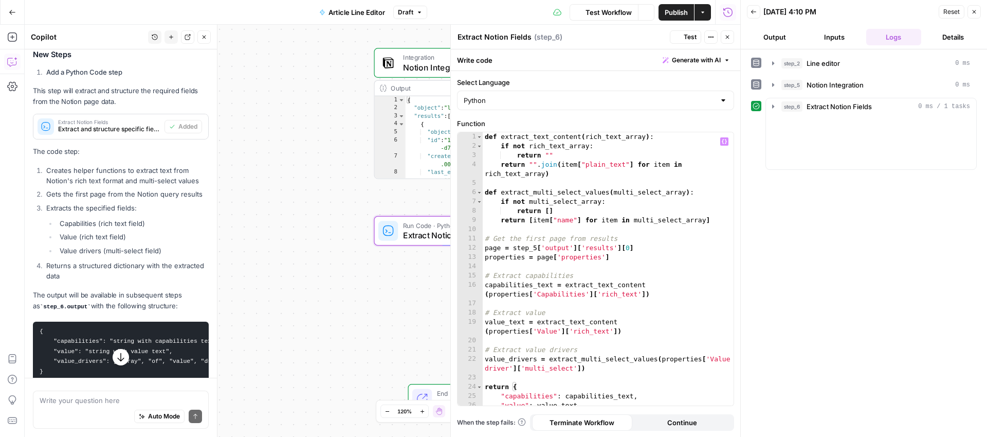
scroll to position [202, 0]
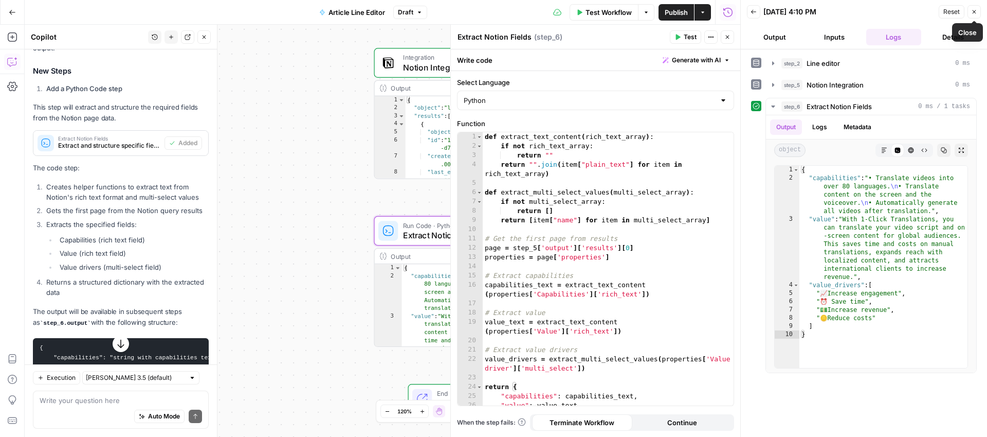
click at [978, 9] on button "Close" at bounding box center [974, 11] width 13 height 13
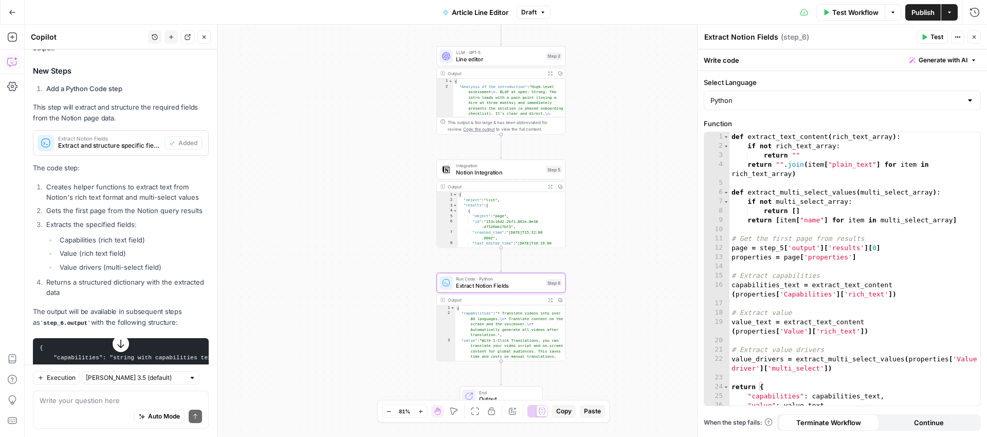
drag, startPoint x: 596, startPoint y: 252, endPoint x: 587, endPoint y: 297, distance: 46.3
click at [587, 297] on div "Workflow Set Inputs Inputs LLM · GPT-5 Line editor Step 2 Output Expand Output …" at bounding box center [506, 231] width 963 height 412
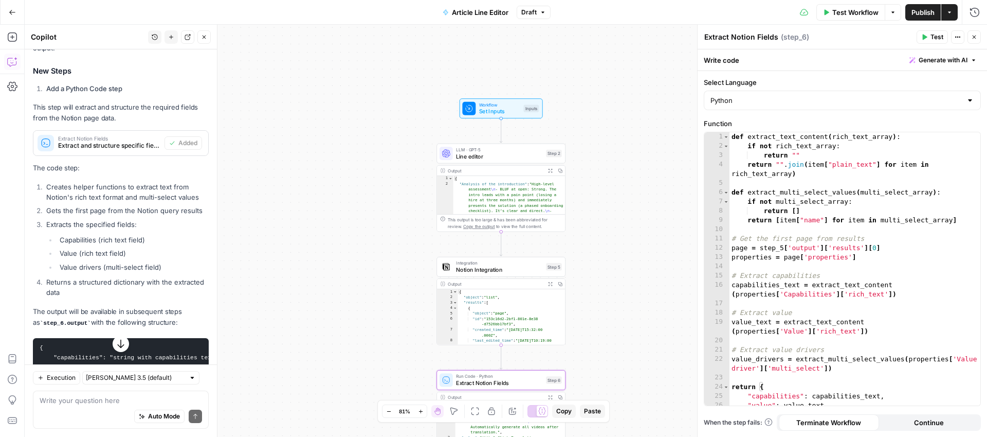
drag, startPoint x: 621, startPoint y: 71, endPoint x: 621, endPoint y: 171, distance: 100.3
click at [621, 171] on div "Workflow Set Inputs Inputs LLM · GPT-5 Line editor Step 2 Output Expand Output …" at bounding box center [506, 231] width 963 height 412
click at [492, 114] on span "Set Inputs" at bounding box center [499, 114] width 41 height 8
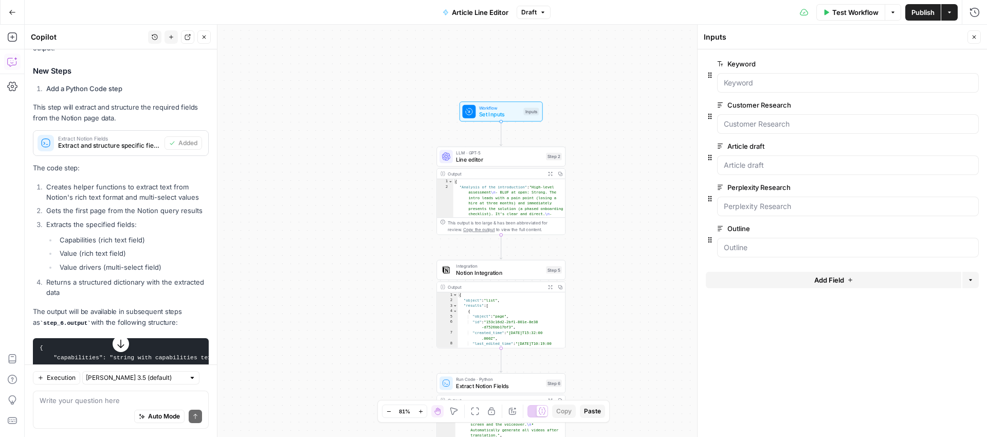
click at [847, 281] on icon "button" at bounding box center [850, 280] width 6 height 6
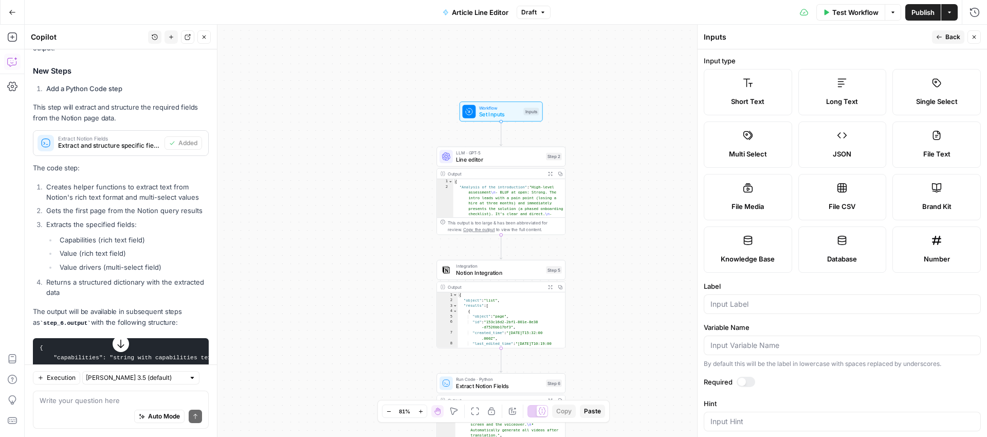
click at [770, 97] on div "Short Text" at bounding box center [748, 101] width 71 height 10
click at [938, 89] on label "Single Select" at bounding box center [937, 92] width 88 height 46
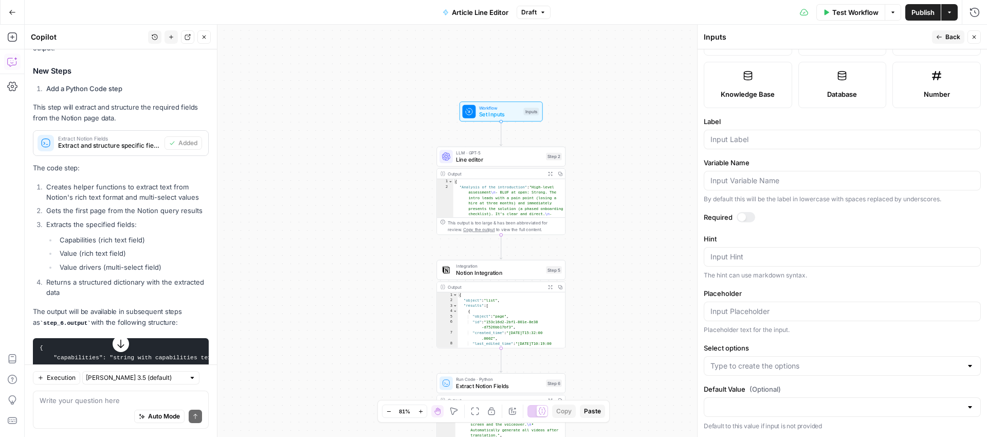
scroll to position [0, 0]
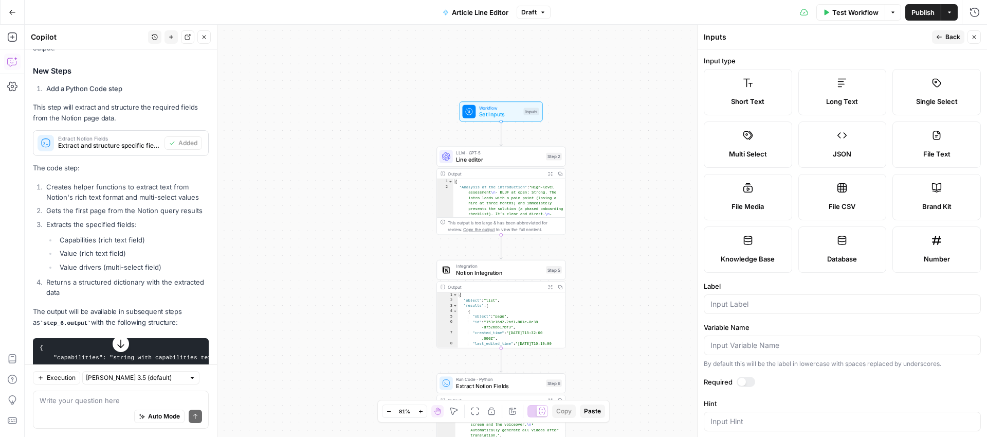
click at [769, 93] on label "Short Text" at bounding box center [748, 92] width 88 height 46
click at [778, 302] on input "Label" at bounding box center [843, 304] width 264 height 10
paste input "Relevant Product/Features"
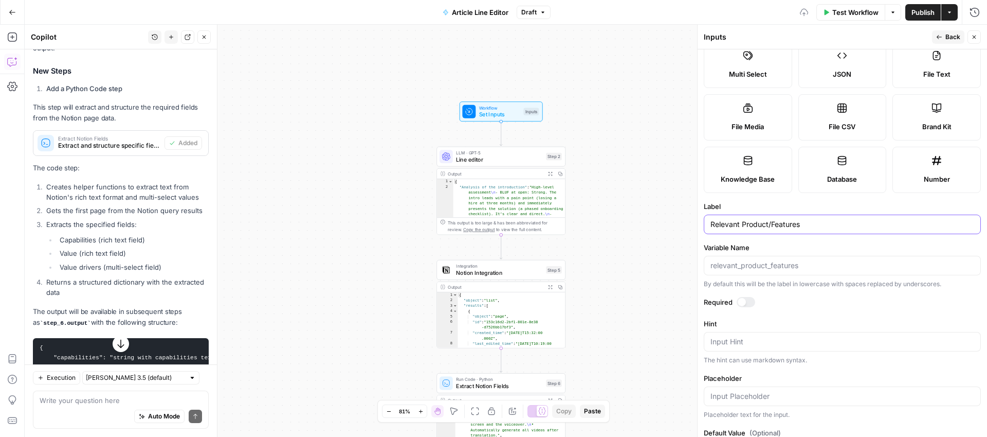
scroll to position [123, 0]
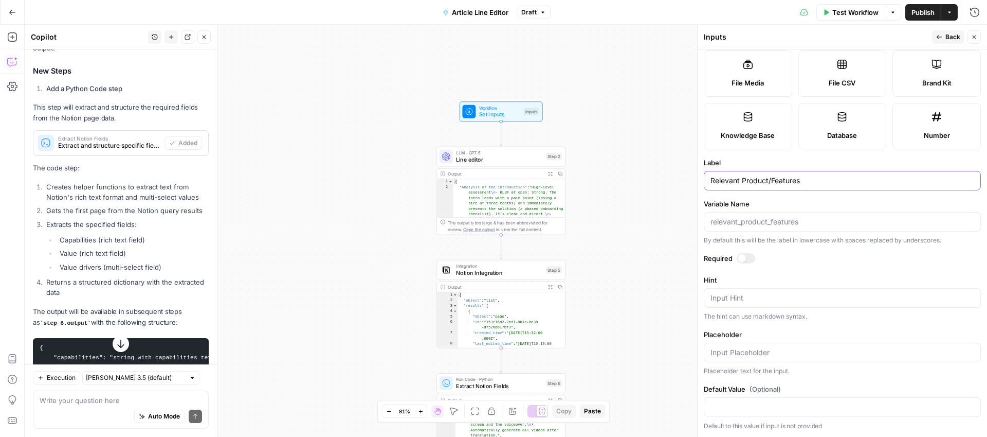
type input "Relevant Product/Features"
click at [750, 255] on div at bounding box center [746, 258] width 19 height 10
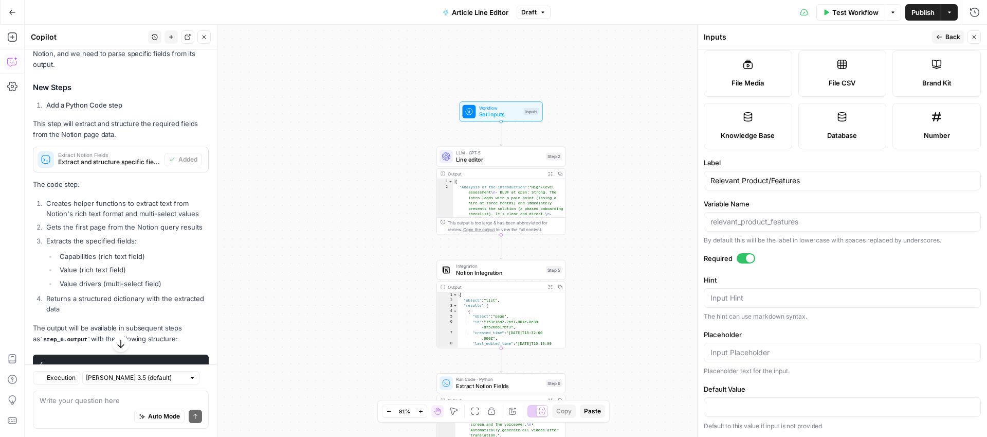
scroll to position [202, 0]
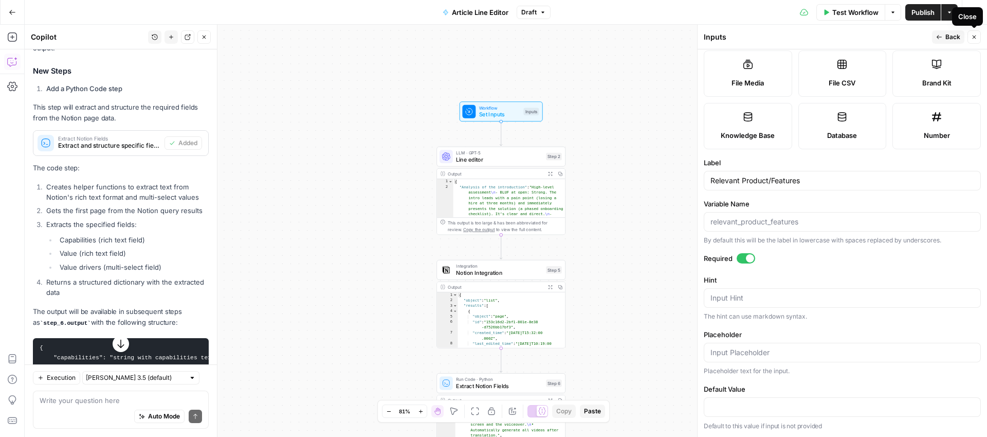
click at [978, 33] on button "Close" at bounding box center [974, 36] width 13 height 13
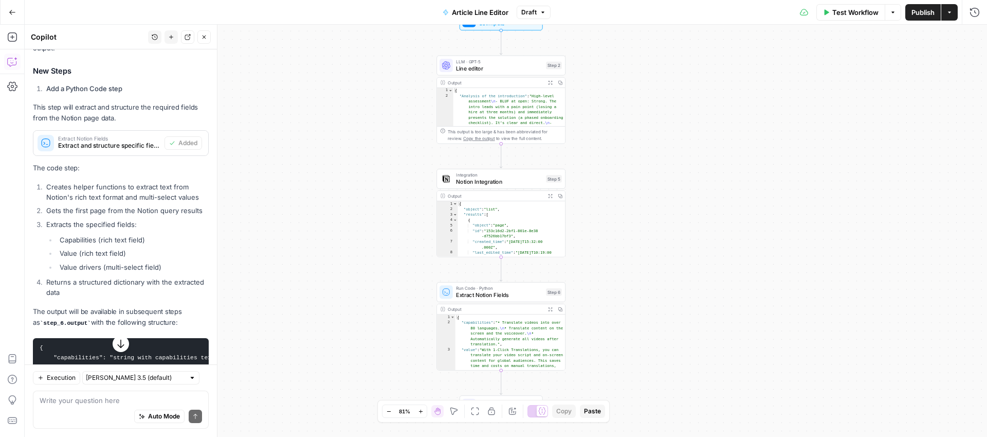
drag, startPoint x: 708, startPoint y: 325, endPoint x: 708, endPoint y: 234, distance: 91.0
click at [708, 234] on div "Workflow Set Inputs Inputs LLM · GPT-5 Line editor Step 2 Output Expand Output …" at bounding box center [506, 231] width 963 height 412
click at [478, 181] on span "Notion Integration" at bounding box center [499, 181] width 86 height 8
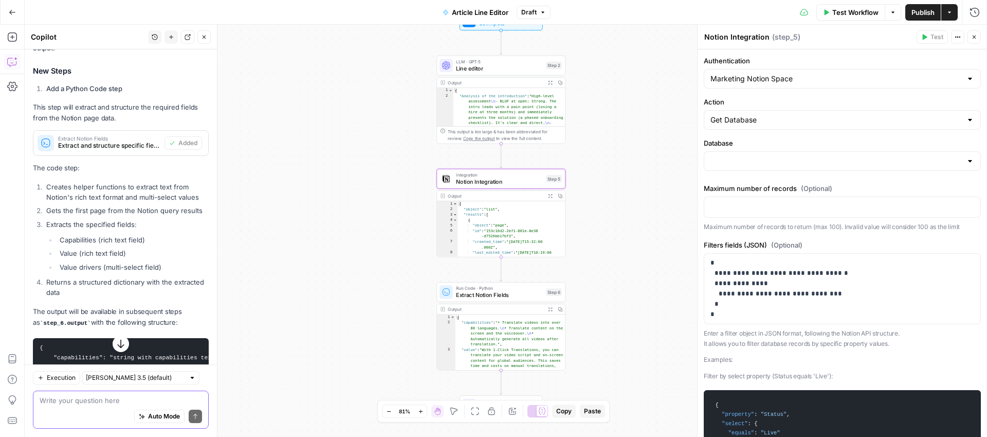
click at [71, 401] on textarea at bounding box center [121, 400] width 162 height 10
type textarea "Is ot"
type input "Feature & CI Library"
click at [493, 179] on span "Notion Integration" at bounding box center [499, 181] width 86 height 8
click at [96, 403] on textarea "Is it possible for the Notion step to" at bounding box center [121, 400] width 162 height 10
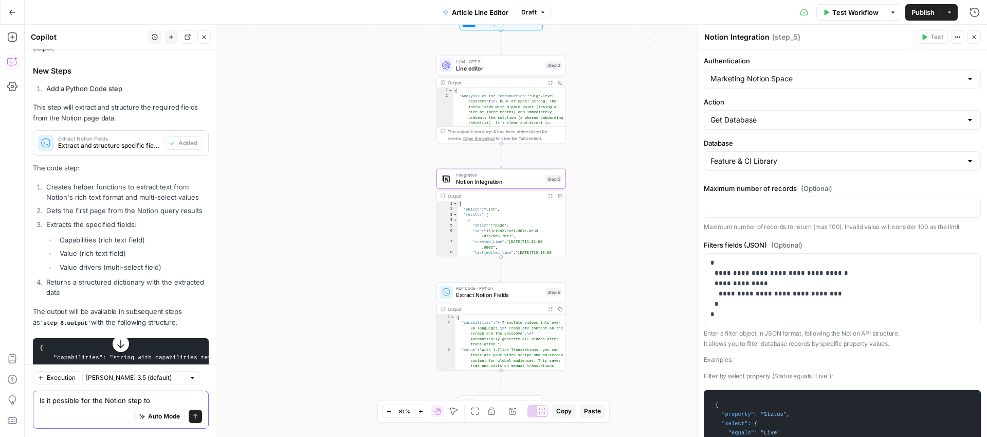
click at [96, 403] on textarea "Is it possible for the Notion step to" at bounding box center [121, 400] width 162 height 10
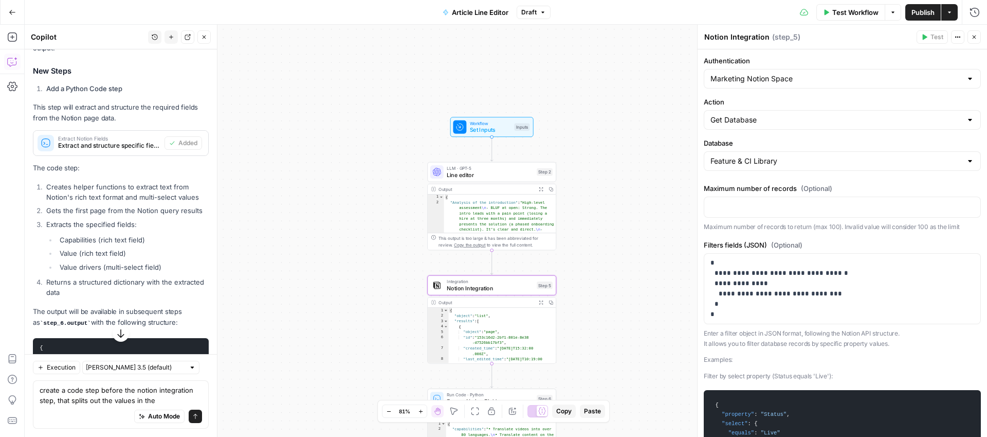
drag, startPoint x: 366, startPoint y: 185, endPoint x: 355, endPoint y: 339, distance: 154.7
click at [355, 339] on div "Workflow Set Inputs Inputs LLM · GPT-5 Line editor Step 2 Output Expand Output …" at bounding box center [506, 231] width 963 height 412
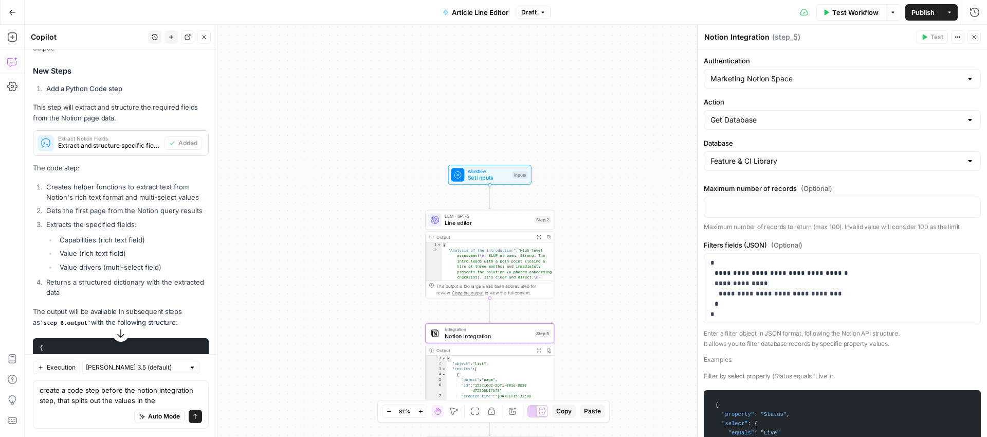
click at [474, 187] on div "Workflow Set Inputs Inputs LLM · GPT-5 Line editor Step 2 Output Expand Output …" at bounding box center [506, 231] width 963 height 412
click at [474, 175] on span "Set Inputs" at bounding box center [488, 177] width 41 height 8
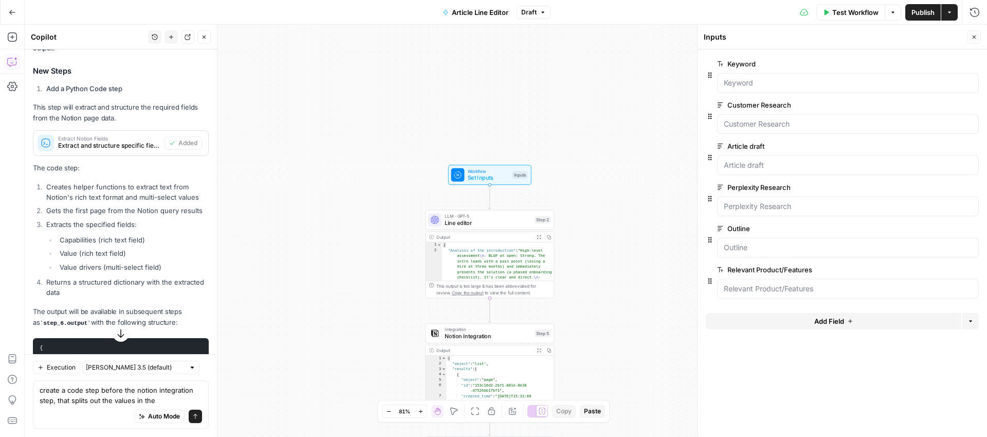
drag, startPoint x: 817, startPoint y: 270, endPoint x: 811, endPoint y: 268, distance: 6.7
click at [811, 268] on label "Relevant Product/Features" at bounding box center [819, 269] width 204 height 10
copy label "Relevant Product/Features"
click at [166, 403] on textarea "create a code step before the notion integration step, that splits out the valu…" at bounding box center [121, 395] width 162 height 21
paste textarea "Relevant Product/Features"
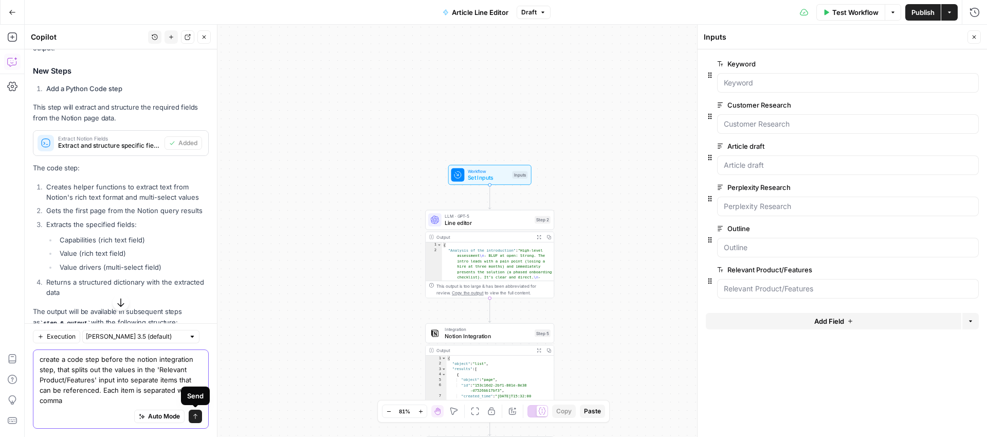
type textarea "create a code step before the notion integration step, that splits out the valu…"
click at [199, 416] on button "Send" at bounding box center [195, 415] width 13 height 13
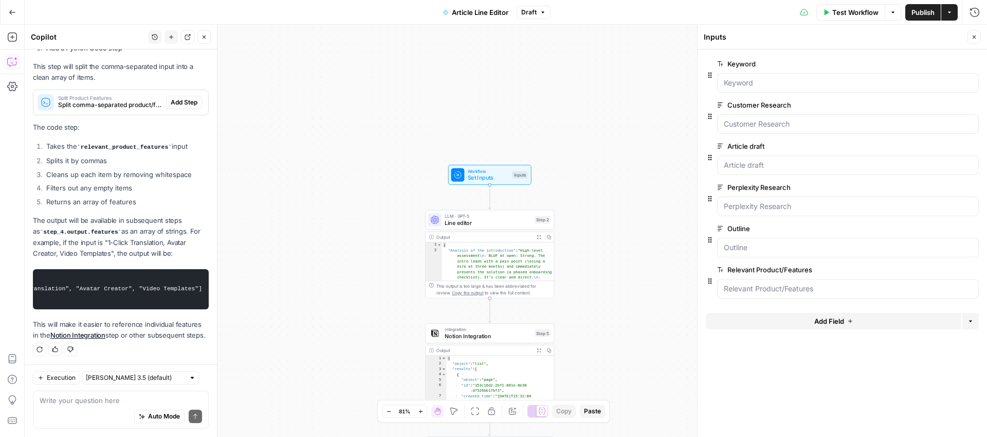
scroll to position [0, 0]
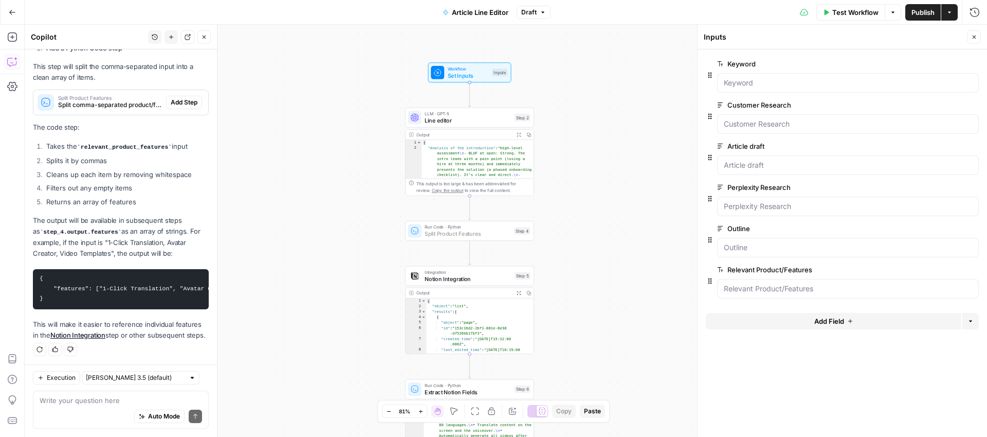
click at [178, 96] on button "Add Step" at bounding box center [184, 102] width 36 height 13
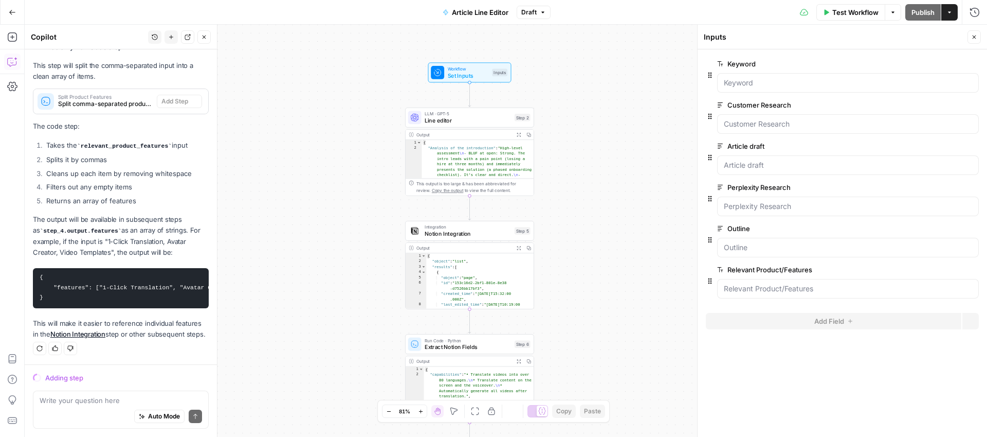
scroll to position [683, 0]
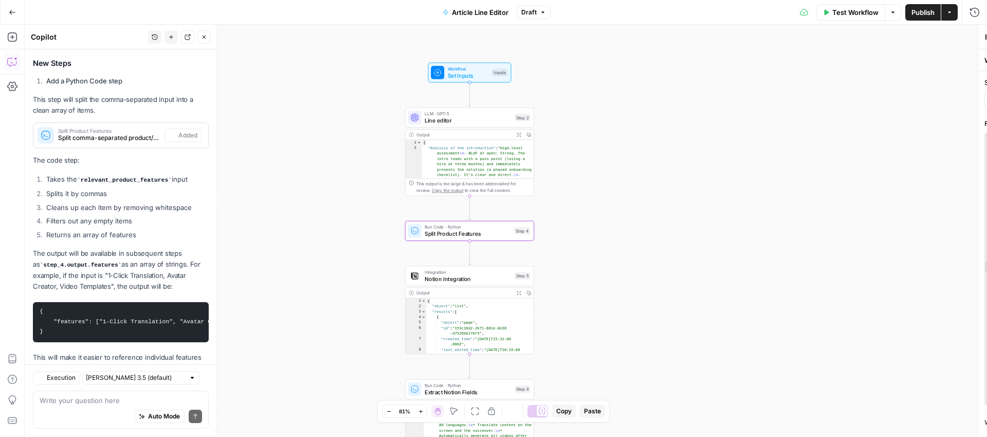
type textarea "Split Product Features"
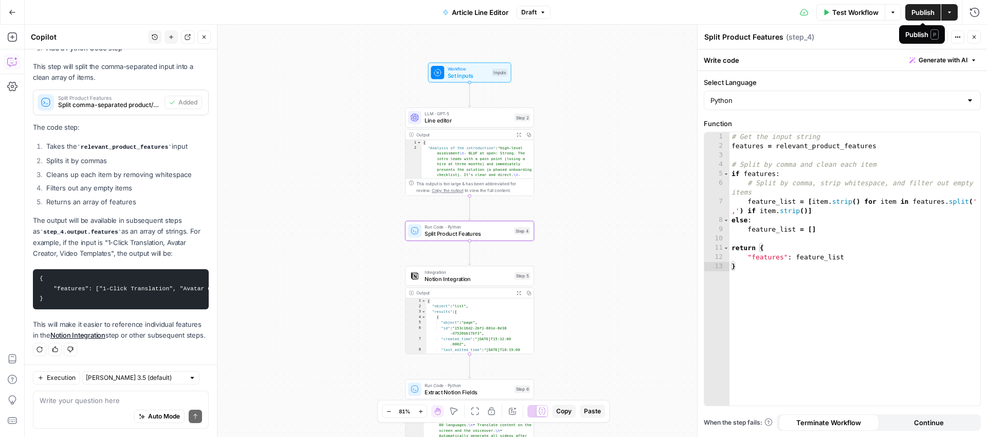
click at [869, 15] on span "Test Workflow" at bounding box center [855, 12] width 46 height 10
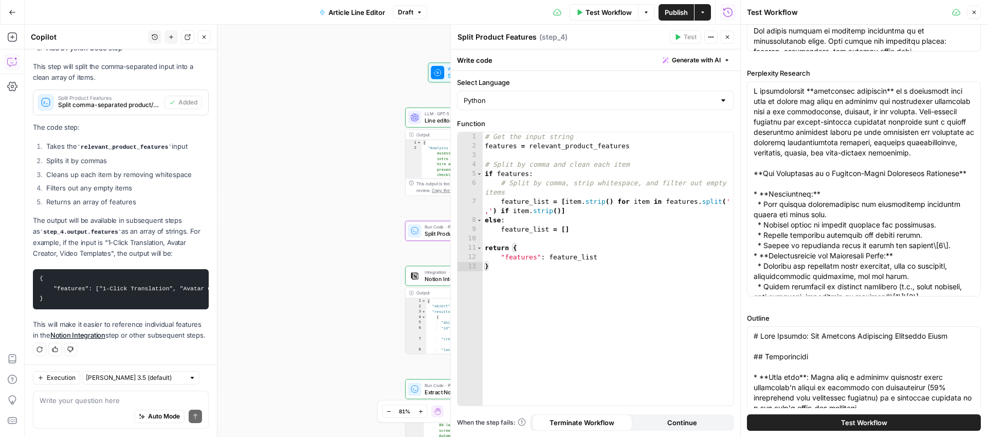
scroll to position [695, 0]
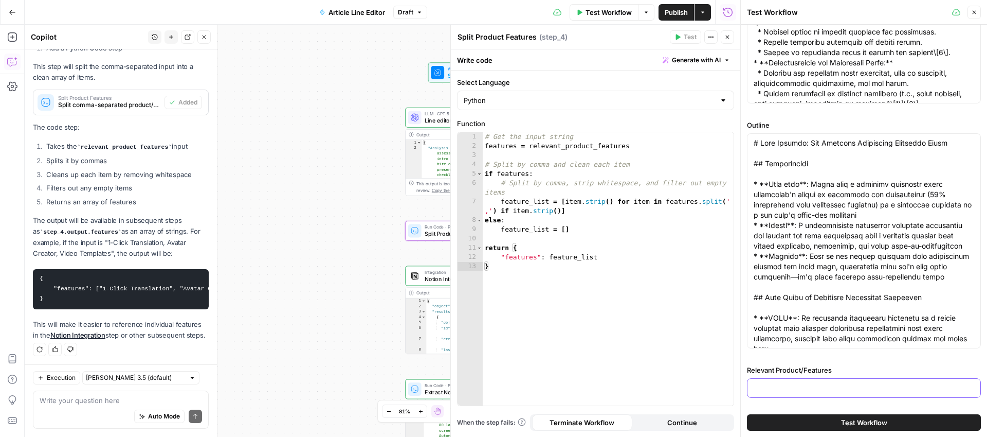
click at [796, 387] on input "Relevant Product/Features" at bounding box center [864, 388] width 221 height 10
paste input "Expressive Avatars, 1-Click Translation, Interactivity, Brand kits, Video Analy…"
drag, startPoint x: 796, startPoint y: 387, endPoint x: 721, endPoint y: 387, distance: 74.6
click at [721, 387] on body "Synthesia New Home Browse Insights Opportunities Your Data Recent Grids Main Ba…" at bounding box center [493, 218] width 987 height 437
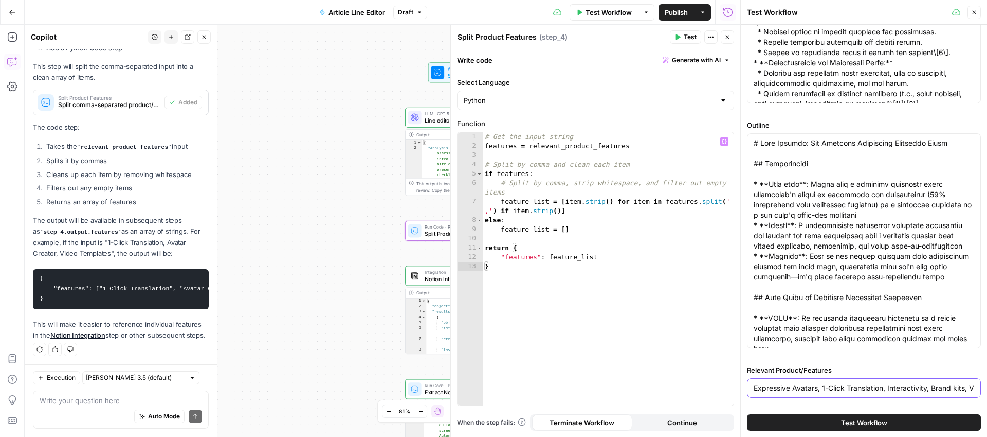
click at [769, 387] on input "Expressive Avatars, 1-Click Translation, Interactivity, Brand kits, Video Analy…" at bounding box center [864, 388] width 221 height 10
type input "Expressive Avatars, 1-Click Translation, Interactivity, Brand kits, Video Analy…"
click at [858, 422] on span "Test Workflow" at bounding box center [864, 422] width 46 height 10
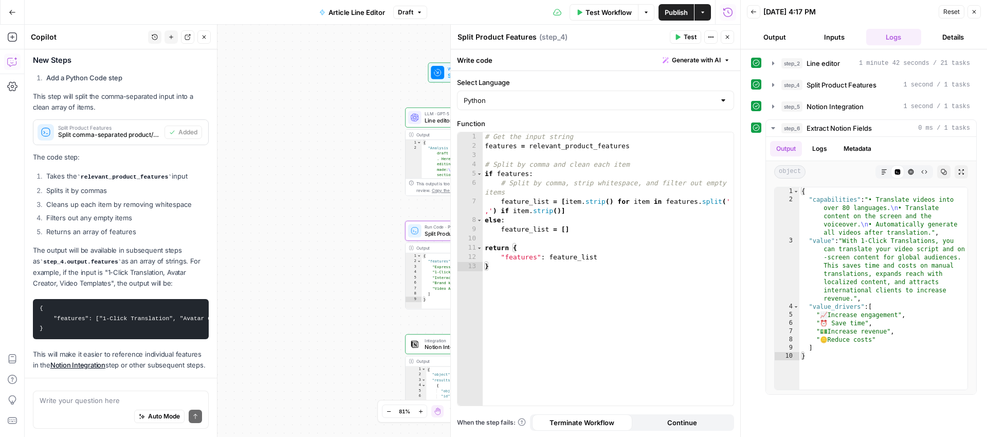
scroll to position [716, 0]
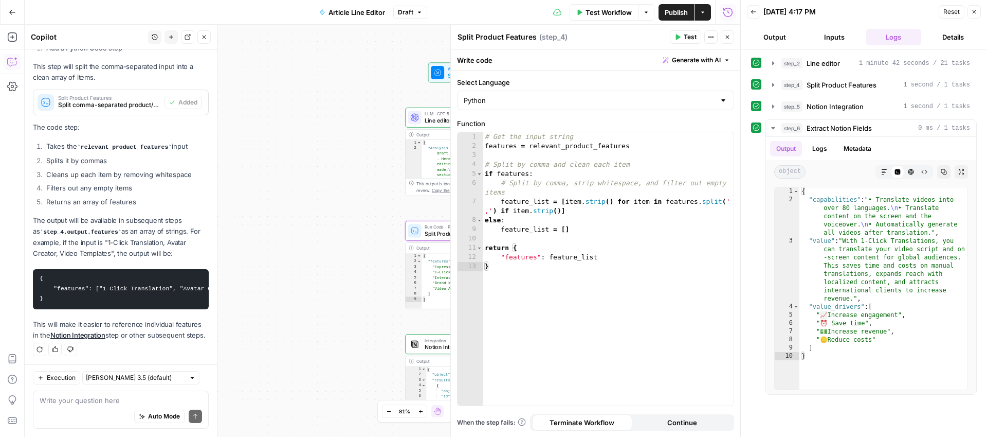
click at [969, 14] on button "Close" at bounding box center [974, 11] width 13 height 13
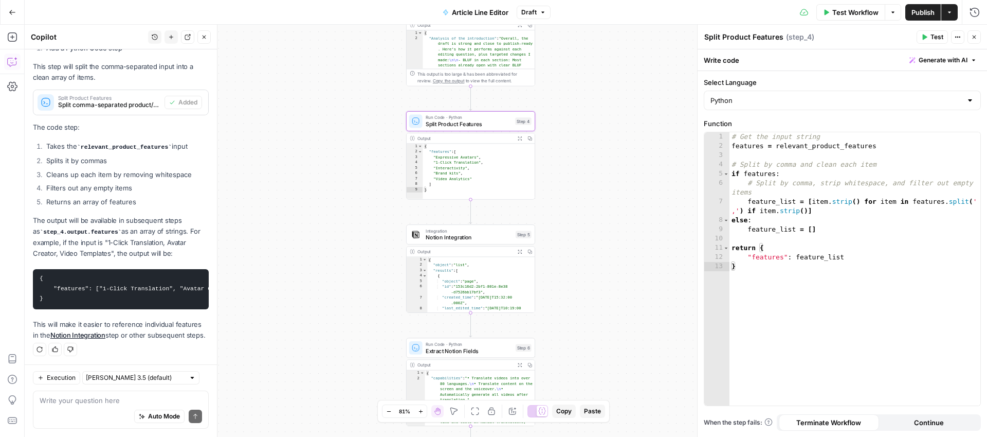
drag, startPoint x: 586, startPoint y: 288, endPoint x: 587, endPoint y: 179, distance: 109.0
click at [587, 179] on div "Workflow Set Inputs Inputs LLM · GPT-5 Line editor Step 2 Output Expand Output …" at bounding box center [506, 231] width 963 height 412
click at [79, 400] on textarea at bounding box center [121, 400] width 162 height 10
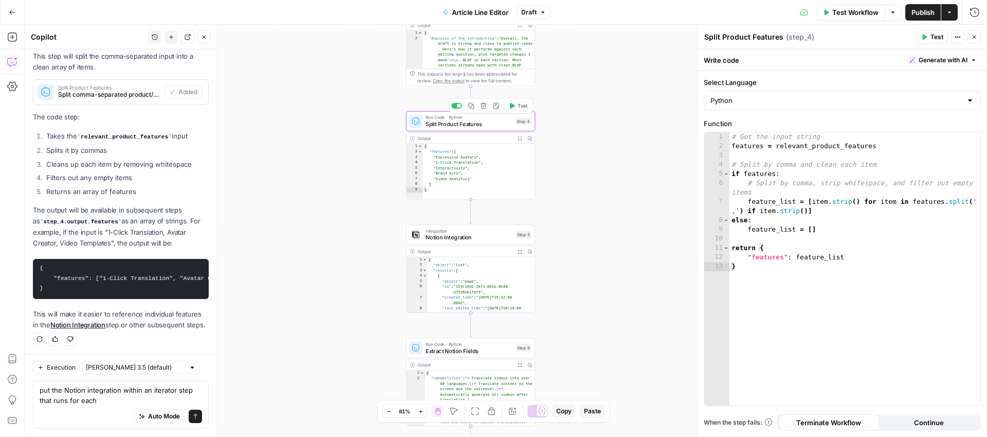
click at [508, 123] on span "Split Product Features" at bounding box center [469, 124] width 86 height 8
click at [100, 404] on textarea "put the Notion integration within an iterator step that runs for each" at bounding box center [121, 395] width 162 height 21
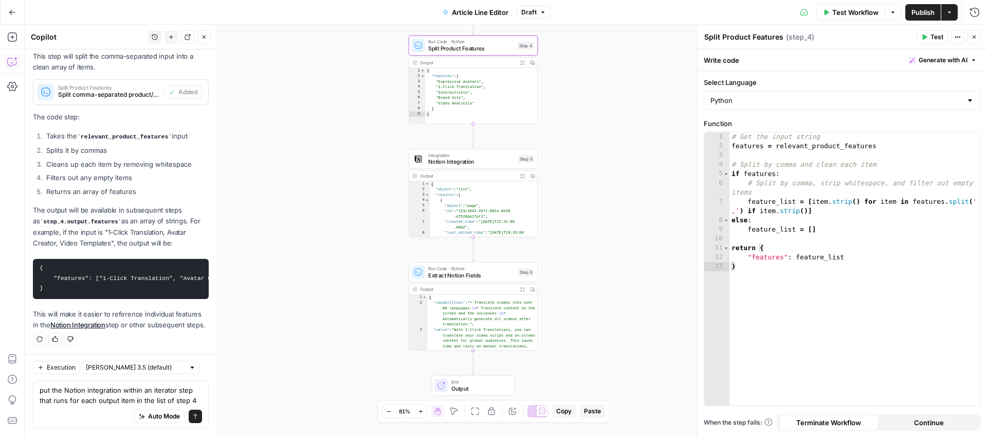
drag, startPoint x: 359, startPoint y: 288, endPoint x: 362, endPoint y: 213, distance: 75.6
click at [362, 213] on div "Workflow Set Inputs Inputs LLM · GPT-5 Line editor Step 2 Output Expand Output …" at bounding box center [506, 231] width 963 height 412
click at [119, 391] on textarea "put the Notion integration within an iterator step that runs for each output it…" at bounding box center [121, 395] width 162 height 21
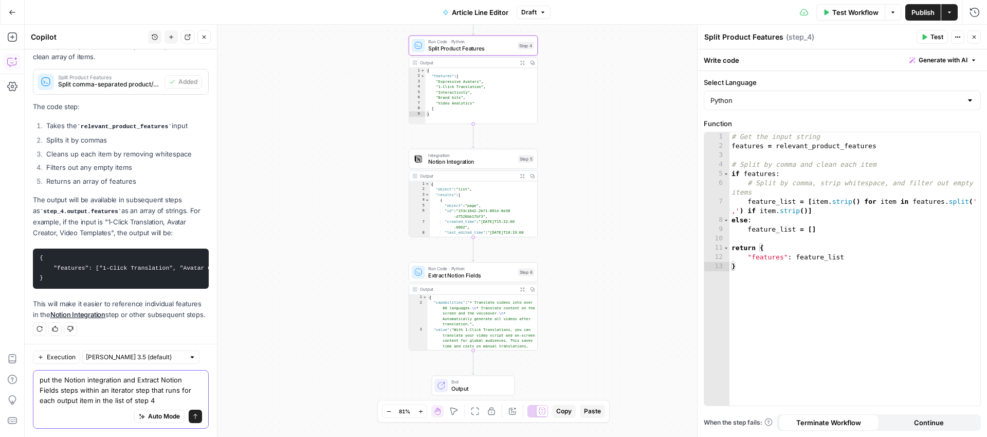
click at [150, 392] on textarea "put the Notion integration and Extract Notion Fields steps within an iterator s…" at bounding box center [121, 389] width 162 height 31
type textarea "put the Notion integration and Extract Notion Fields steps within an iterator s…"
click at [198, 410] on button "Send" at bounding box center [195, 415] width 13 height 13
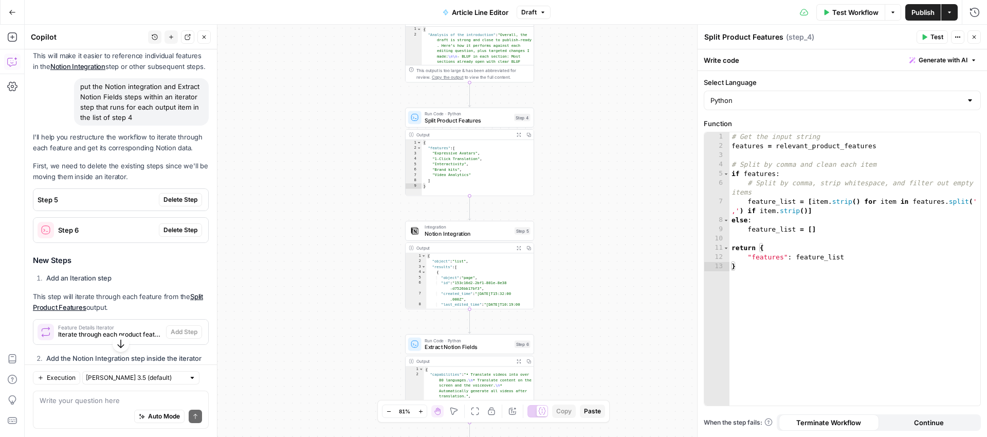
scroll to position [984, 0]
click at [917, 13] on span "Publish" at bounding box center [923, 12] width 23 height 10
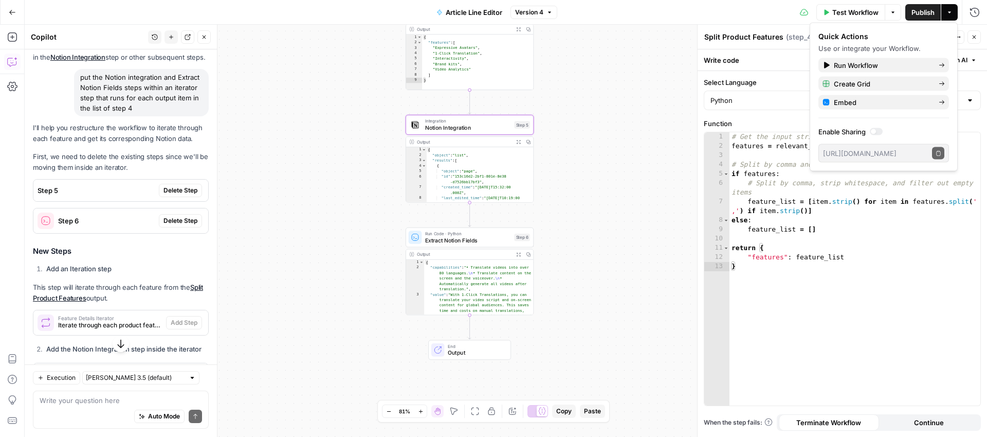
scroll to position [992, 0]
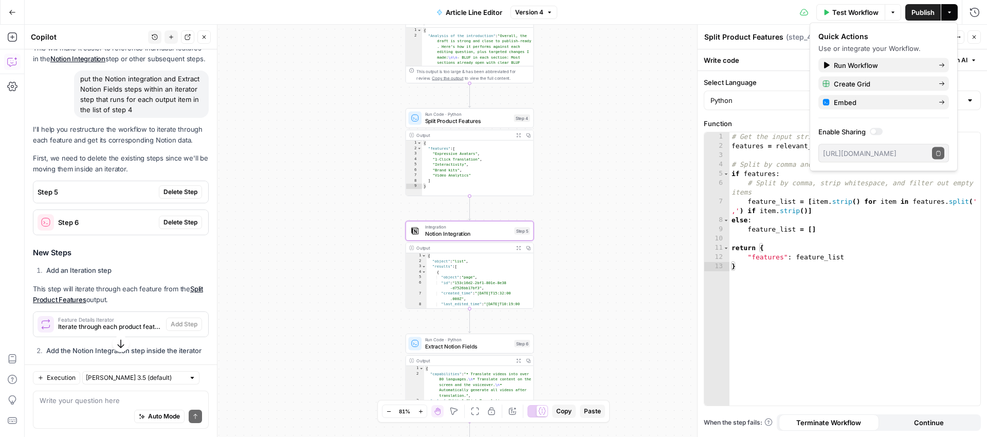
click at [193, 189] on span "Delete Step" at bounding box center [181, 191] width 34 height 9
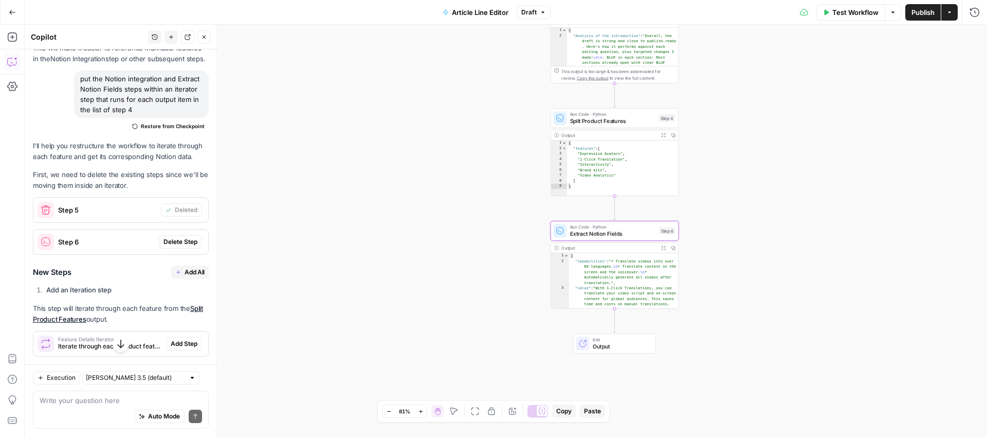
click at [189, 244] on span "Delete Step" at bounding box center [181, 241] width 34 height 9
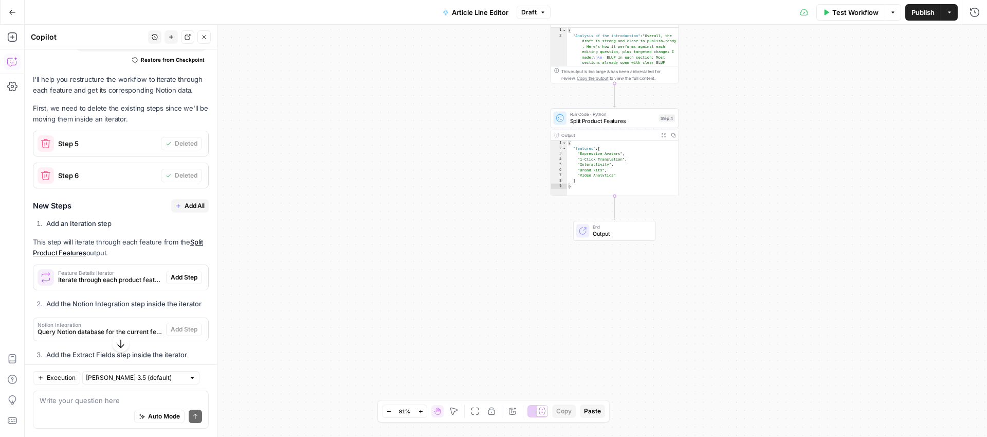
scroll to position [1062, 0]
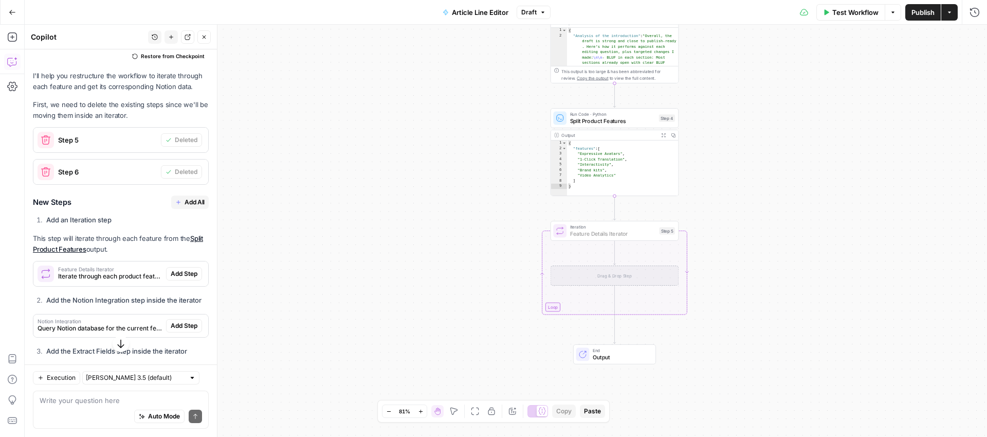
click at [180, 270] on span "Add Step" at bounding box center [184, 273] width 27 height 9
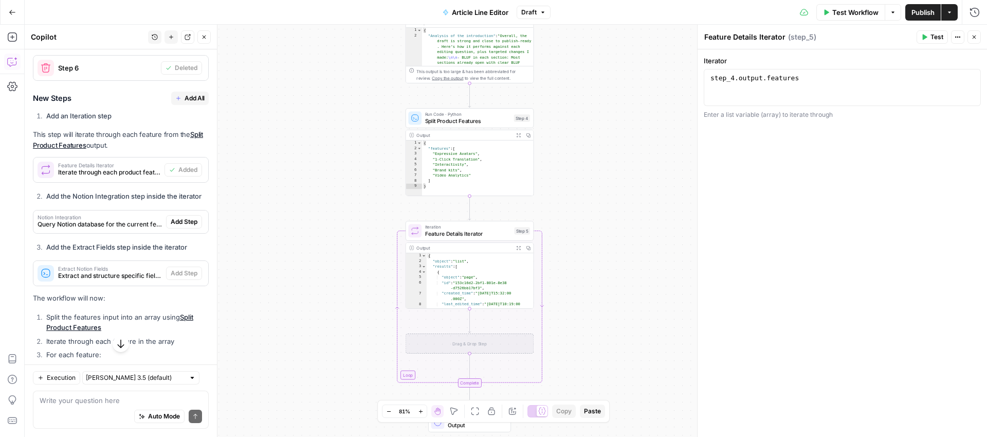
scroll to position [1167, 0]
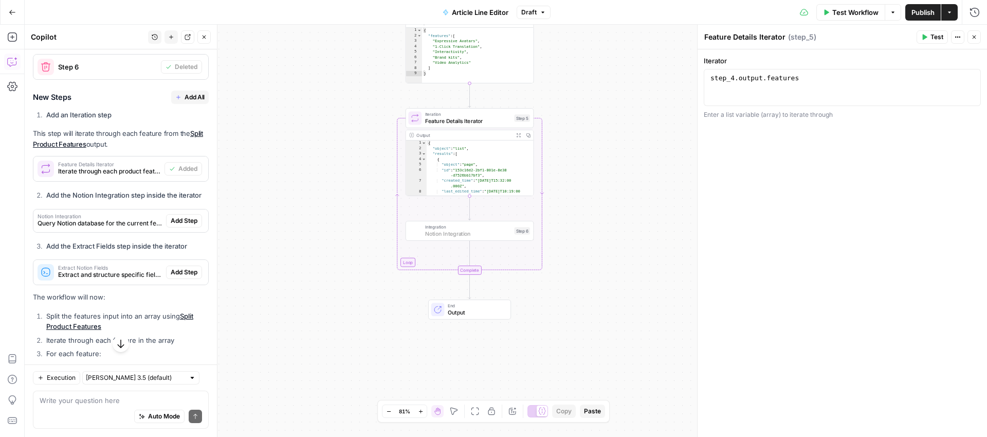
click at [179, 221] on span "Add Step" at bounding box center [184, 220] width 27 height 9
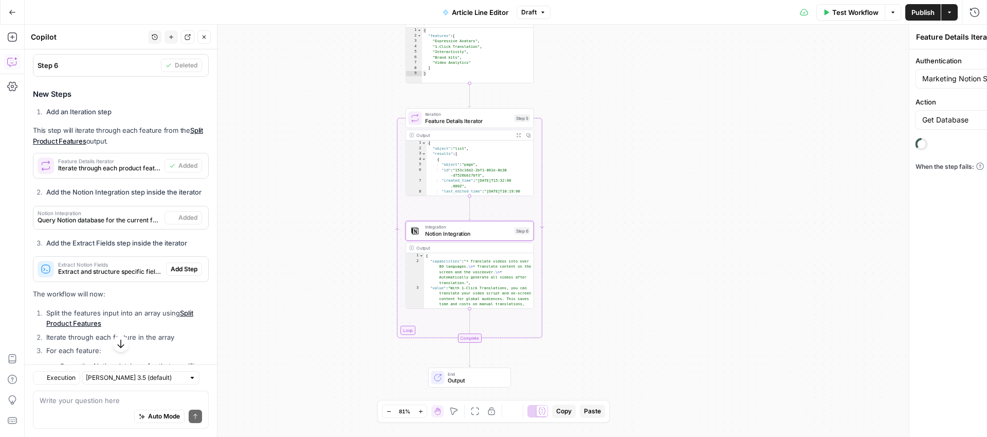
type textarea "Notion Integration"
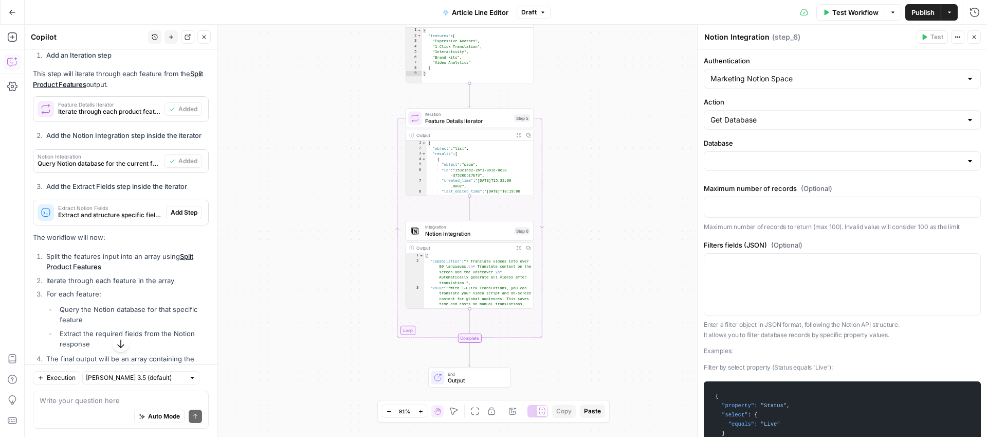
scroll to position [1239, 0]
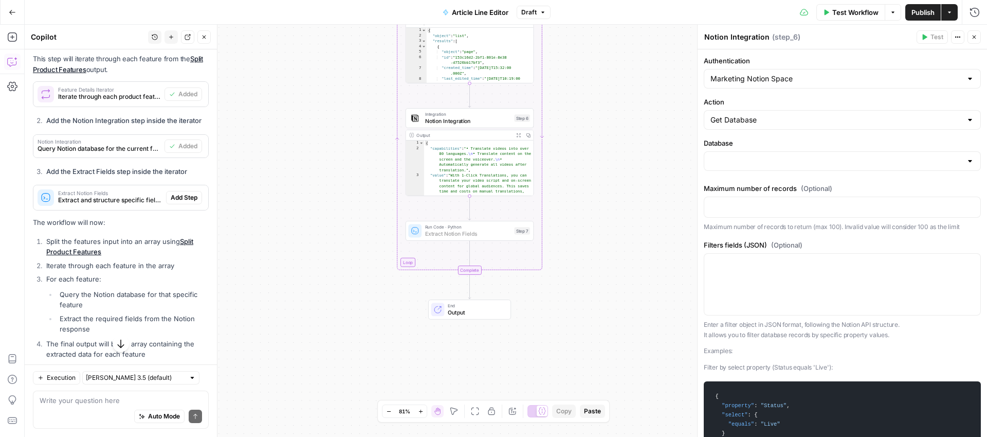
click at [191, 194] on span "Add Step" at bounding box center [184, 197] width 27 height 9
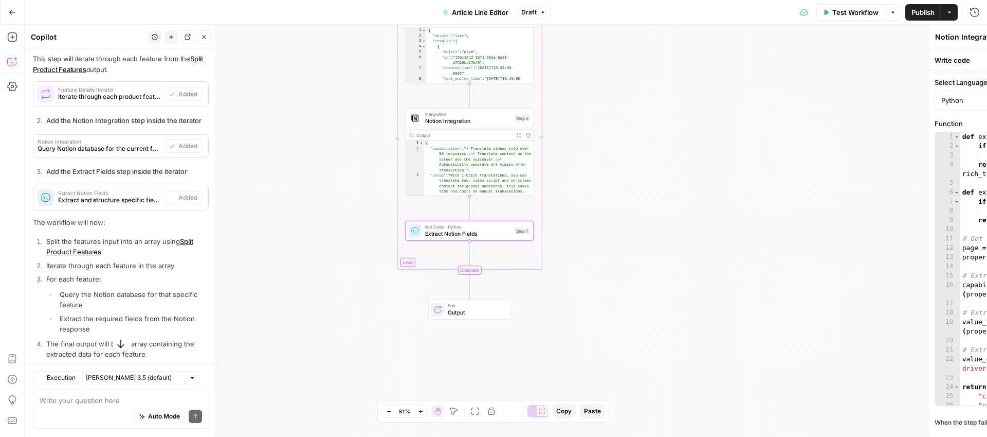
type textarea "Extract Notion Fields"
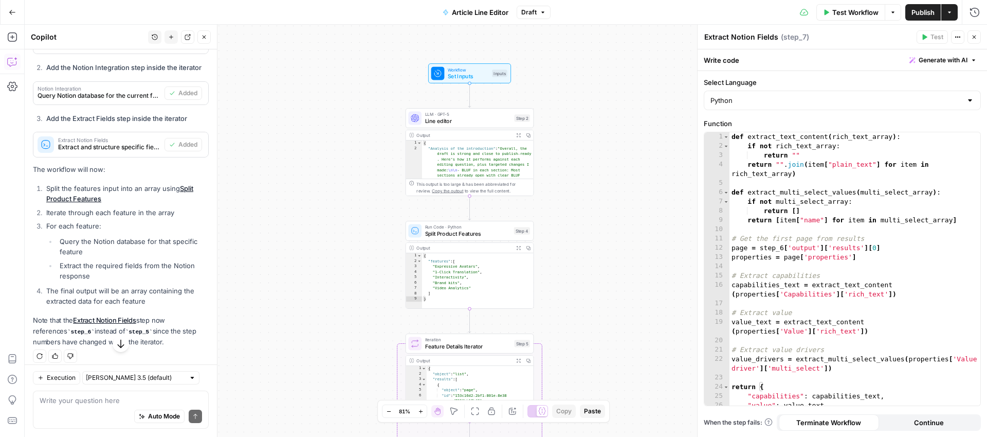
scroll to position [1298, 0]
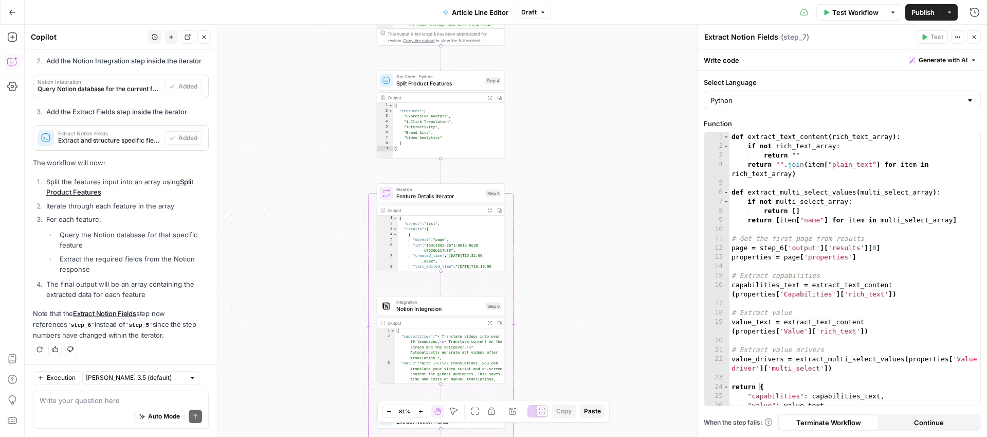
drag, startPoint x: 377, startPoint y: 302, endPoint x: 339, endPoint y: 143, distance: 162.9
click at [339, 143] on div "Workflow Set Inputs Inputs LLM · GPT-5 Line editor Step 2 Output Expand Output …" at bounding box center [506, 231] width 963 height 412
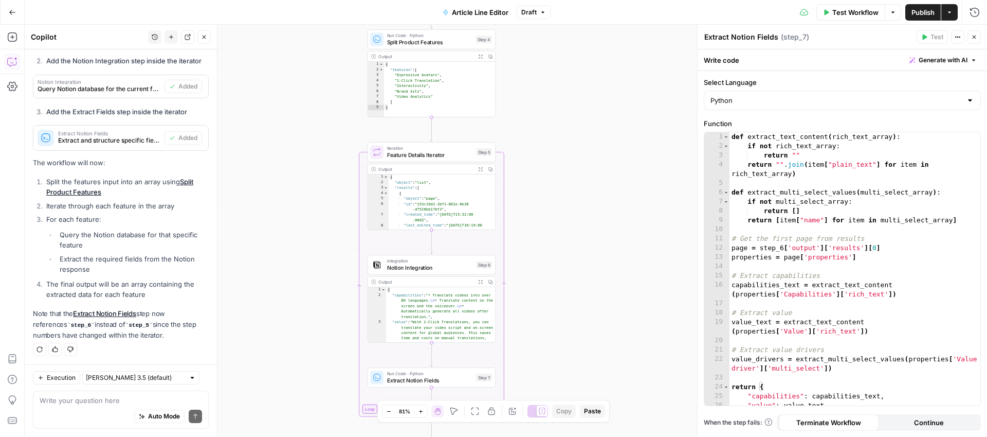
drag, startPoint x: 329, startPoint y: 260, endPoint x: 329, endPoint y: 227, distance: 32.9
click at [329, 227] on div "Workflow Set Inputs Inputs LLM · GPT-5 Line editor Step 2 Output Expand Output …" at bounding box center [506, 231] width 963 height 412
drag, startPoint x: 325, startPoint y: 234, endPoint x: 311, endPoint y: 234, distance: 14.4
click at [311, 234] on div "Workflow Set Inputs Inputs LLM · GPT-5 Line editor Step 2 Output Expand Output …" at bounding box center [506, 231] width 963 height 412
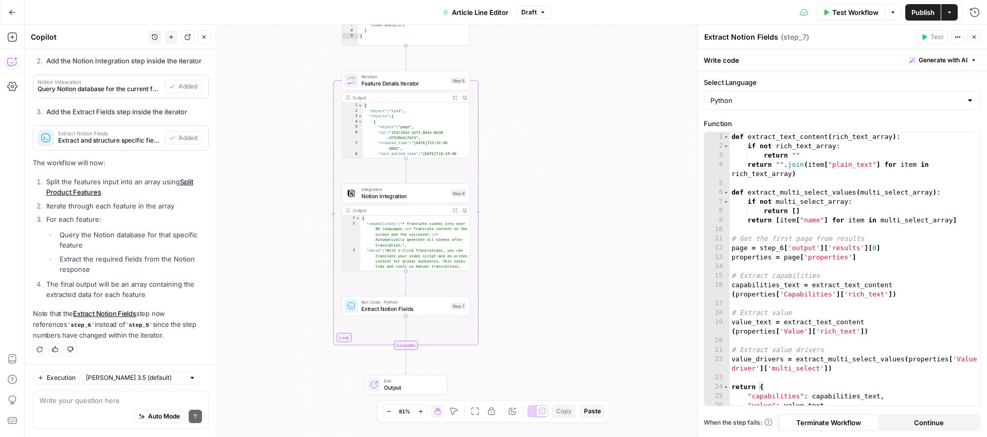
drag, startPoint x: 577, startPoint y: 238, endPoint x: 566, endPoint y: 166, distance: 72.3
click at [566, 166] on div "Workflow Set Inputs Inputs LLM · GPT-5 Line editor Step 2 Output Expand Output …" at bounding box center [506, 231] width 963 height 412
click at [380, 83] on span "Feature Details Iterator" at bounding box center [404, 83] width 86 height 8
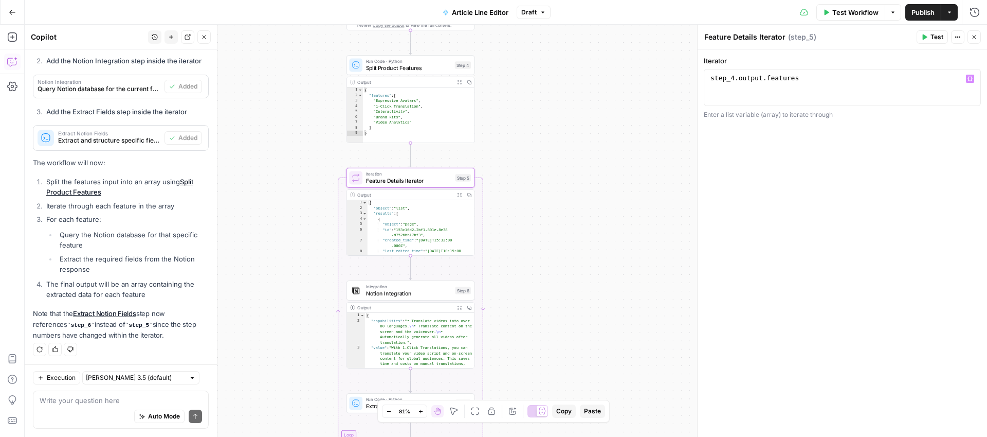
click at [932, 31] on button "Test" at bounding box center [932, 36] width 31 height 13
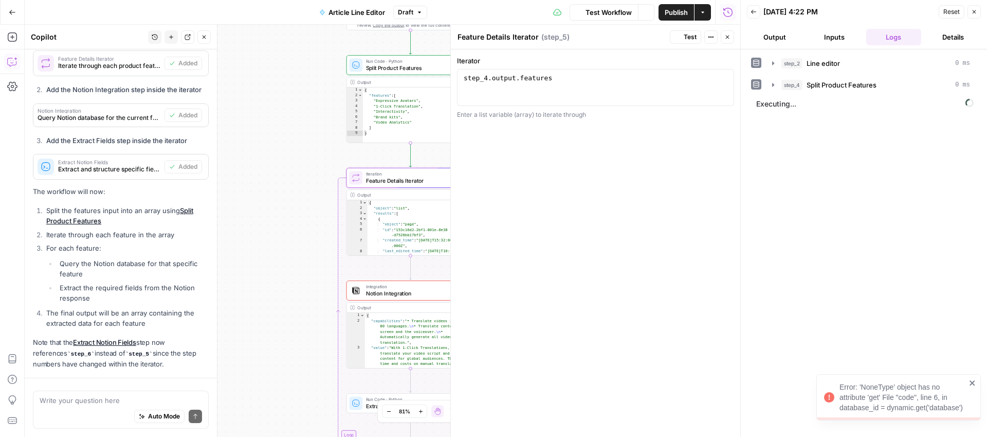
scroll to position [1298, 0]
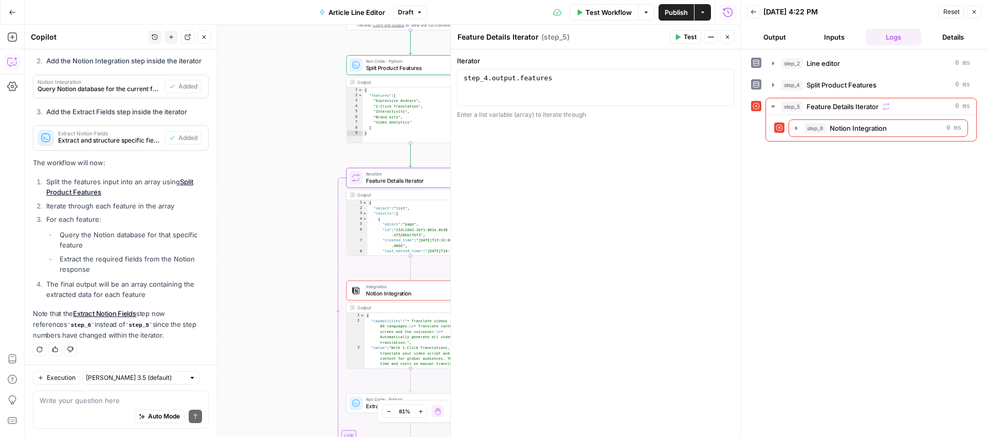
click at [392, 294] on span "Notion Integration" at bounding box center [409, 293] width 86 height 8
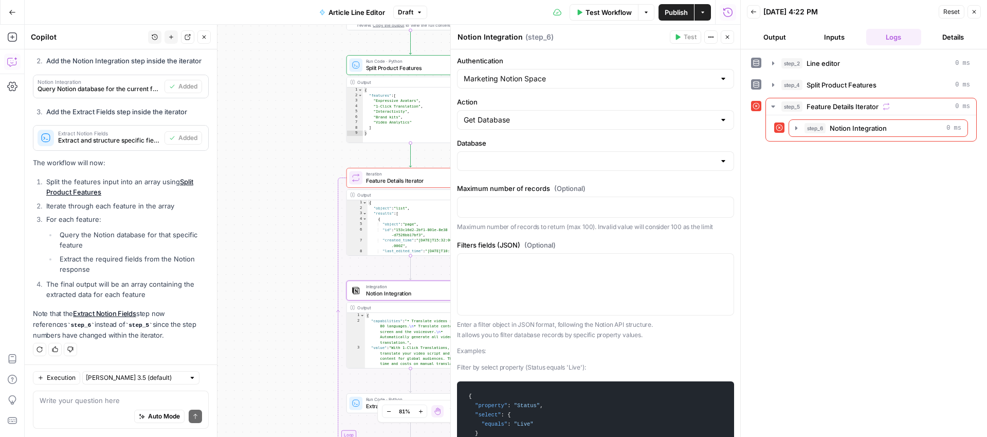
click at [421, 12] on icon "button" at bounding box center [419, 12] width 6 height 6
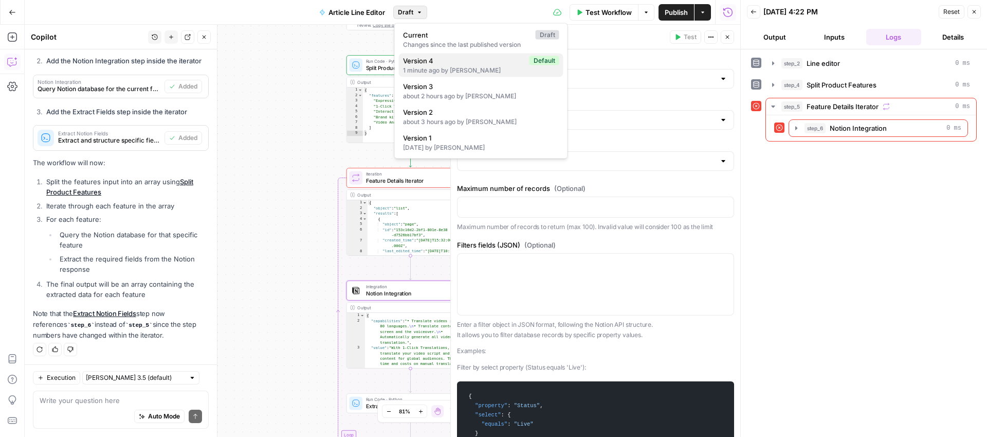
click at [456, 69] on div "1 minute ago by [PERSON_NAME]" at bounding box center [481, 70] width 156 height 9
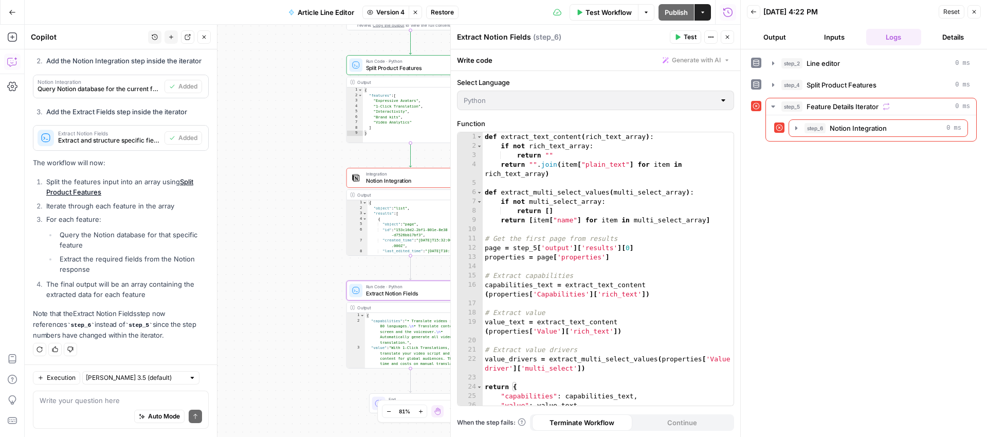
click at [390, 174] on span "Integration" at bounding box center [409, 174] width 86 height 7
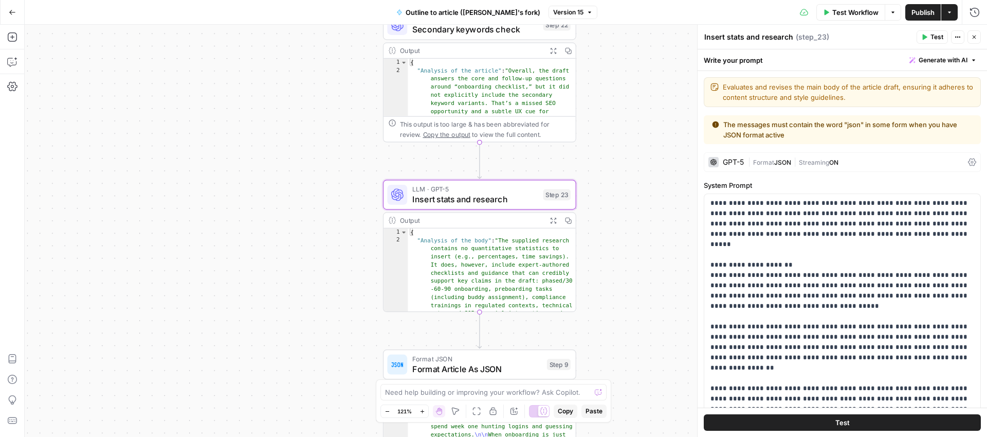
scroll to position [2705, 0]
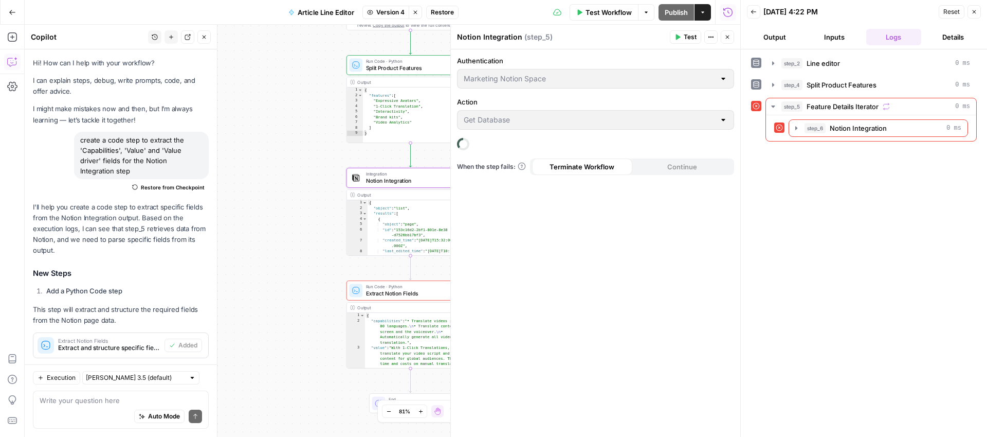
scroll to position [1298, 0]
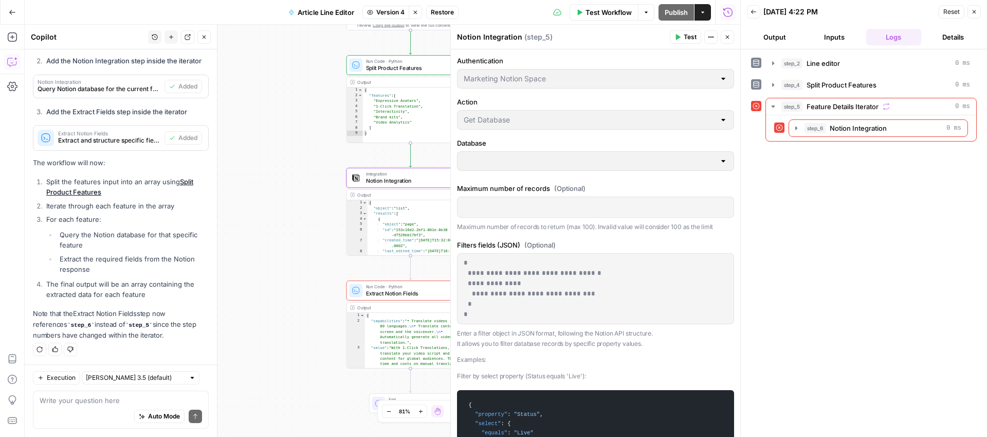
click at [584, 271] on p "**********" at bounding box center [596, 289] width 264 height 62
click at [533, 271] on p "**********" at bounding box center [596, 289] width 264 height 62
drag, startPoint x: 474, startPoint y: 316, endPoint x: 462, endPoint y: 263, distance: 54.4
click at [462, 263] on div "**********" at bounding box center [596, 288] width 276 height 70
copy p "**********"
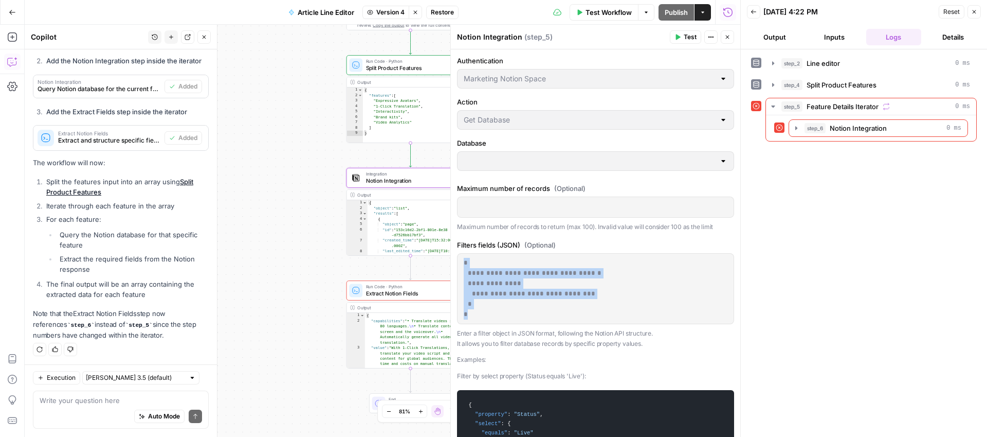
type input "Feature & CI Library"
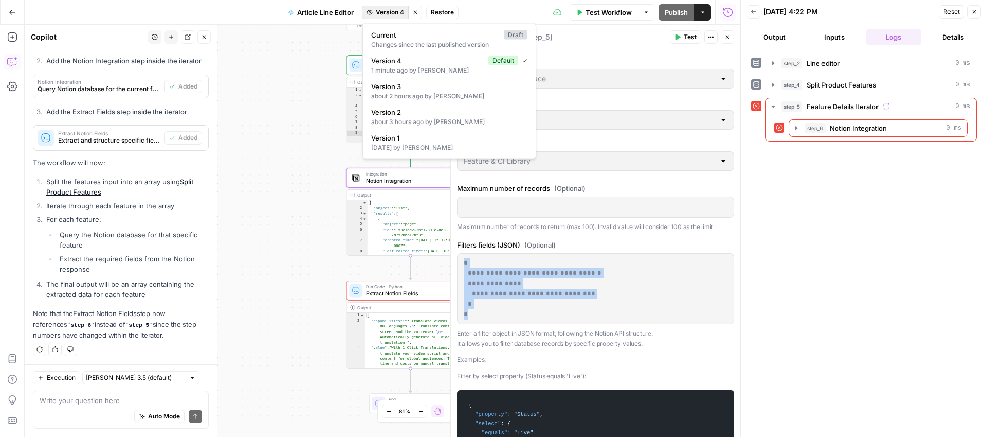
click at [402, 13] on span "Version 4" at bounding box center [390, 12] width 28 height 9
click at [399, 35] on span "Current" at bounding box center [435, 35] width 129 height 10
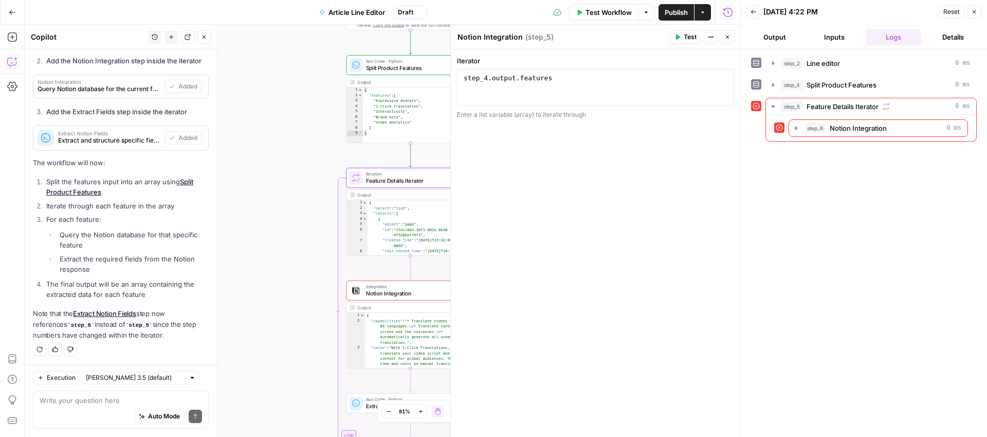
type textarea "Feature Details Iterator"
click at [404, 296] on span "Notion Integration" at bounding box center [409, 293] width 86 height 8
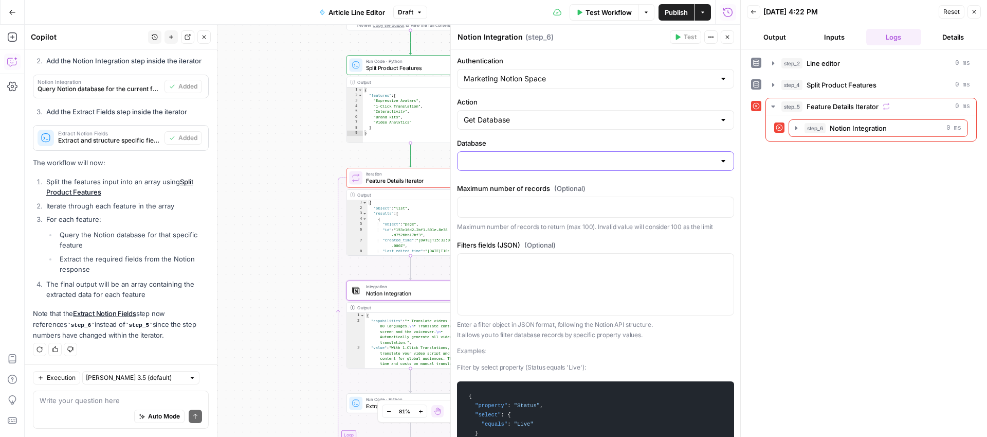
click at [531, 156] on input "Database" at bounding box center [589, 161] width 251 height 10
click at [522, 121] on input "Action" at bounding box center [589, 120] width 251 height 10
click at [501, 186] on span "Get Database" at bounding box center [589, 189] width 246 height 10
type input "Get Database"
click at [516, 160] on input "Database" at bounding box center [589, 161] width 251 height 10
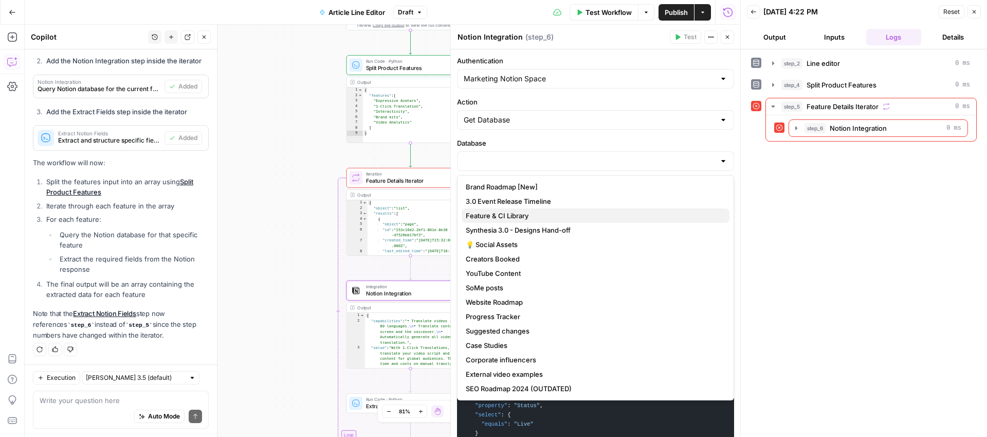
click at [502, 212] on span "Feature & CI Library" at bounding box center [594, 215] width 256 height 10
type input "Feature & CI Library"
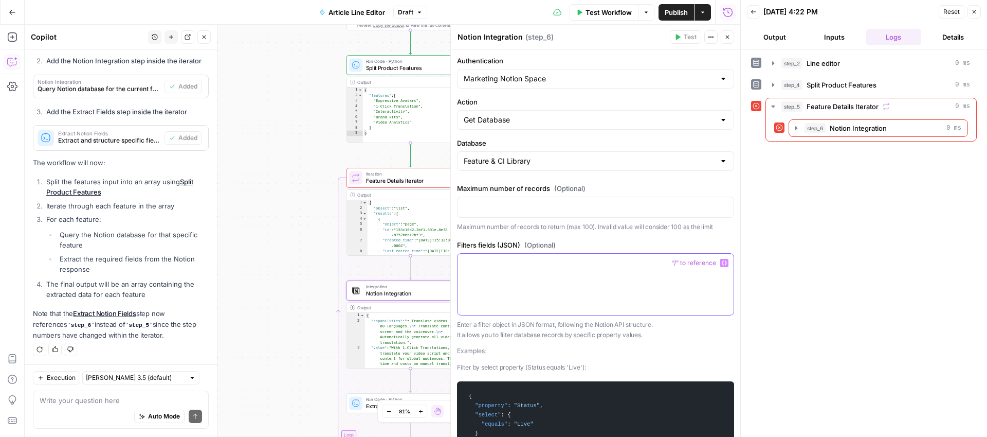
click at [489, 263] on p at bounding box center [596, 263] width 264 height 10
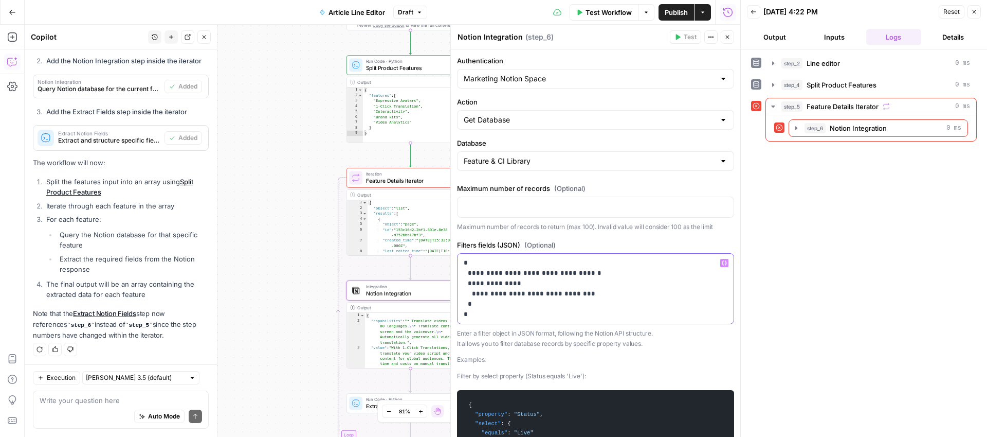
drag, startPoint x: 569, startPoint y: 295, endPoint x: 512, endPoint y: 293, distance: 56.6
click at [512, 293] on p "**********" at bounding box center [596, 289] width 264 height 62
click at [723, 262] on icon "button" at bounding box center [724, 263] width 5 height 5
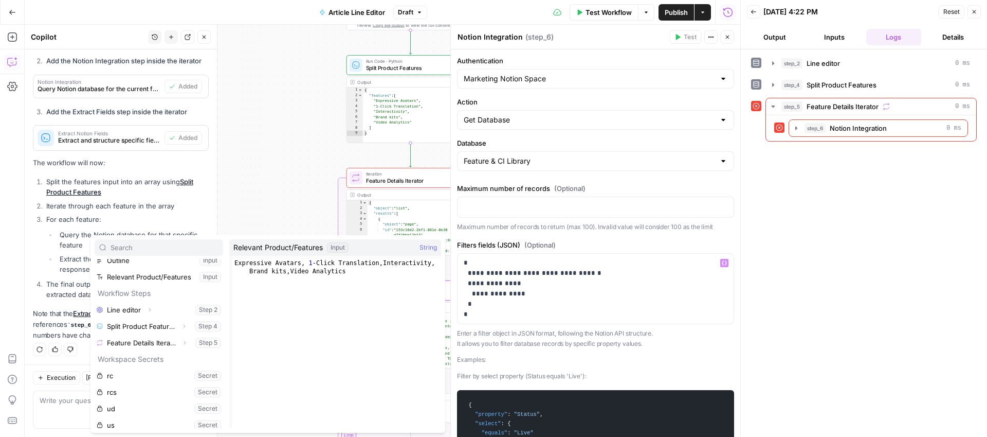
scroll to position [110, 0]
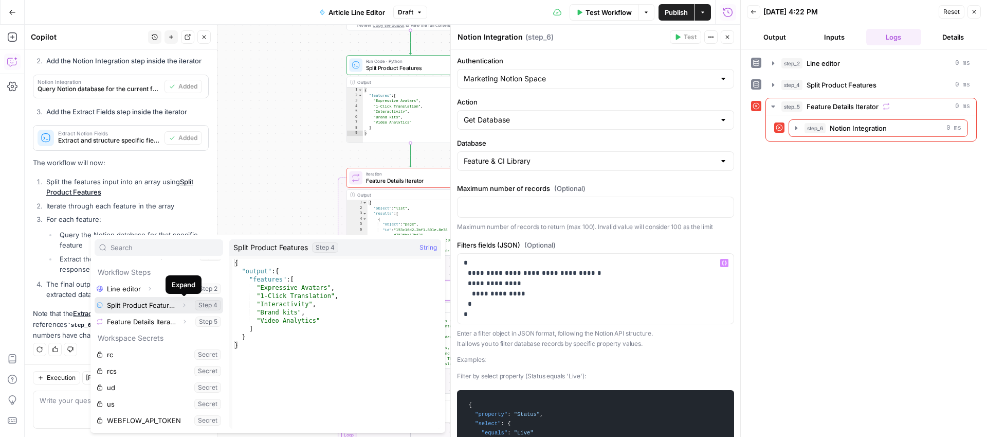
click at [186, 304] on icon "button" at bounding box center [184, 305] width 6 height 6
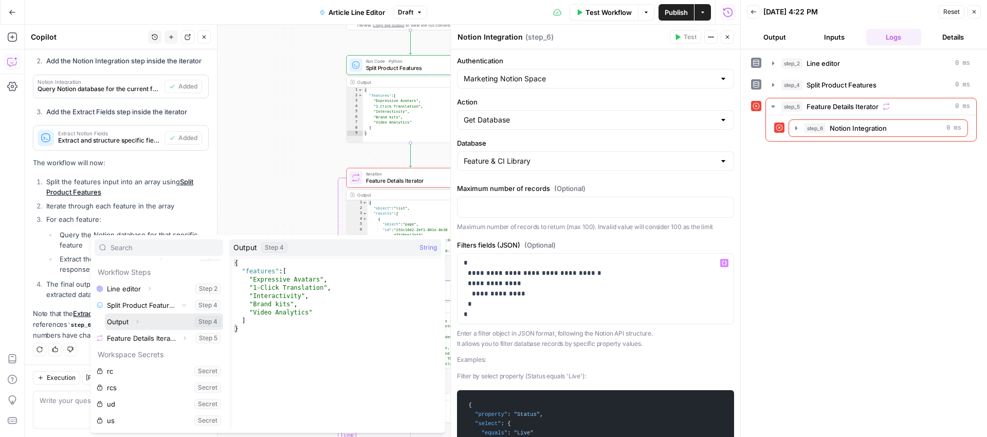
click at [136, 318] on icon "button" at bounding box center [137, 321] width 6 height 6
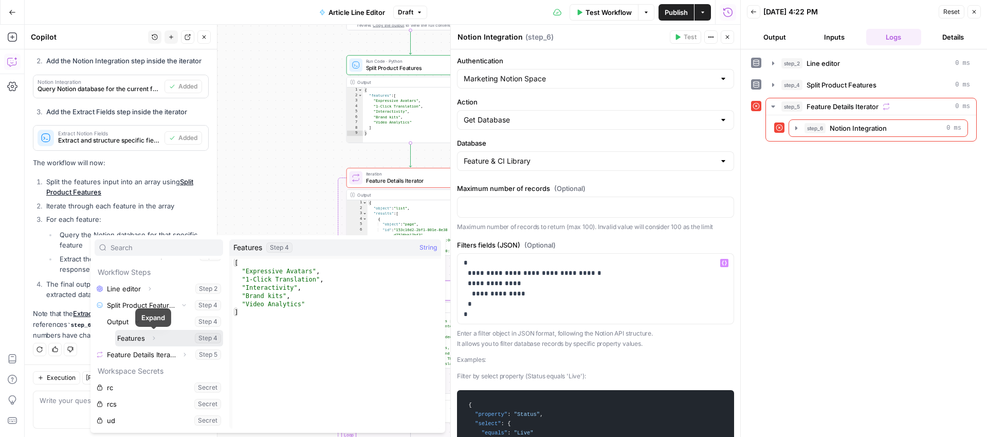
click at [154, 336] on icon "button" at bounding box center [154, 338] width 6 height 6
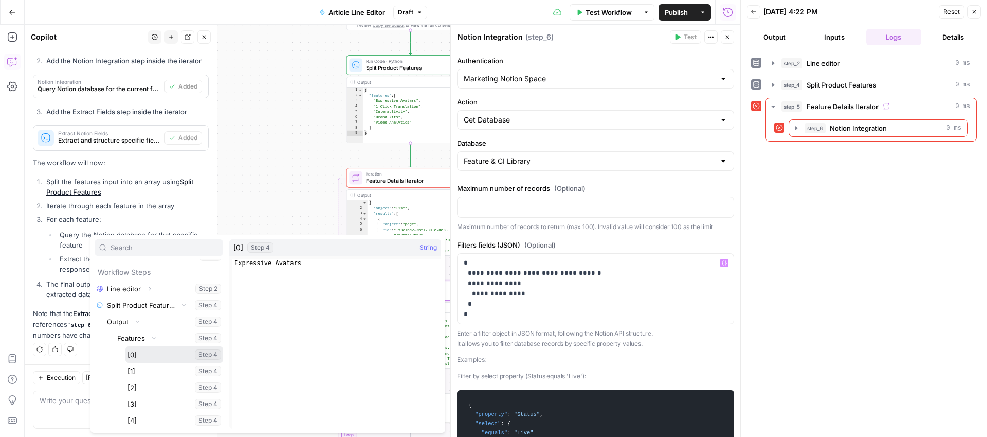
click at [137, 349] on button "Select variable [0]" at bounding box center [174, 354] width 98 height 16
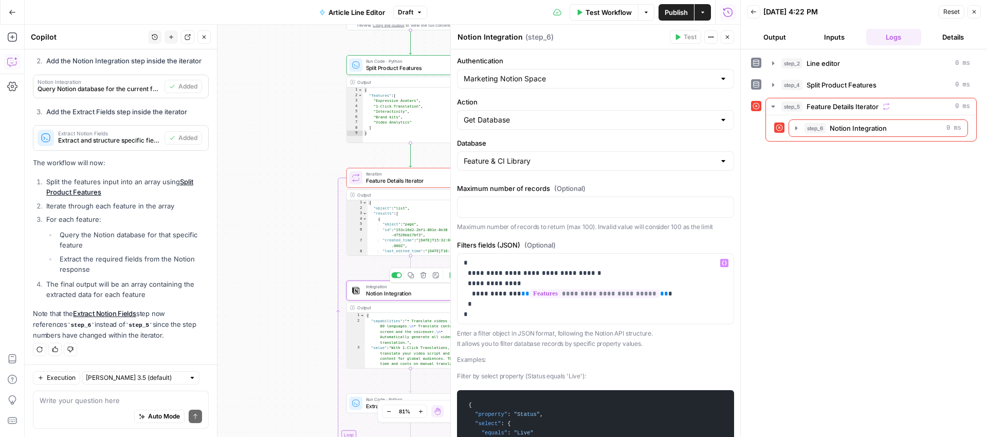
click at [386, 295] on span "Notion Integration" at bounding box center [409, 293] width 86 height 8
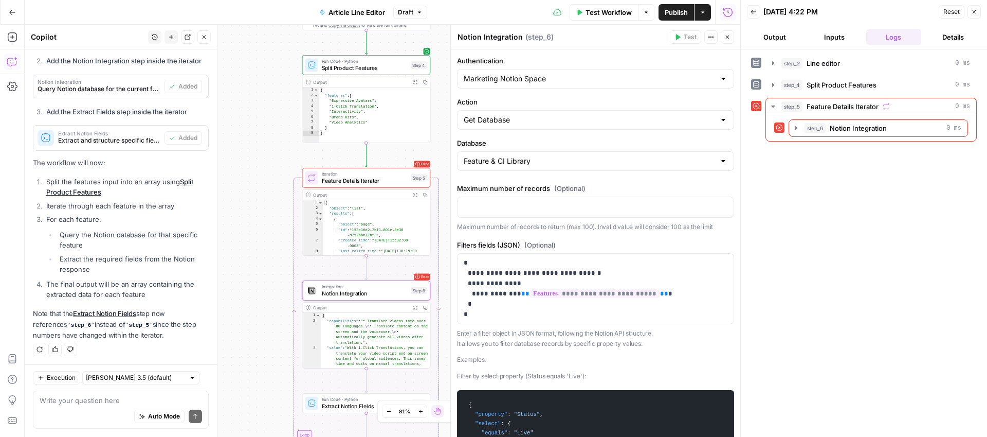
drag, startPoint x: 285, startPoint y: 255, endPoint x: 237, endPoint y: 255, distance: 48.3
click at [237, 255] on div "Workflow Set Inputs Inputs LLM · GPT-5 Line editor Step 2 Output Expand Output …" at bounding box center [383, 231] width 716 height 412
click at [324, 179] on span "Feature Details Iterator" at bounding box center [361, 180] width 86 height 8
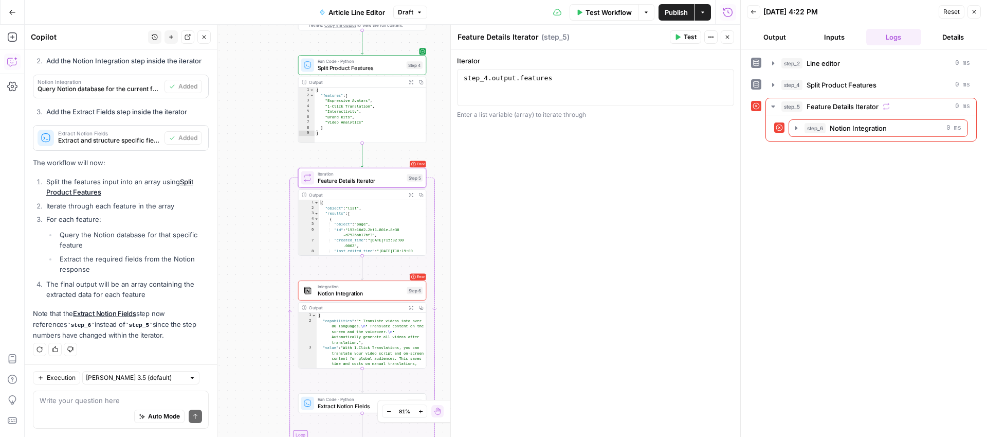
click at [686, 38] on span "Test" at bounding box center [690, 36] width 13 height 9
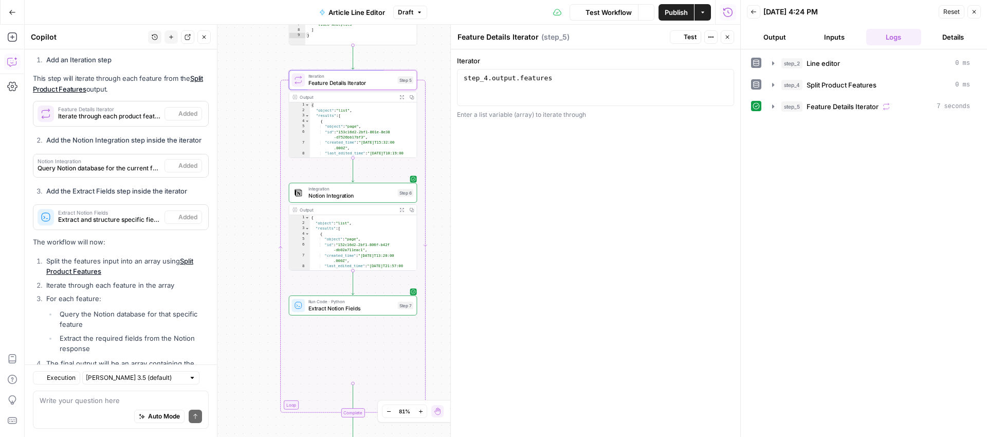
scroll to position [1298, 0]
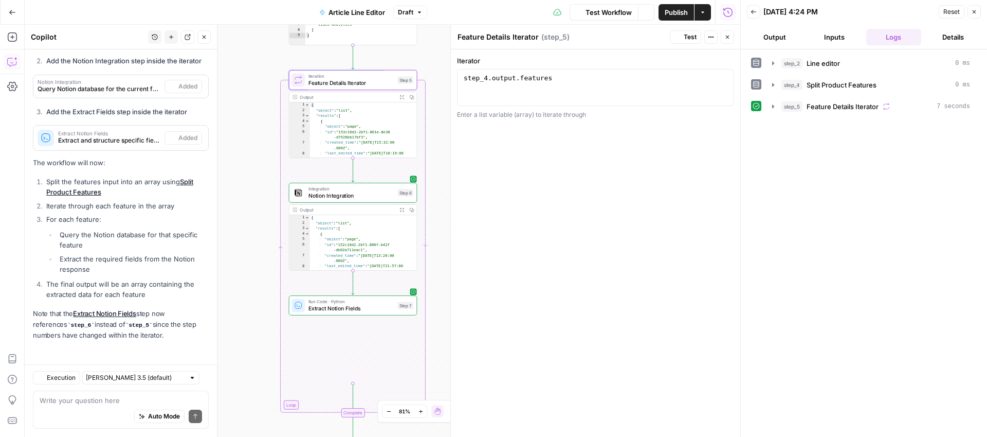
drag, startPoint x: 255, startPoint y: 253, endPoint x: 246, endPoint y: 155, distance: 98.6
click at [246, 155] on div "Workflow Set Inputs Inputs LLM · GPT-5 Line editor Step 2 Output Expand Output …" at bounding box center [383, 231] width 716 height 412
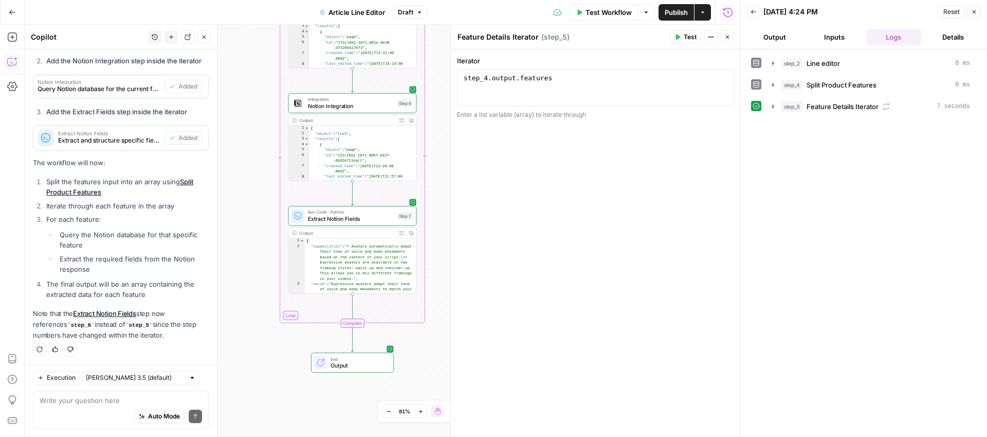
drag, startPoint x: 244, startPoint y: 302, endPoint x: 243, endPoint y: 213, distance: 89.0
click at [243, 213] on div "Workflow Set Inputs Inputs LLM · GPT-5 Line editor Step 2 Output Expand Output …" at bounding box center [383, 231] width 716 height 412
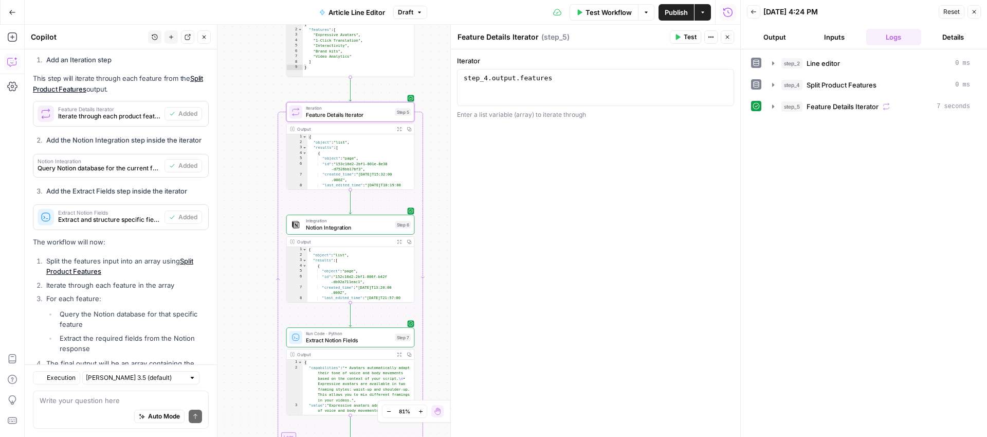
scroll to position [1298, 0]
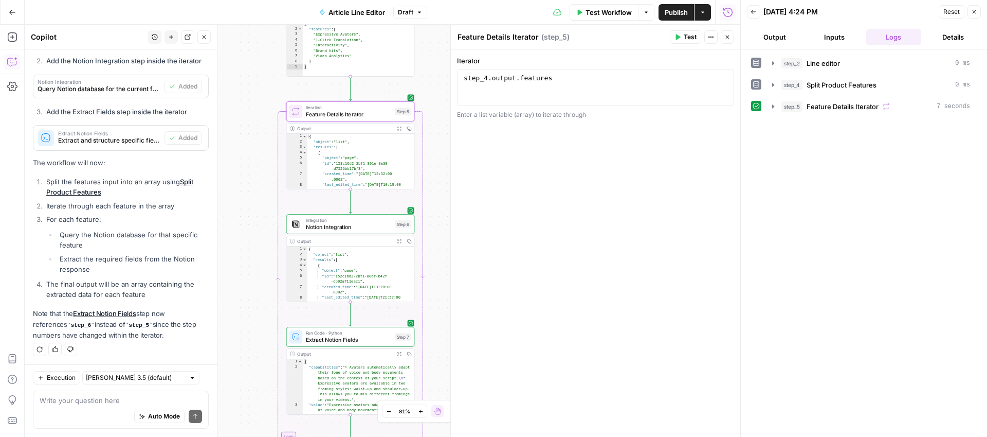
drag, startPoint x: 246, startPoint y: 212, endPoint x: 244, endPoint y: 333, distance: 120.8
click at [244, 333] on div "Workflow Set Inputs Inputs LLM · GPT-5 Line editor Step 2 Output Expand Output …" at bounding box center [383, 231] width 716 height 412
click at [400, 125] on button "Expand Output" at bounding box center [399, 128] width 10 height 10
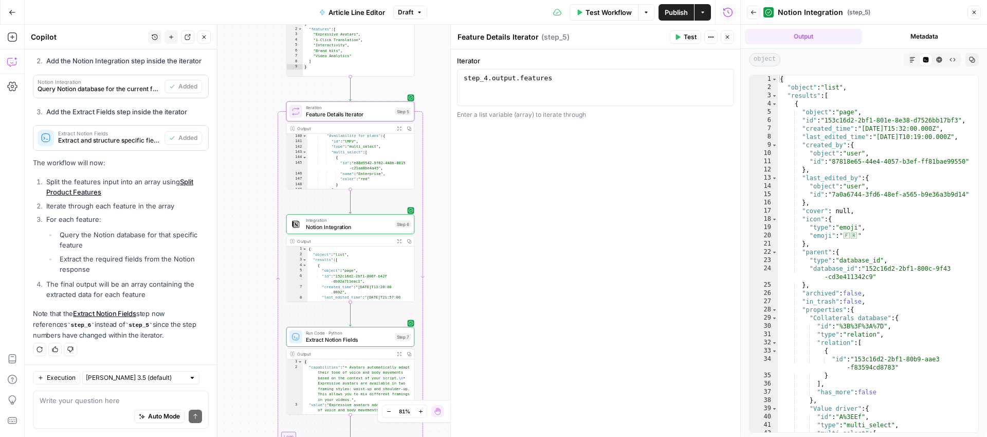
scroll to position [1101, 0]
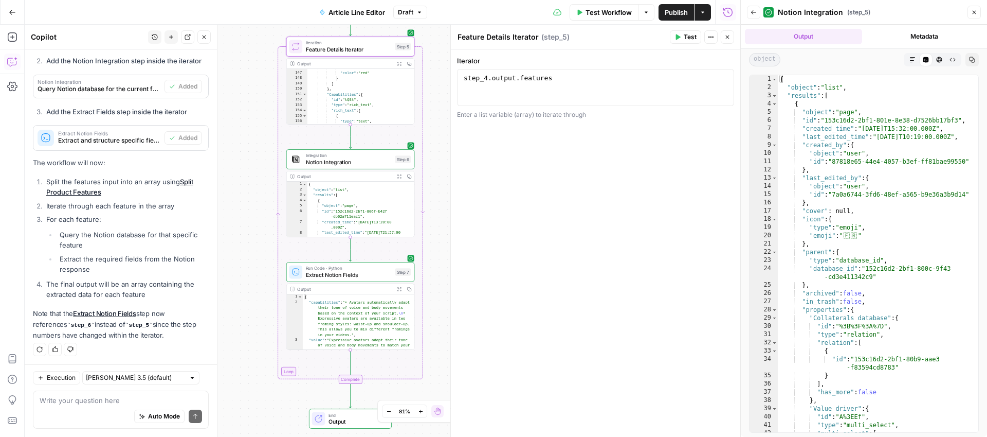
drag, startPoint x: 255, startPoint y: 260, endPoint x: 255, endPoint y: 195, distance: 64.8
click at [255, 195] on div "Workflow Set Inputs Inputs LLM · GPT-5 Line editor Step 2 Output Expand Output …" at bounding box center [383, 231] width 716 height 412
click at [74, 402] on textarea at bounding box center [121, 400] width 162 height 10
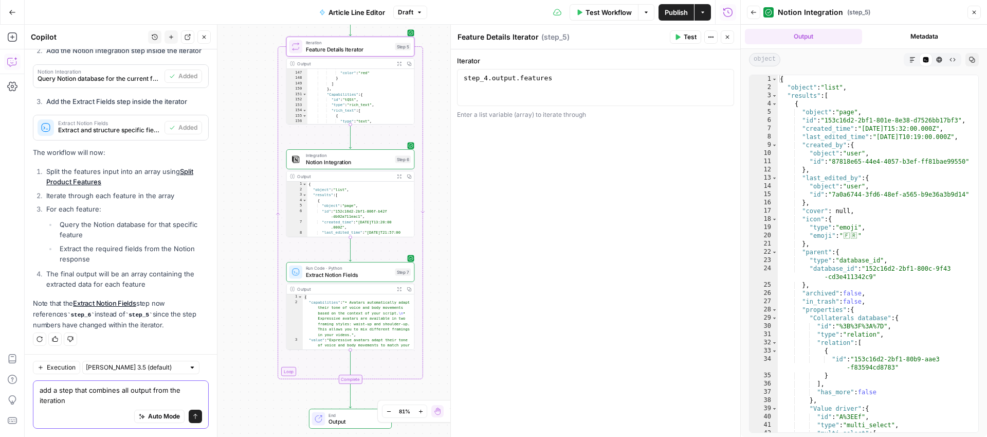
type textarea "add a step that combines all output from the iteration"
click at [196, 417] on icon "submit" at bounding box center [195, 416] width 6 height 6
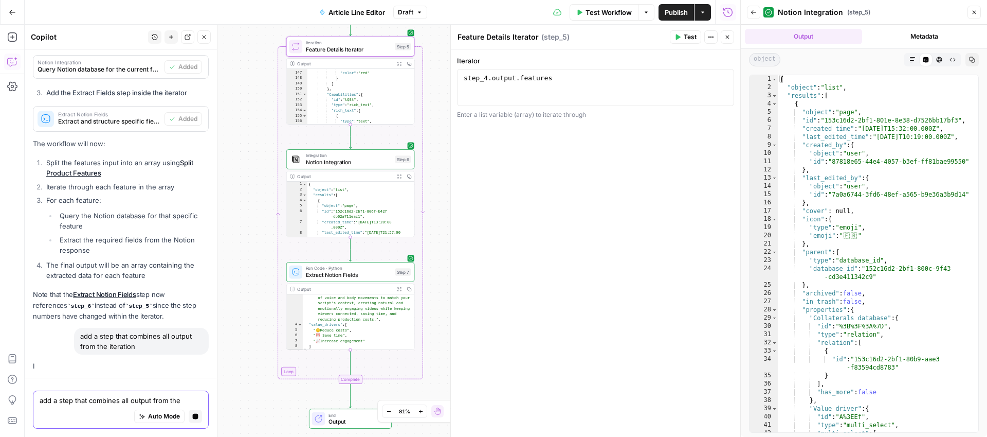
scroll to position [64, 0]
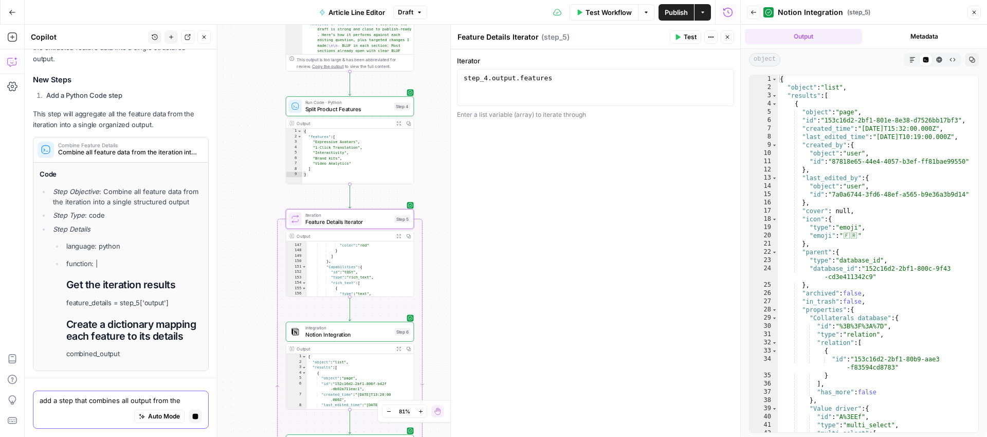
drag, startPoint x: 253, startPoint y: 145, endPoint x: 252, endPoint y: 318, distance: 173.3
click at [252, 318] on div "Workflow Set Inputs Inputs LLM · GPT-5 Line editor Step 2 Output Expand Output …" at bounding box center [383, 231] width 716 height 412
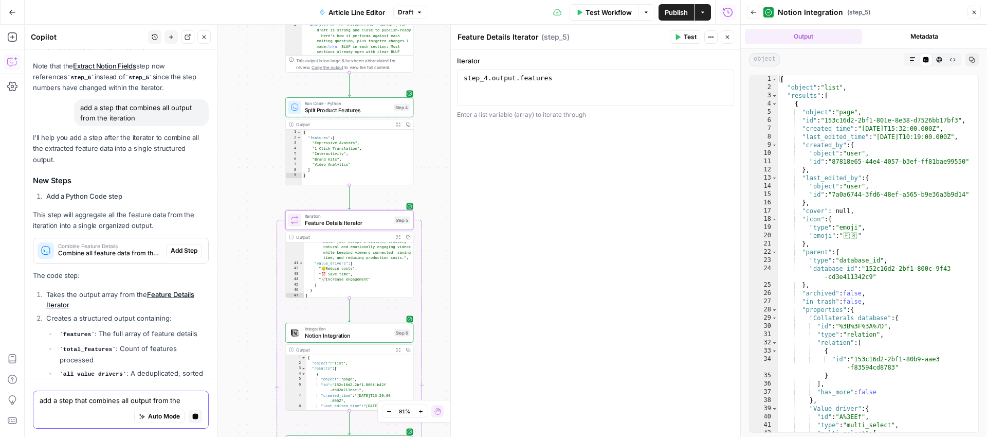
scroll to position [646, 0]
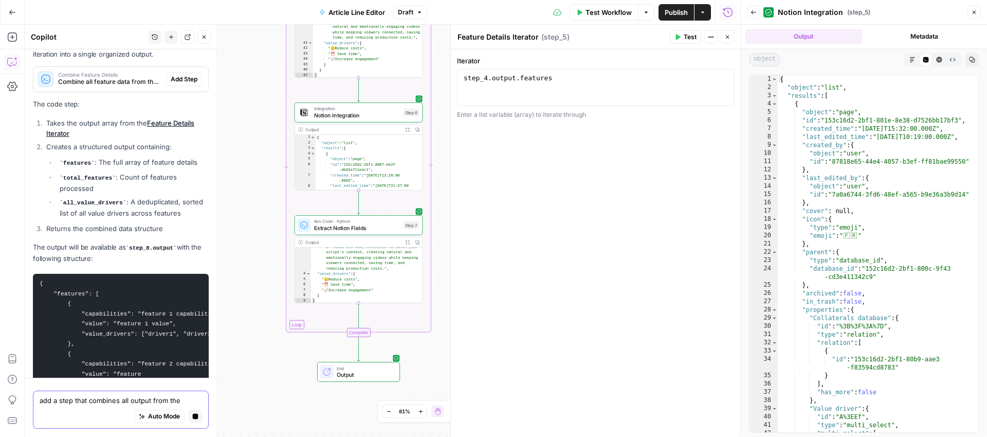
drag, startPoint x: 247, startPoint y: 355, endPoint x: 257, endPoint y: 135, distance: 220.3
click at [257, 135] on div "Workflow Set Inputs Inputs LLM · GPT-5 Line editor Step 2 Output Expand Output …" at bounding box center [383, 231] width 716 height 412
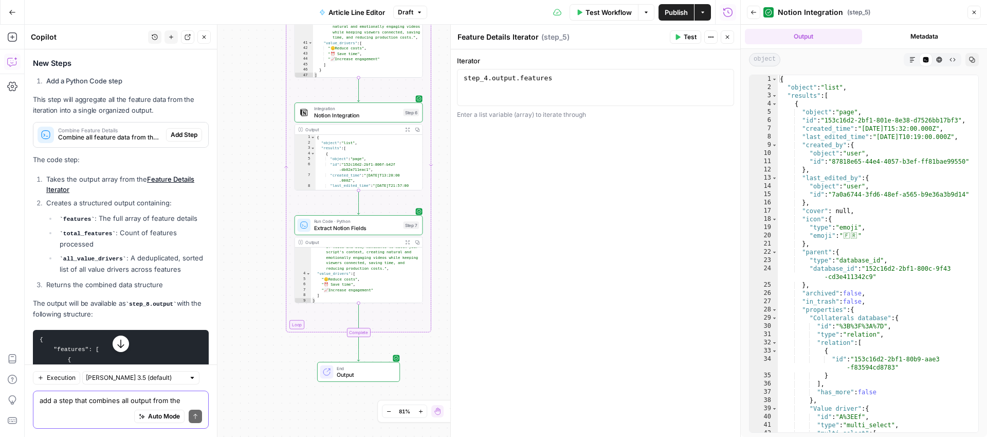
scroll to position [1663, 0]
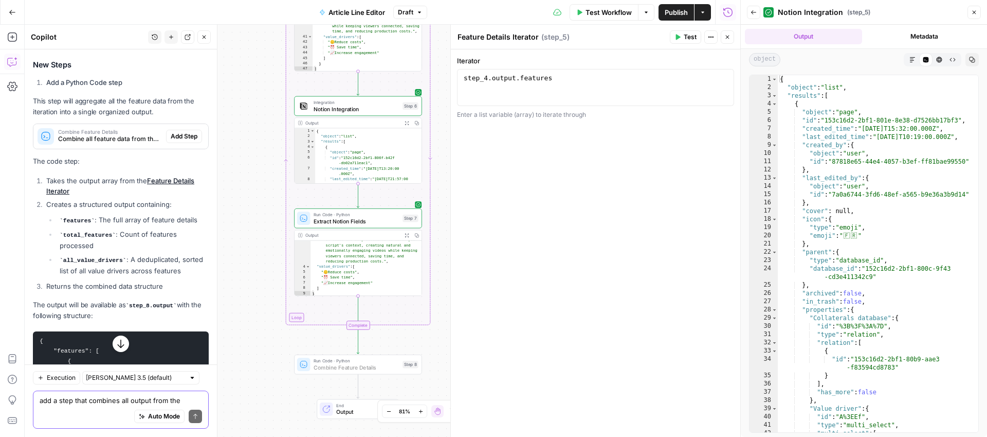
click at [184, 132] on span "Add Step" at bounding box center [184, 136] width 27 height 9
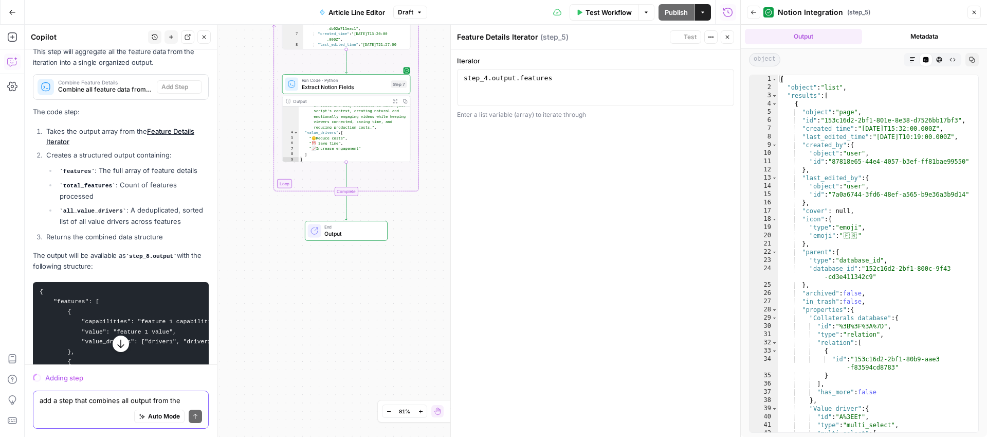
scroll to position [1614, 0]
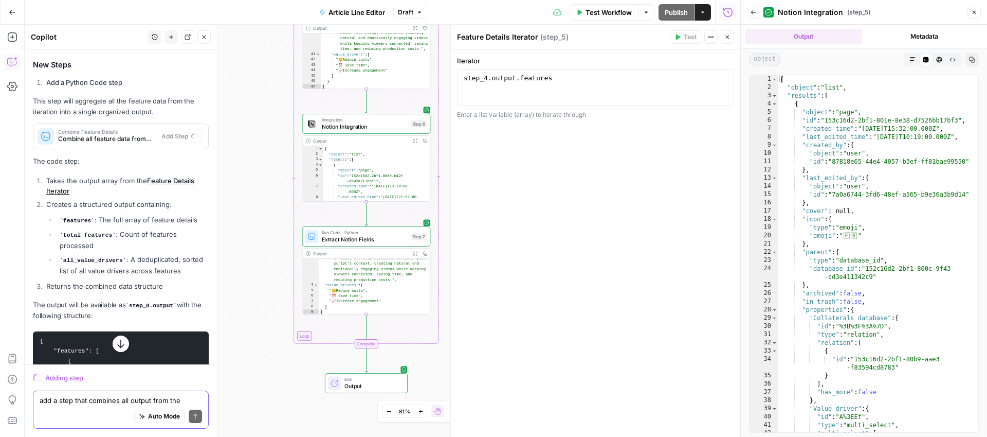
drag, startPoint x: 251, startPoint y: 97, endPoint x: 271, endPoint y: 249, distance: 153.5
click at [271, 249] on div "Workflow Set Inputs Inputs LLM · GPT-5 Line editor Step 2 Output Expand Output …" at bounding box center [383, 231] width 716 height 412
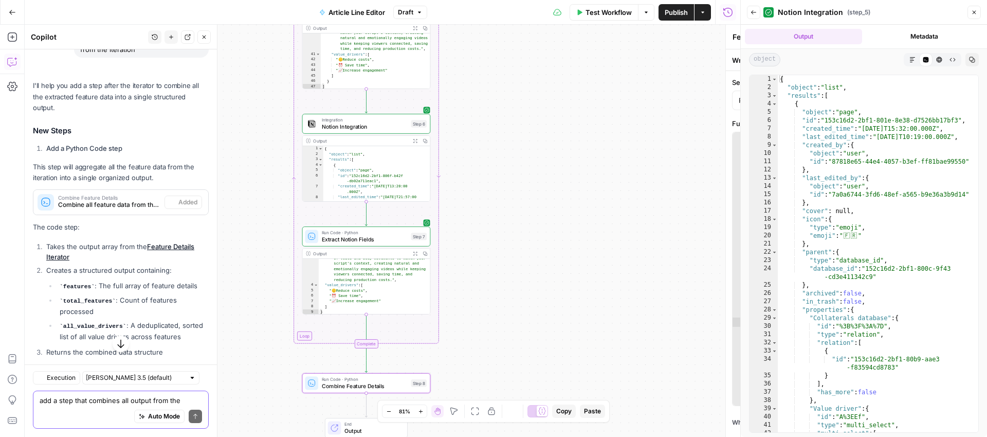
type textarea "Combine Feature Details"
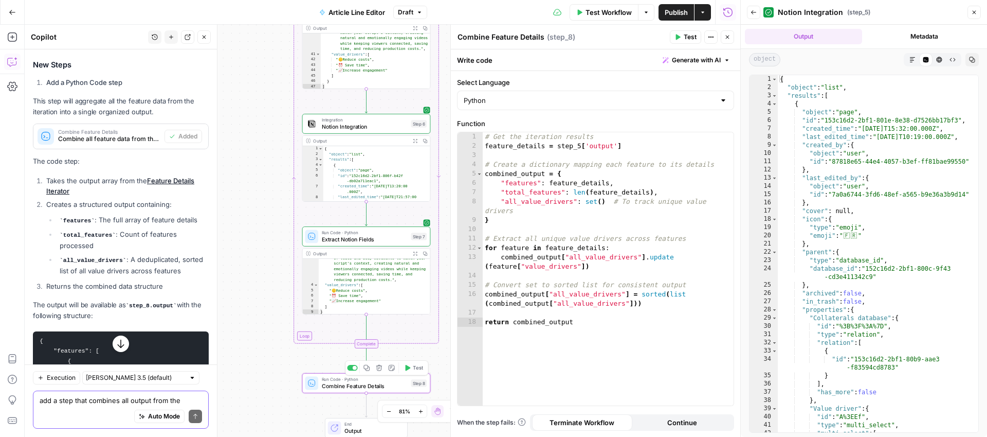
click at [412, 367] on button "Test" at bounding box center [414, 367] width 26 height 11
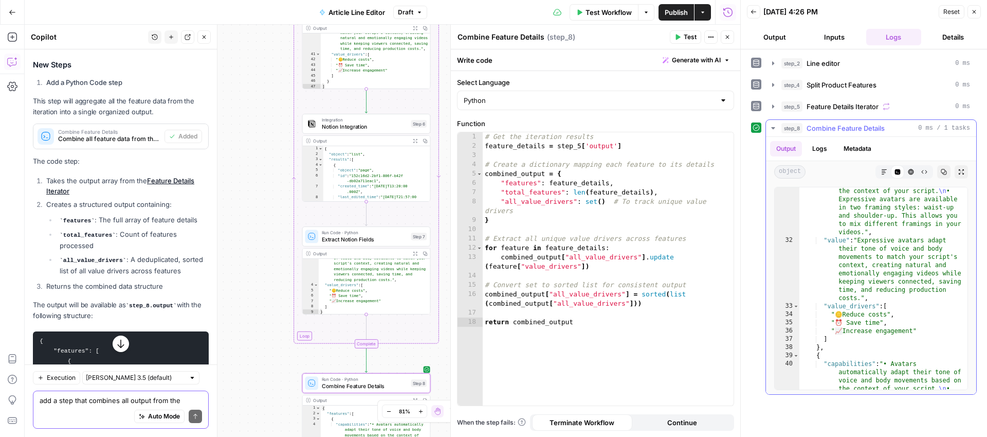
scroll to position [642, 0]
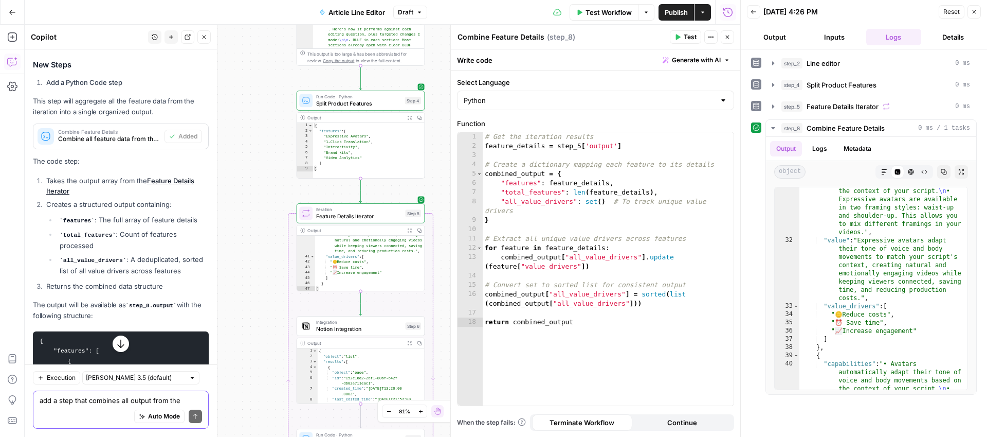
drag, startPoint x: 259, startPoint y: 169, endPoint x: 253, endPoint y: 371, distance: 202.1
click at [253, 371] on div "Workflow Set Inputs Inputs LLM · GPT-5 Line editor Step 2 Output Expand Output …" at bounding box center [383, 231] width 716 height 412
click at [74, 390] on div "add a step that combines all output from the iteration Write your question here…" at bounding box center [121, 409] width 176 height 38
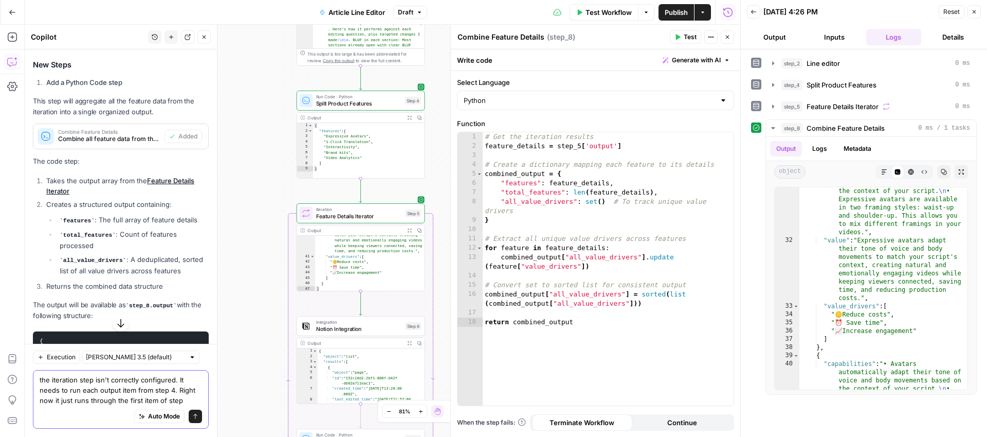
type textarea "the iteration step isn't correctly configured. It needs to run each output item…"
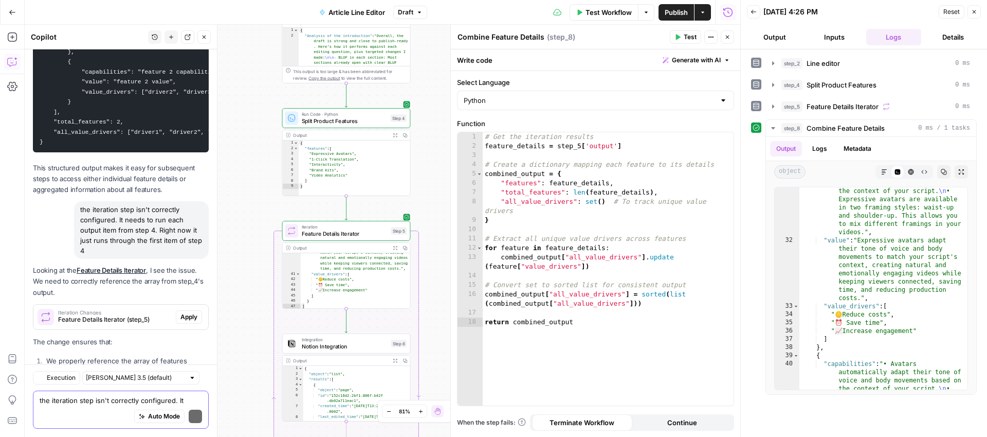
scroll to position [2140, 0]
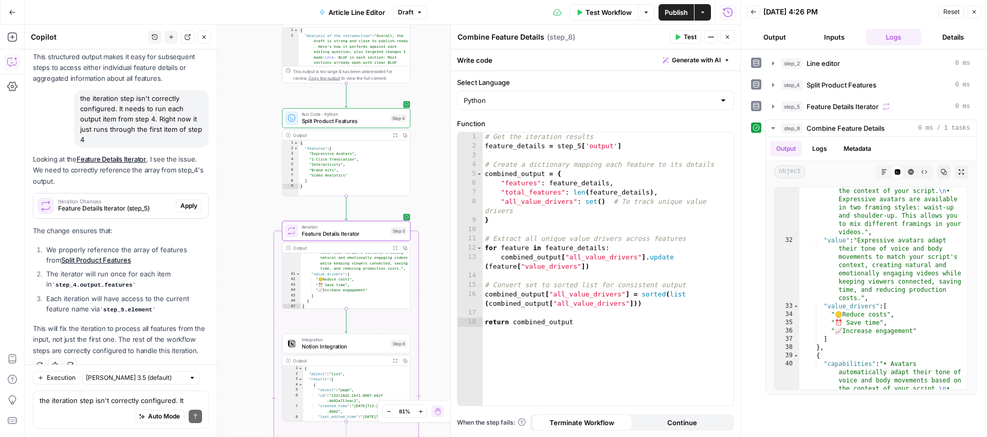
click at [189, 201] on span "Apply" at bounding box center [188, 205] width 17 height 9
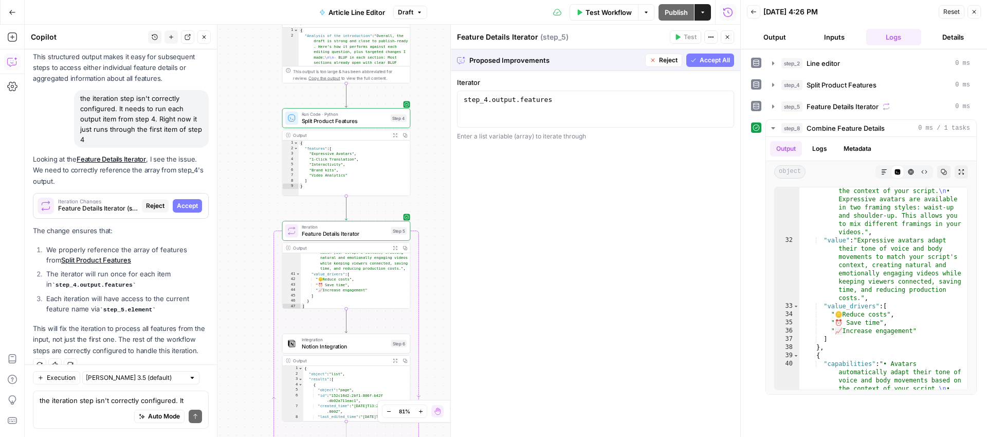
click at [149, 225] on p "The change ensures that:" at bounding box center [121, 230] width 176 height 11
click at [187, 201] on span "Accept" at bounding box center [187, 205] width 21 height 9
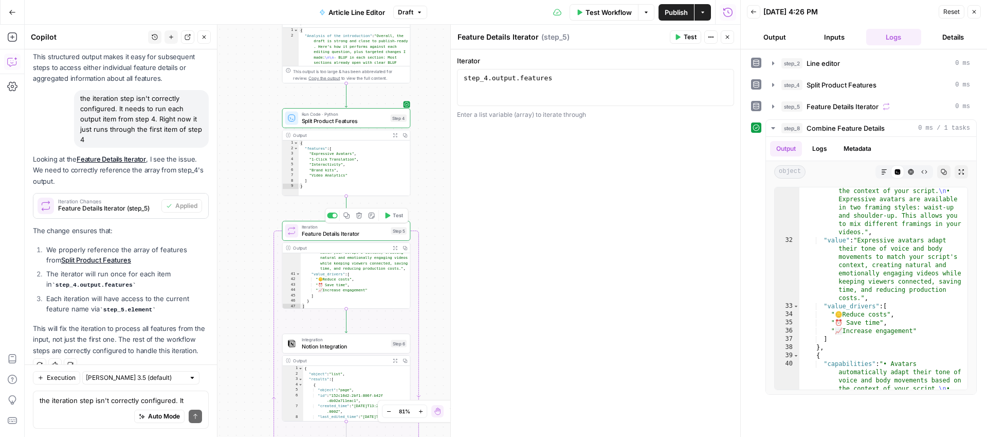
click at [391, 215] on button "Test" at bounding box center [393, 215] width 26 height 11
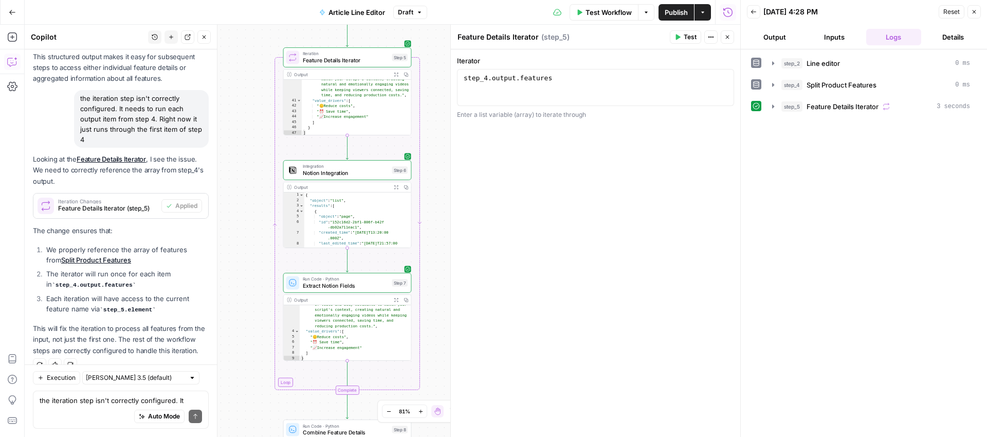
drag, startPoint x: 439, startPoint y: 324, endPoint x: 440, endPoint y: 151, distance: 173.3
click at [440, 151] on div "Workflow Set Inputs Inputs LLM · GPT-5 Line editor Step 2 Output Expand Output …" at bounding box center [383, 231] width 716 height 412
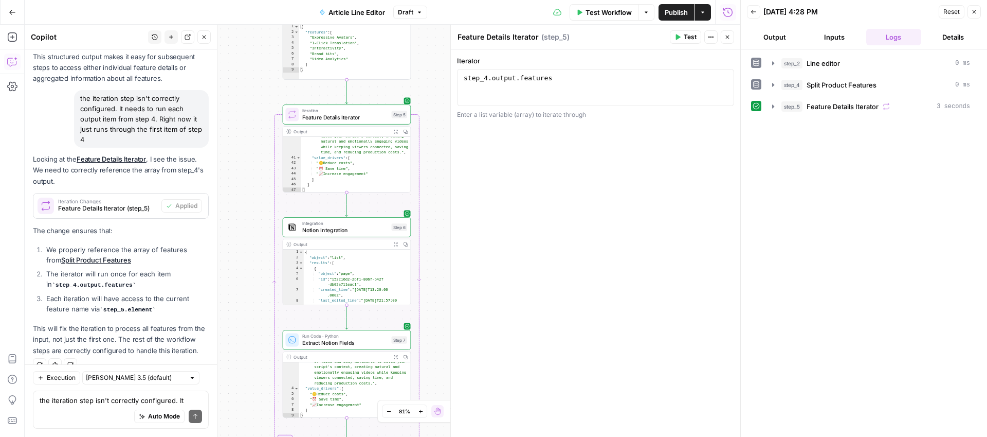
drag, startPoint x: 426, startPoint y: 81, endPoint x: 426, endPoint y: 144, distance: 63.2
click at [426, 146] on div "Workflow Set Inputs Inputs LLM · GPT-5 Line editor Step 2 Output Expand Output …" at bounding box center [383, 231] width 716 height 412
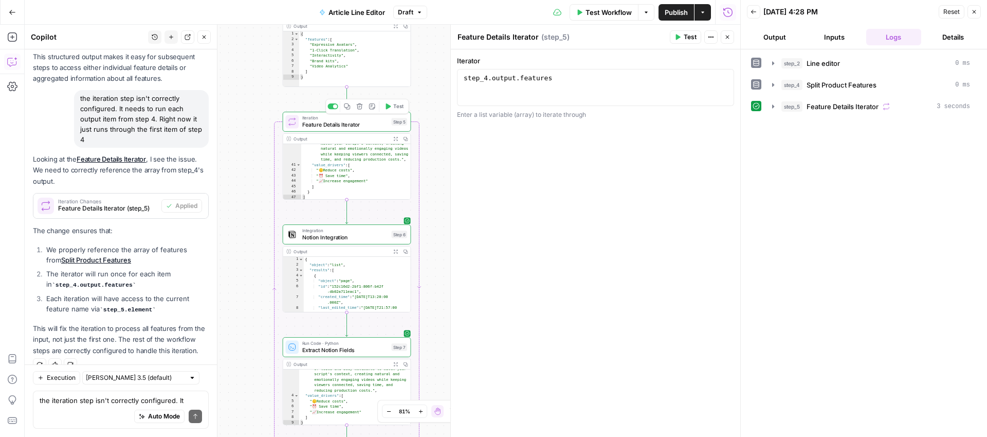
click at [351, 122] on span "Feature Details Iterator" at bounding box center [345, 124] width 86 height 8
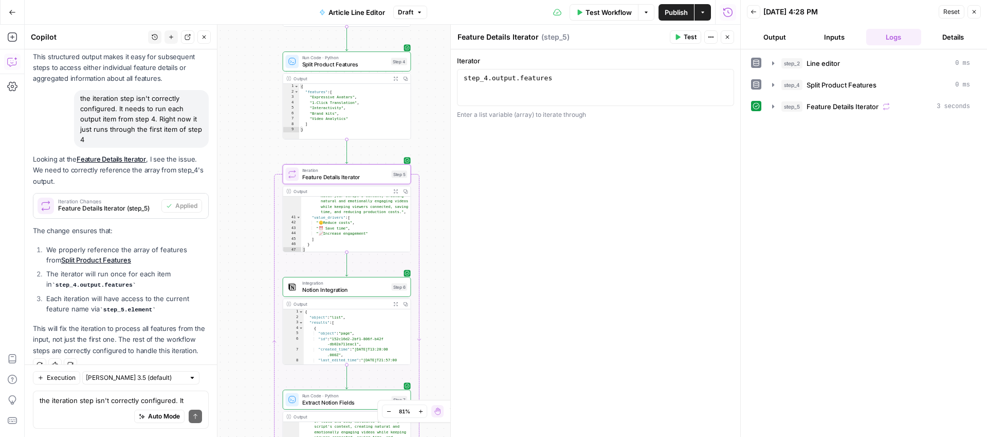
drag, startPoint x: 437, startPoint y: 83, endPoint x: 437, endPoint y: 148, distance: 64.3
click at [437, 148] on div "Workflow Set Inputs Inputs LLM · GPT-5 Line editor Step 2 Output Expand Output …" at bounding box center [383, 231] width 716 height 412
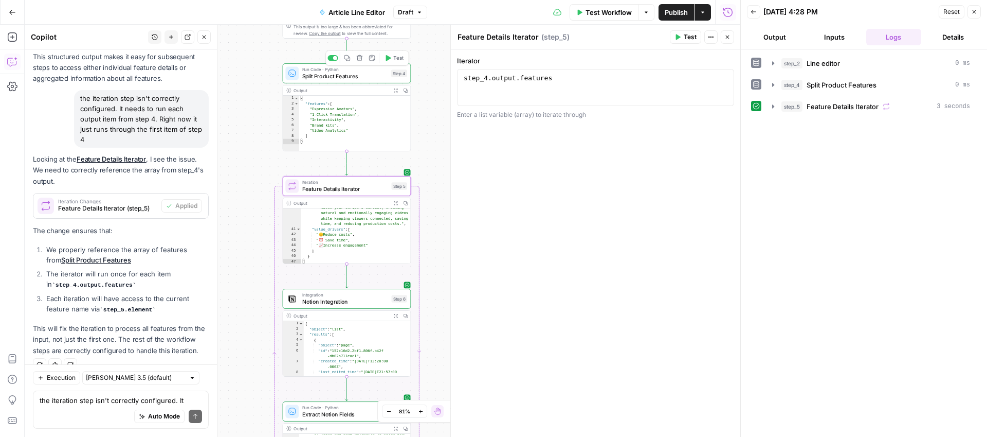
click at [362, 75] on span "Split Product Features" at bounding box center [345, 76] width 86 height 8
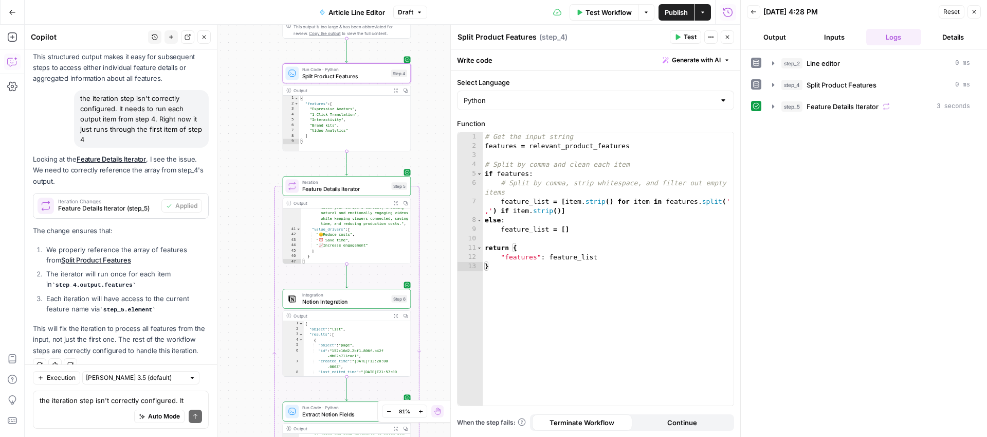
click at [977, 12] on button "Close" at bounding box center [974, 11] width 13 height 13
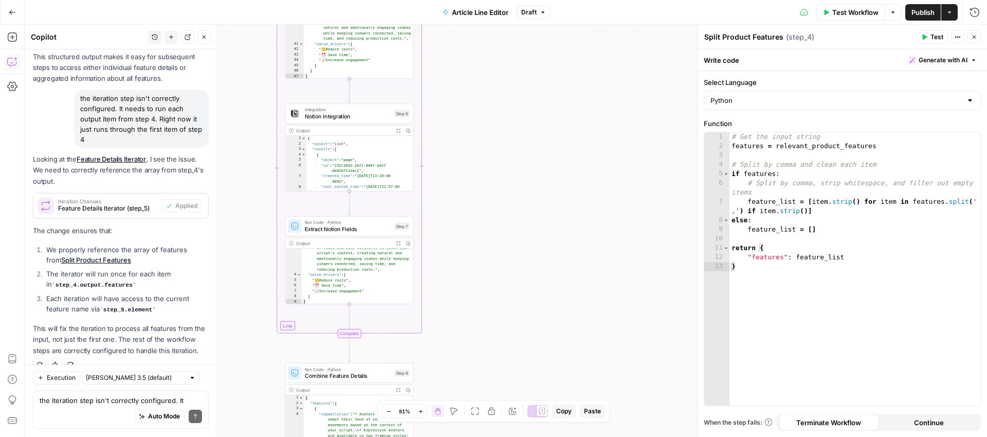
drag, startPoint x: 500, startPoint y: 305, endPoint x: 503, endPoint y: 119, distance: 186.1
click at [503, 119] on div "Workflow Set Inputs Inputs LLM · GPT-5 Line editor Step 2 Output Expand Output …" at bounding box center [506, 231] width 963 height 412
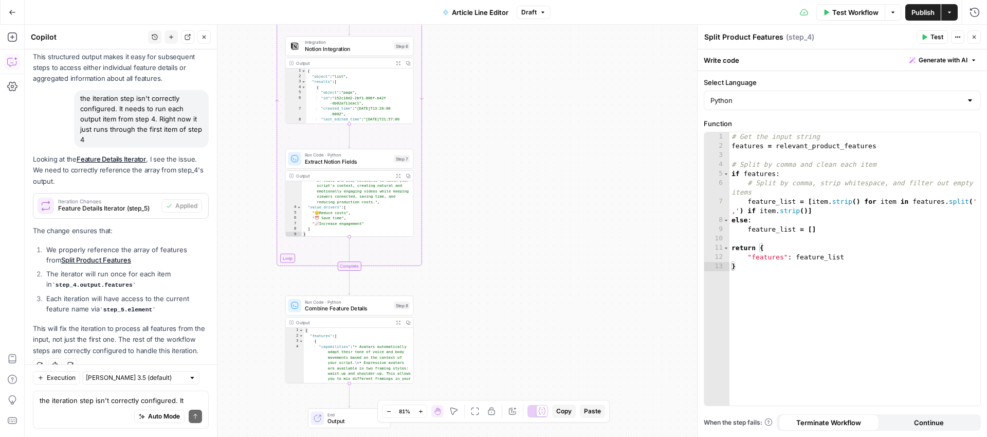
drag, startPoint x: 488, startPoint y: 303, endPoint x: 488, endPoint y: 231, distance: 72.5
click at [488, 231] on div "Workflow Set Inputs Inputs LLM · GPT-5 Line editor Step 2 Output Expand Output …" at bounding box center [506, 231] width 963 height 412
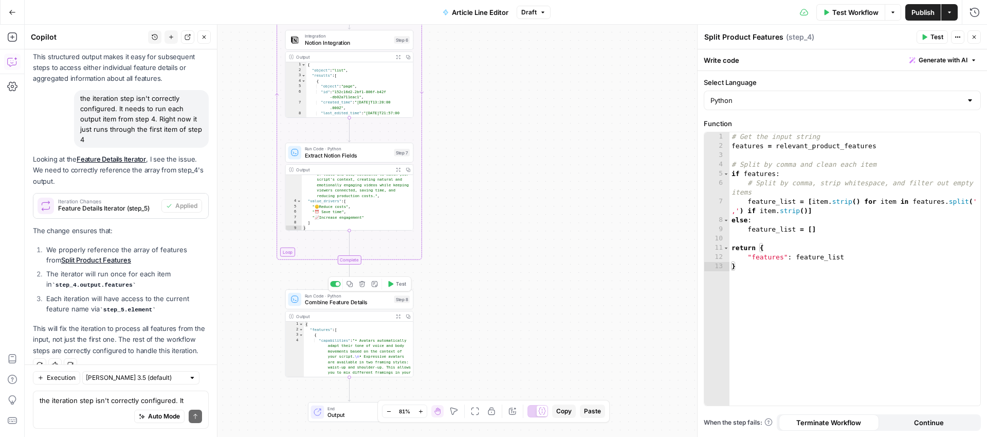
click at [403, 278] on div "Copy step Delete step Add Note Test" at bounding box center [369, 283] width 83 height 15
click at [400, 281] on span "Test" at bounding box center [401, 283] width 10 height 7
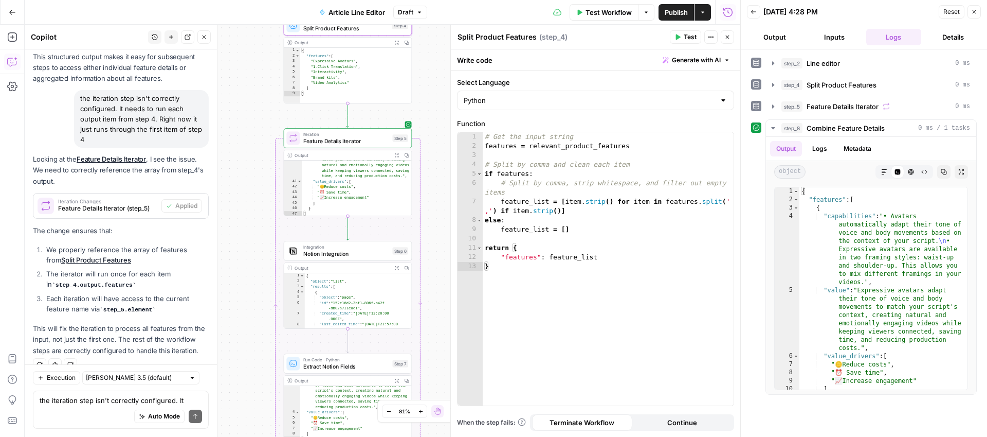
drag, startPoint x: 432, startPoint y: 120, endPoint x: 431, endPoint y: 331, distance: 210.8
click at [431, 331] on div "Workflow Set Inputs Inputs LLM · GPT-5 Line editor Step 2 Output Expand Output …" at bounding box center [383, 231] width 716 height 412
click at [975, 14] on icon "button" at bounding box center [974, 12] width 6 height 6
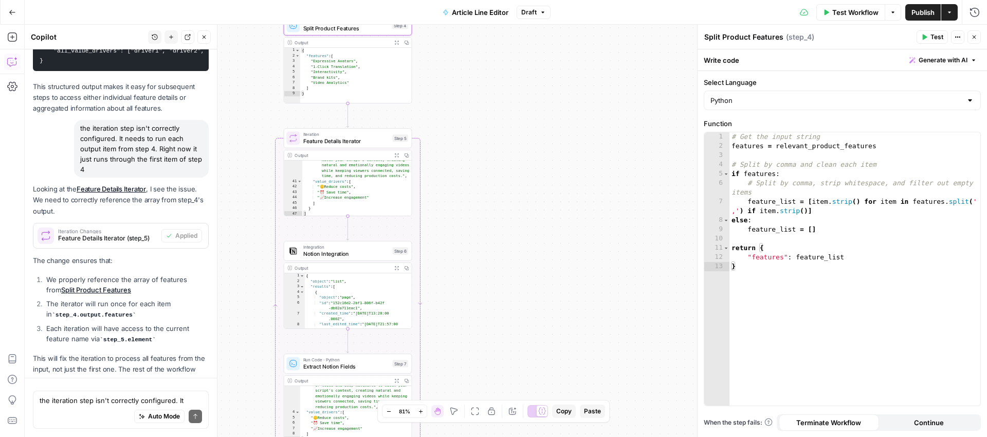
scroll to position [2140, 0]
